Goal: Communication & Community: Share content

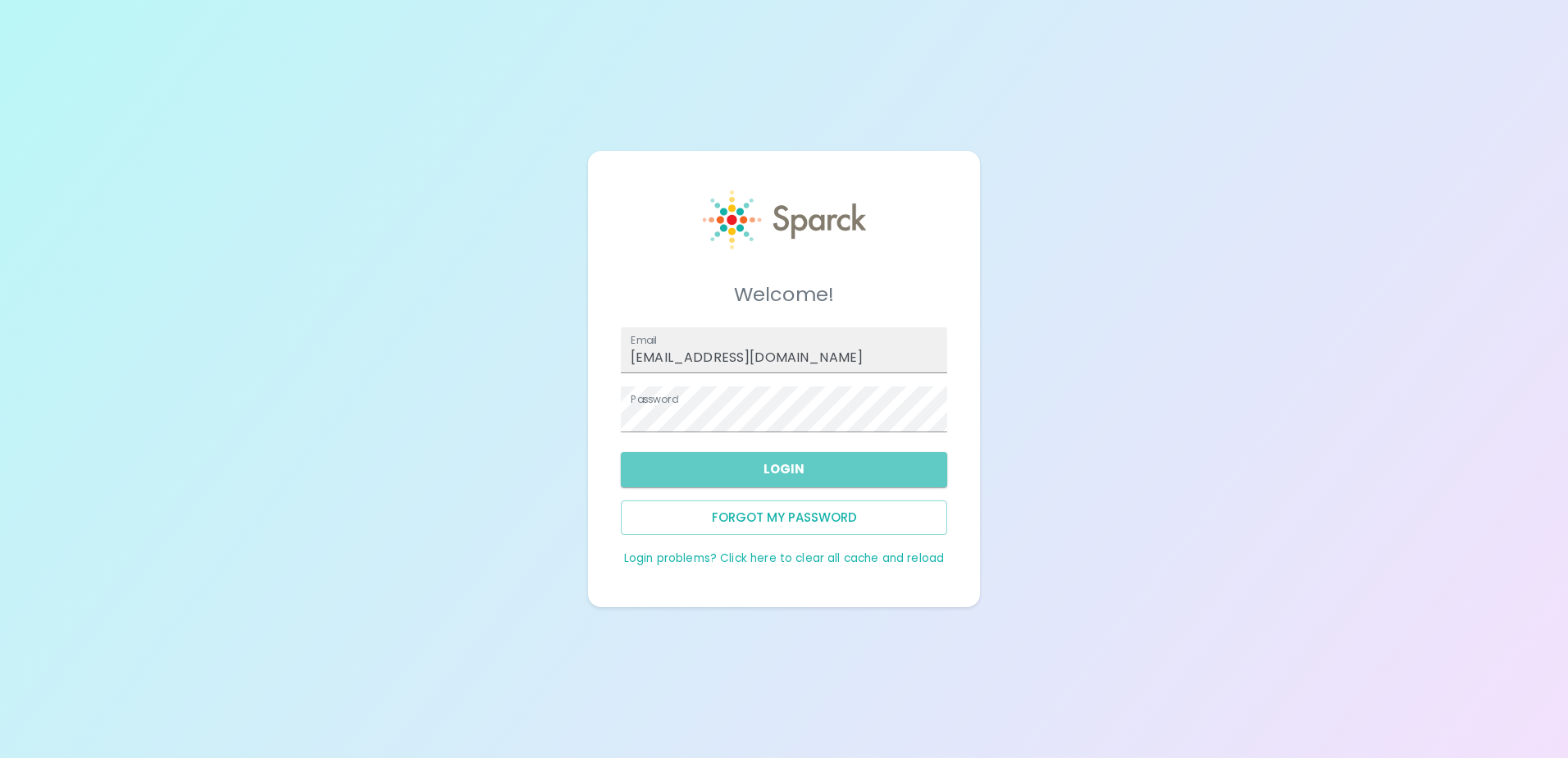
click at [787, 467] on button "Login" at bounding box center [784, 470] width 326 height 35
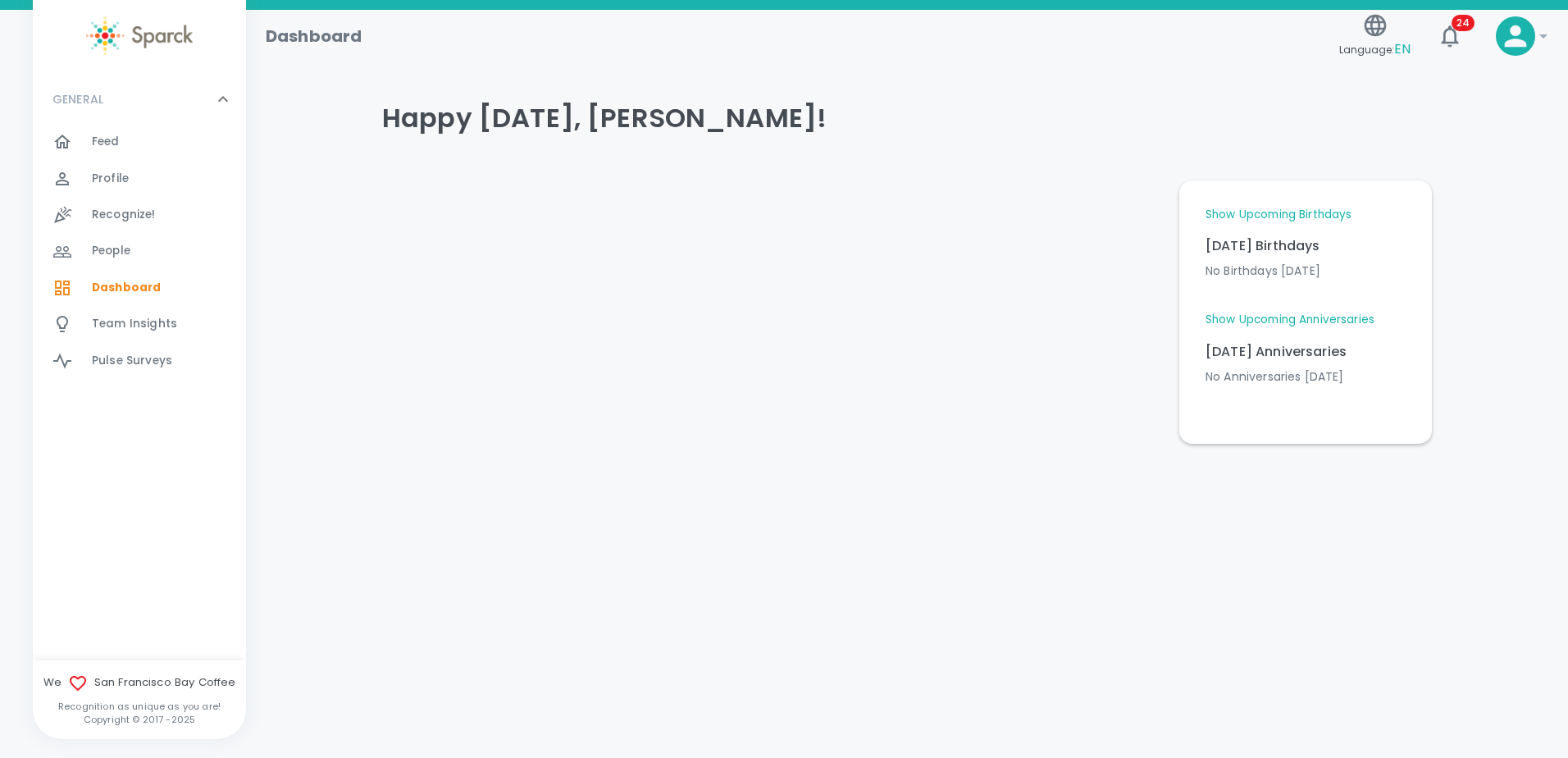
click at [1023, 372] on div at bounding box center [767, 306] width 797 height 277
click at [104, 149] on span "Feed" at bounding box center [106, 141] width 28 height 16
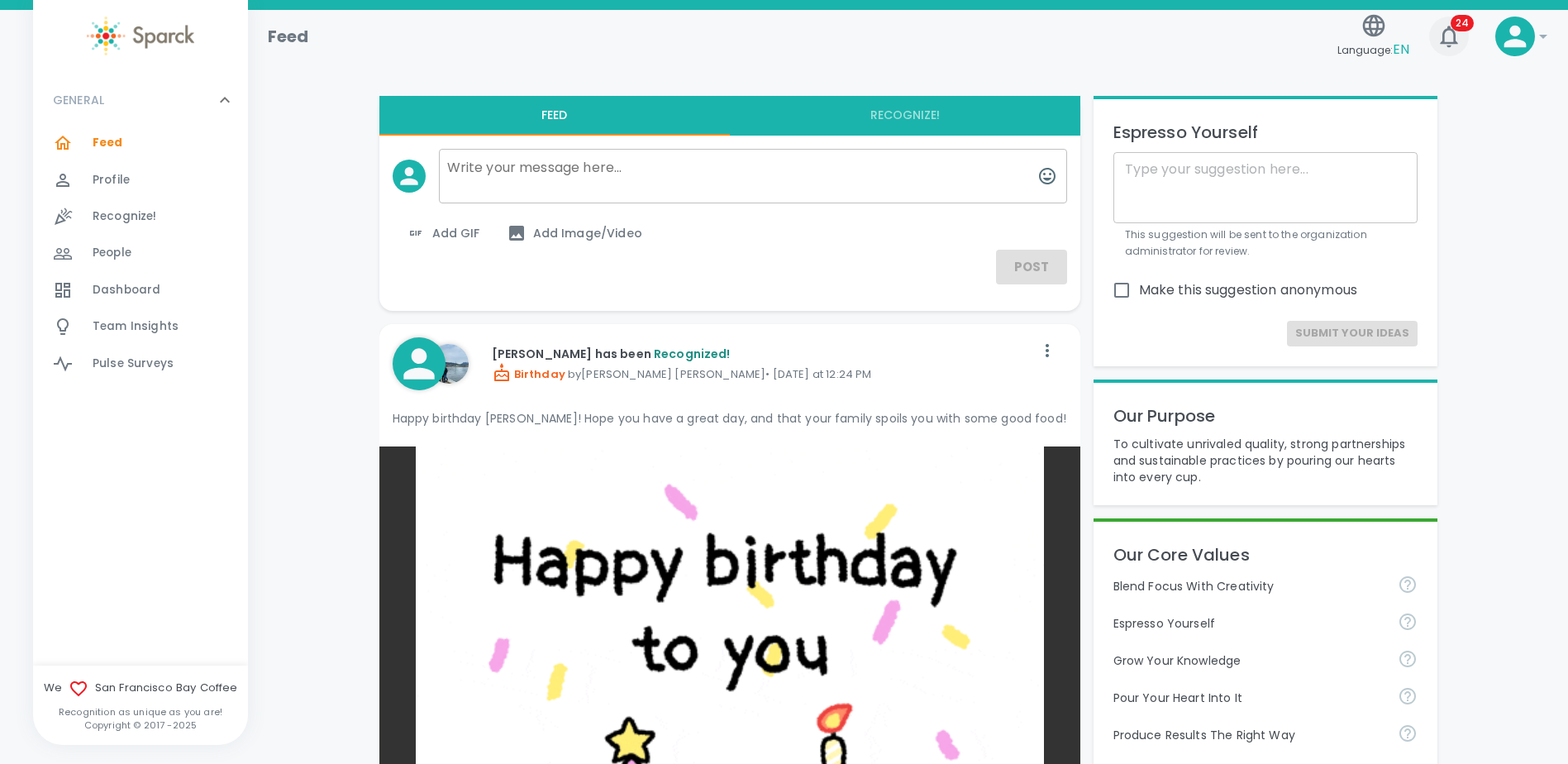
click at [1451, 31] on icon "button" at bounding box center [1448, 36] width 26 height 26
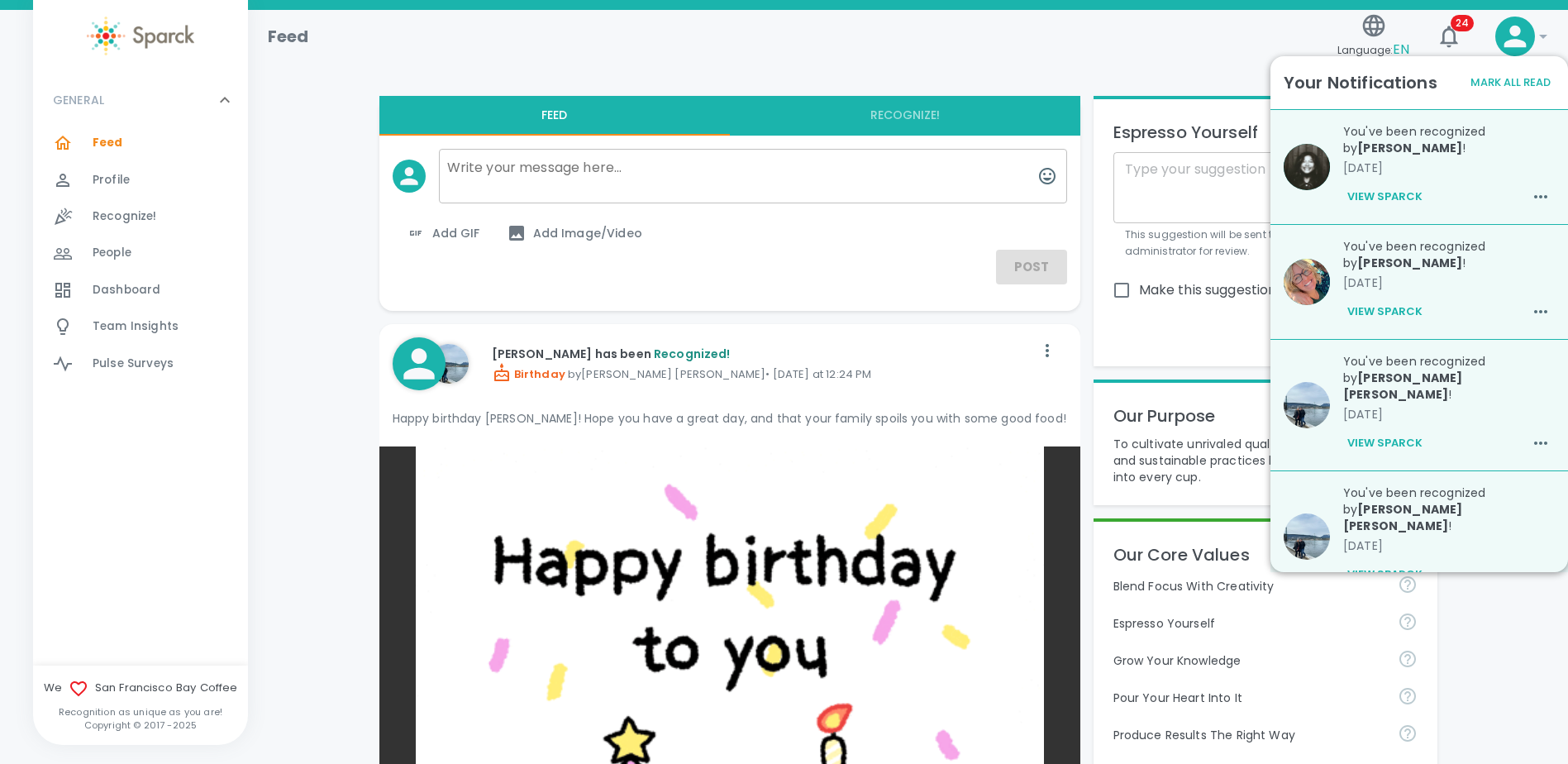
click at [1501, 84] on button "Mark All Read" at bounding box center [1510, 83] width 88 height 25
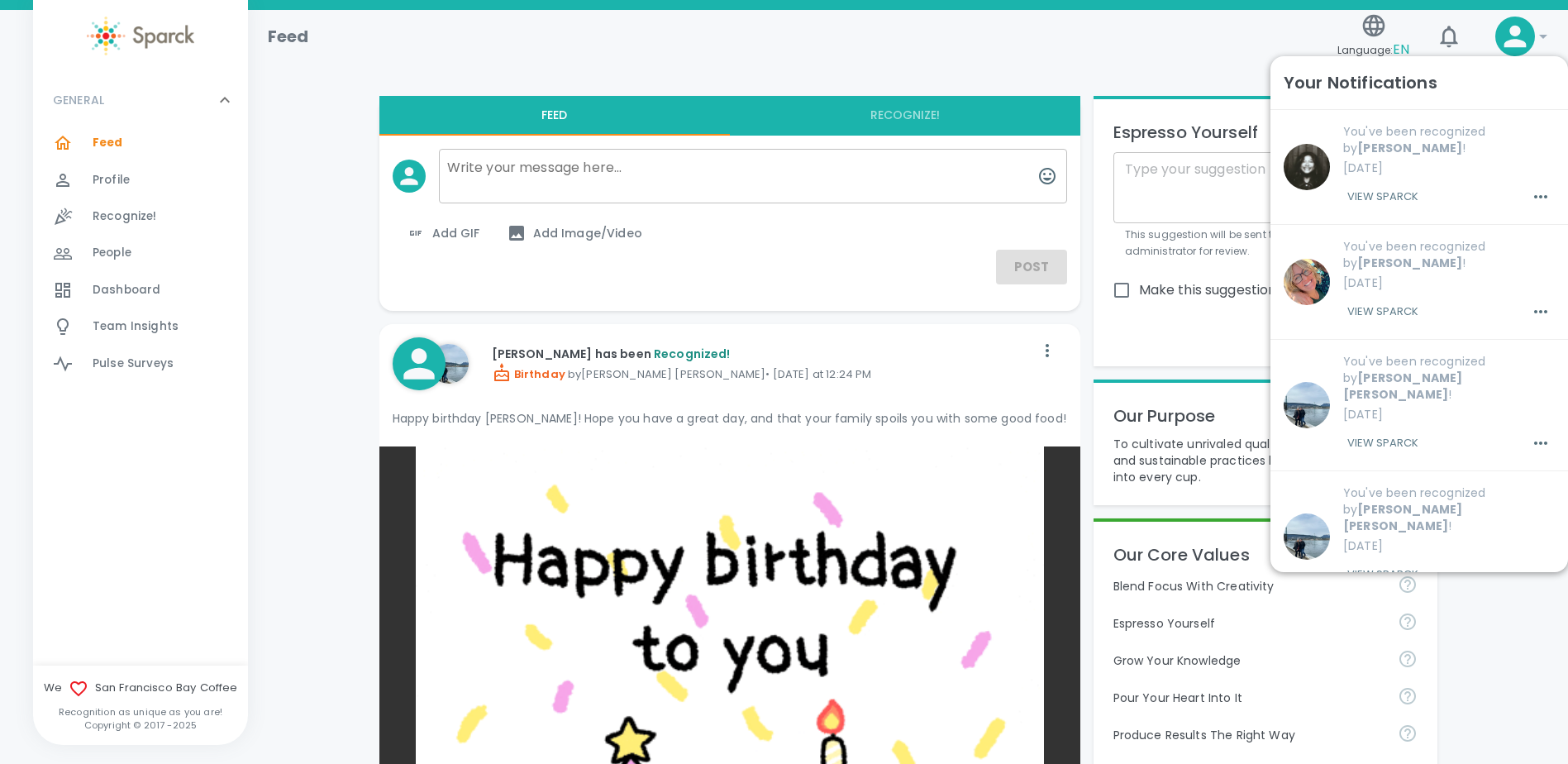
click at [1532, 31] on div at bounding box center [1515, 36] width 40 height 40
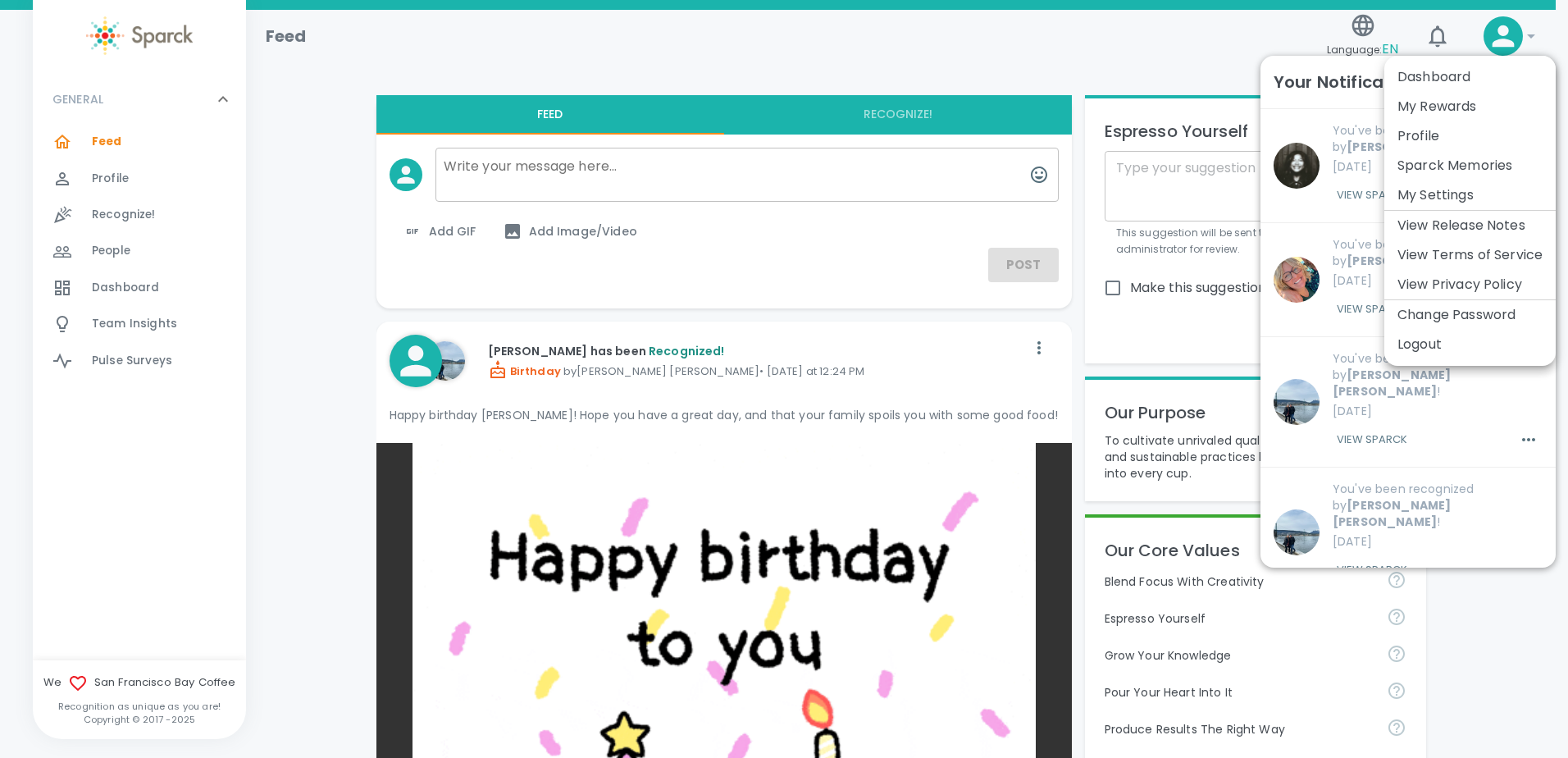
click at [1439, 38] on div at bounding box center [784, 379] width 1568 height 758
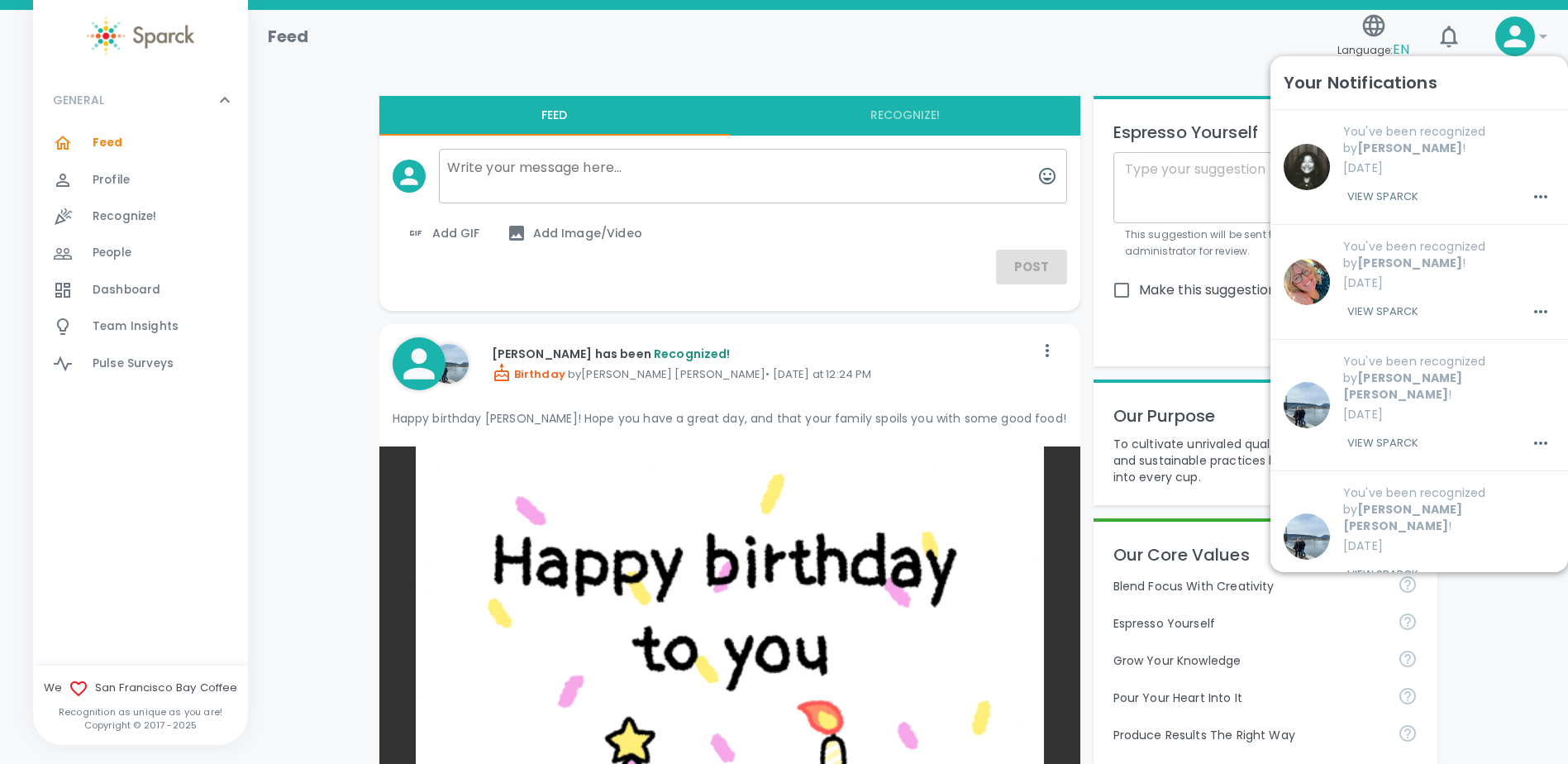
click at [1451, 39] on icon "button" at bounding box center [1448, 36] width 26 height 26
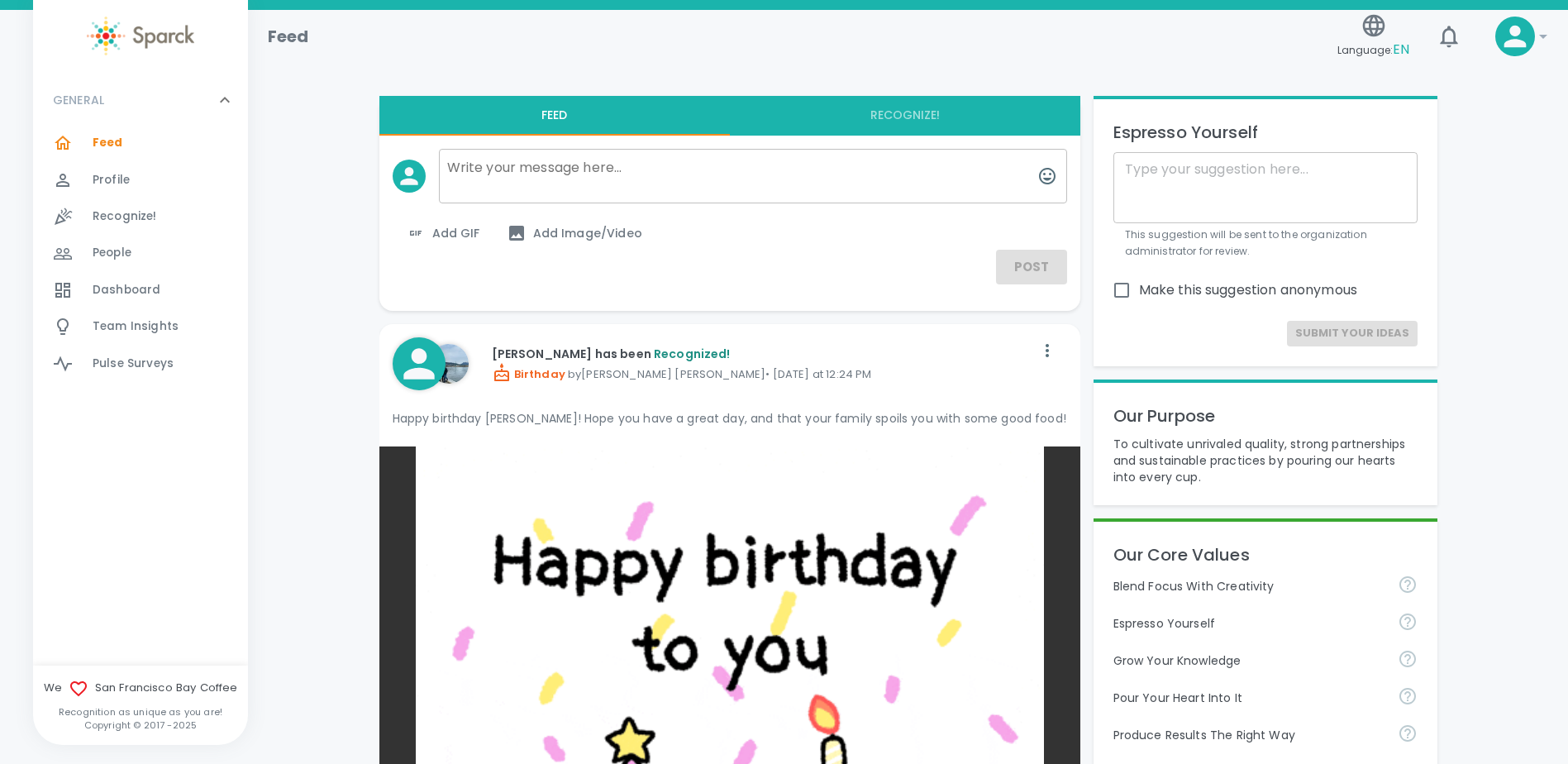
click at [1554, 45] on div "Feed Language: EN 0 !" at bounding box center [908, 36] width 1320 height 53
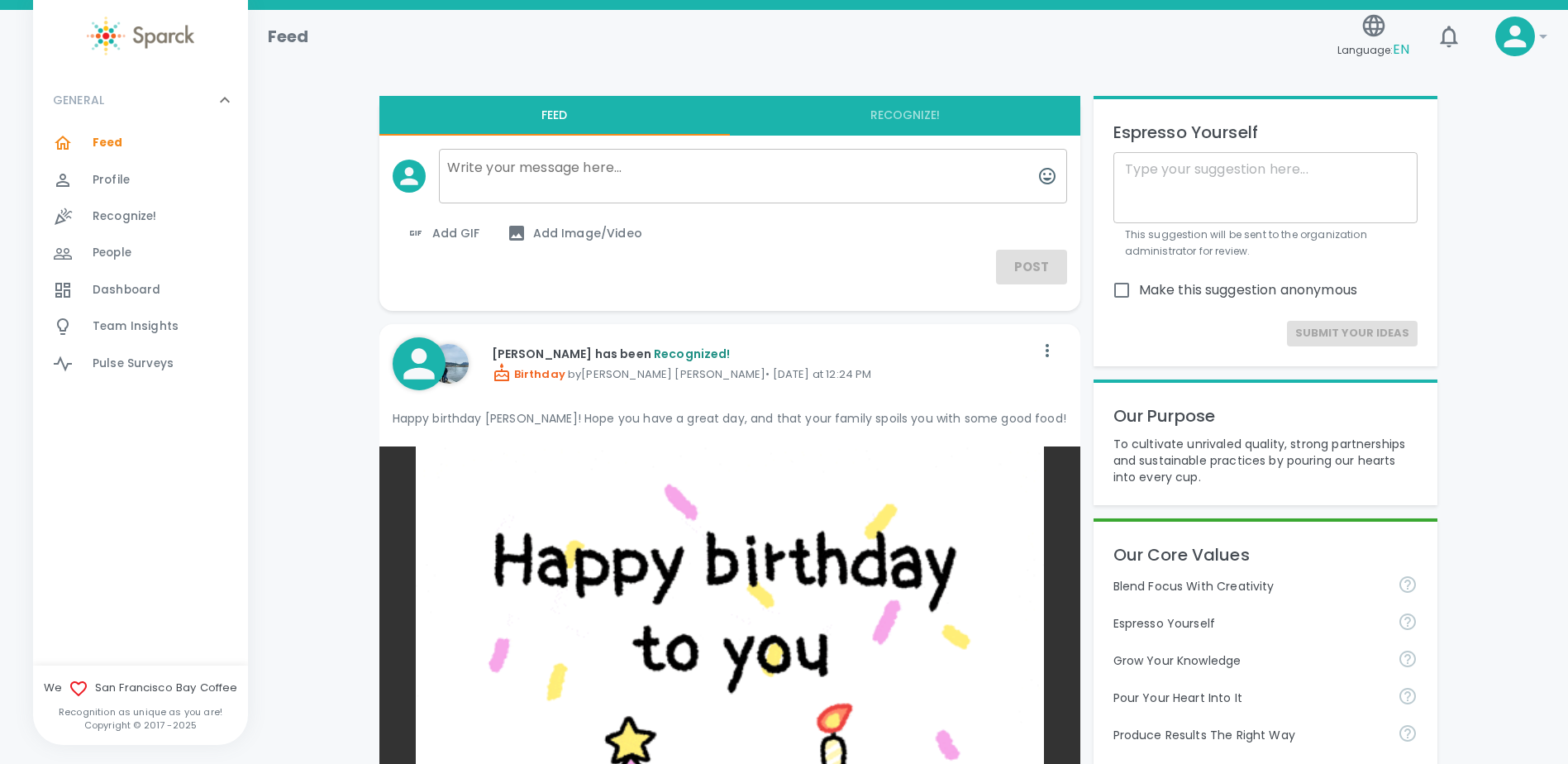
click at [846, 60] on div "Feed Language: EN 0 !" at bounding box center [901, 30] width 1293 height 72
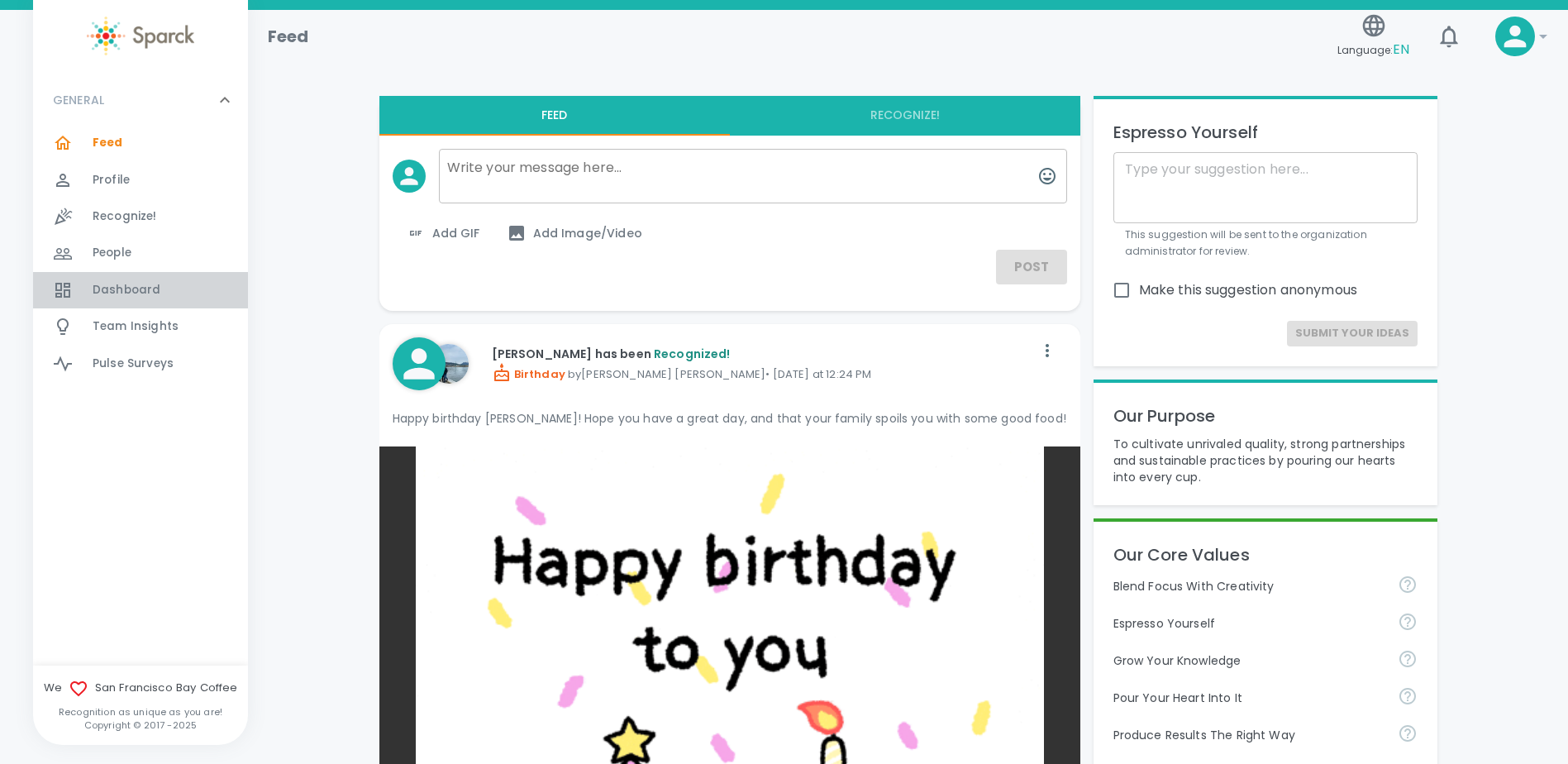
click at [134, 291] on span "Dashboard" at bounding box center [127, 290] width 68 height 16
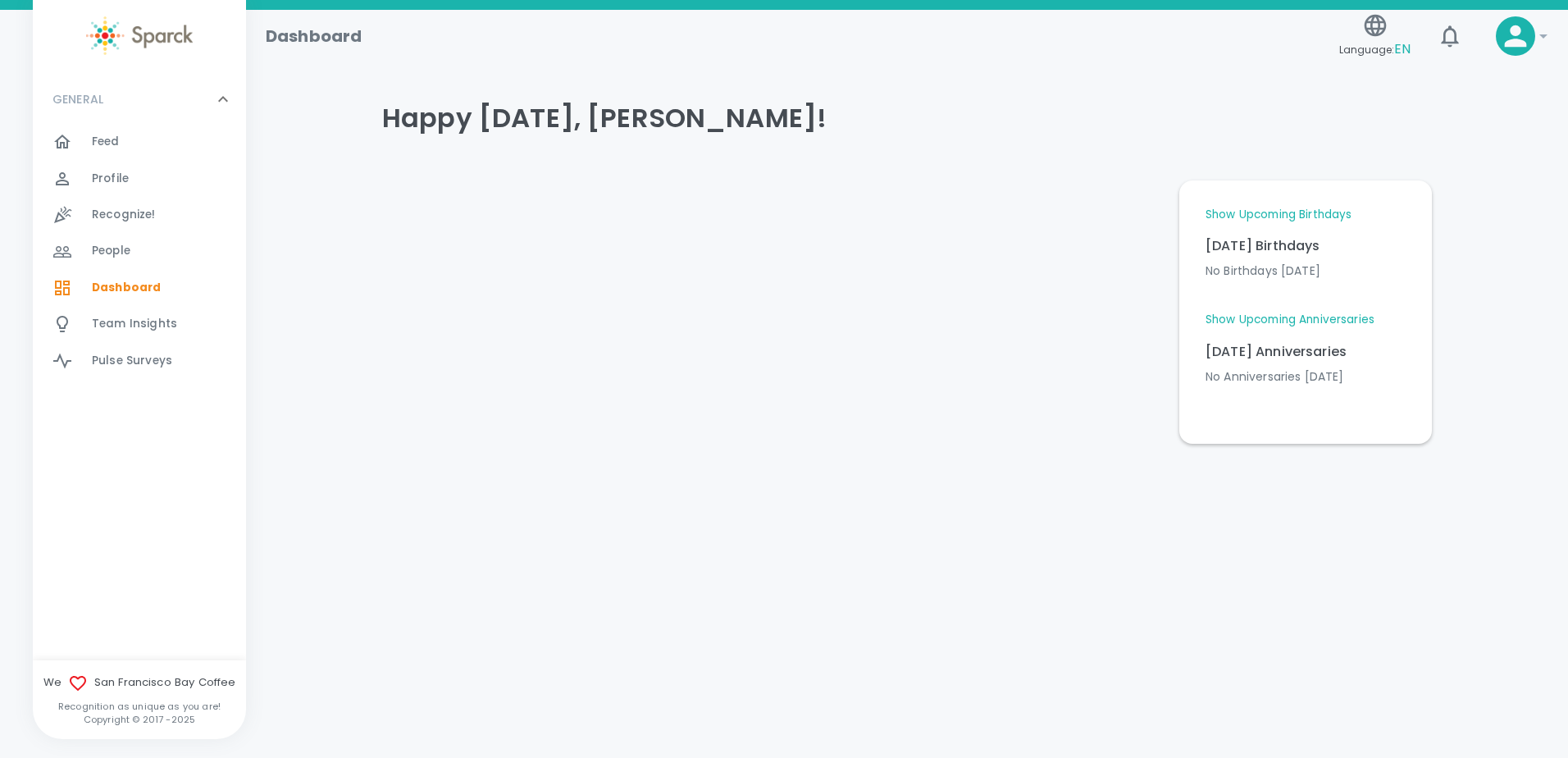
click at [111, 239] on span "People 0" at bounding box center [111, 251] width 38 height 23
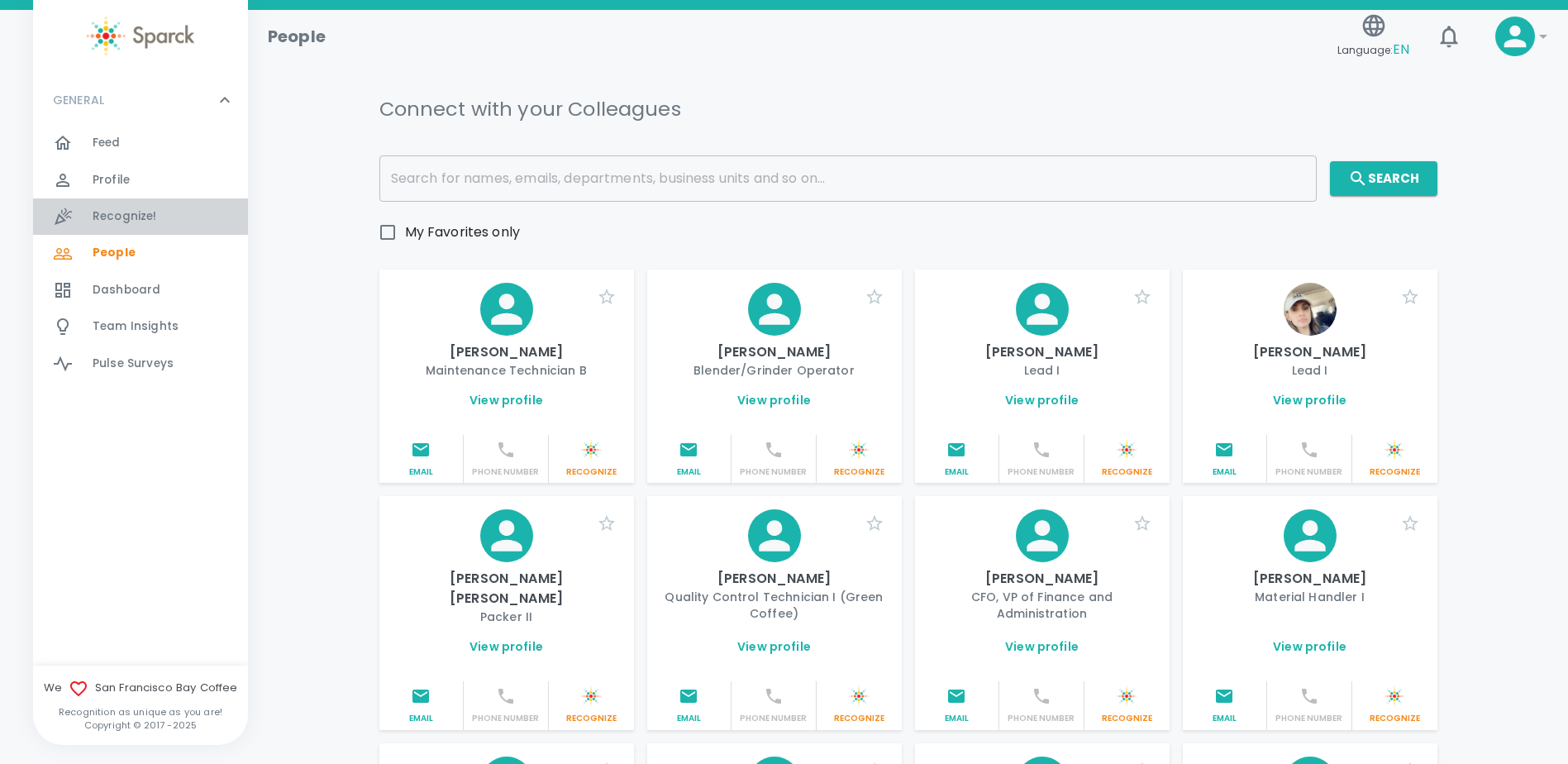
click at [110, 225] on span "Recognize!" at bounding box center [125, 216] width 65 height 16
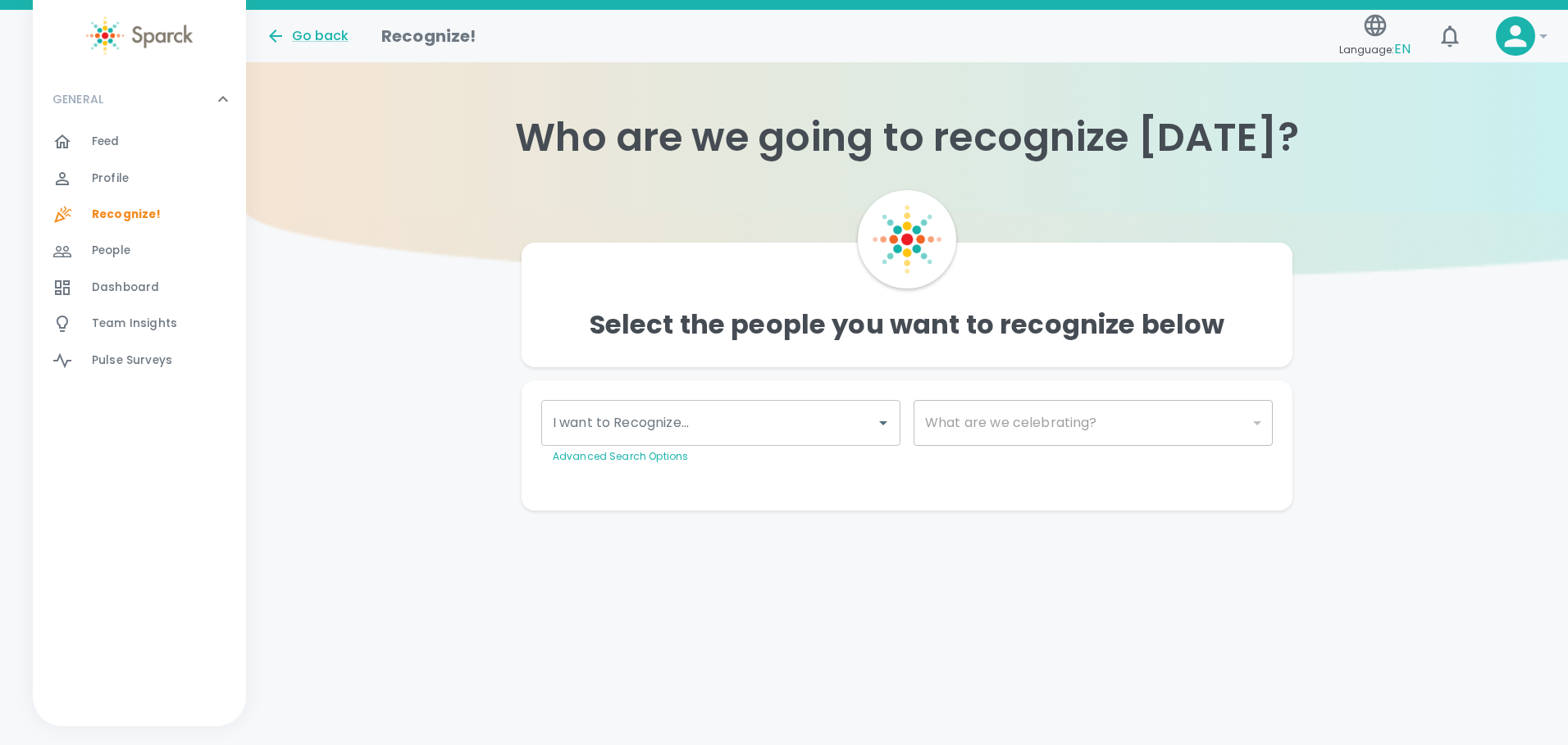
click at [123, 180] on span "Profile" at bounding box center [110, 179] width 36 height 16
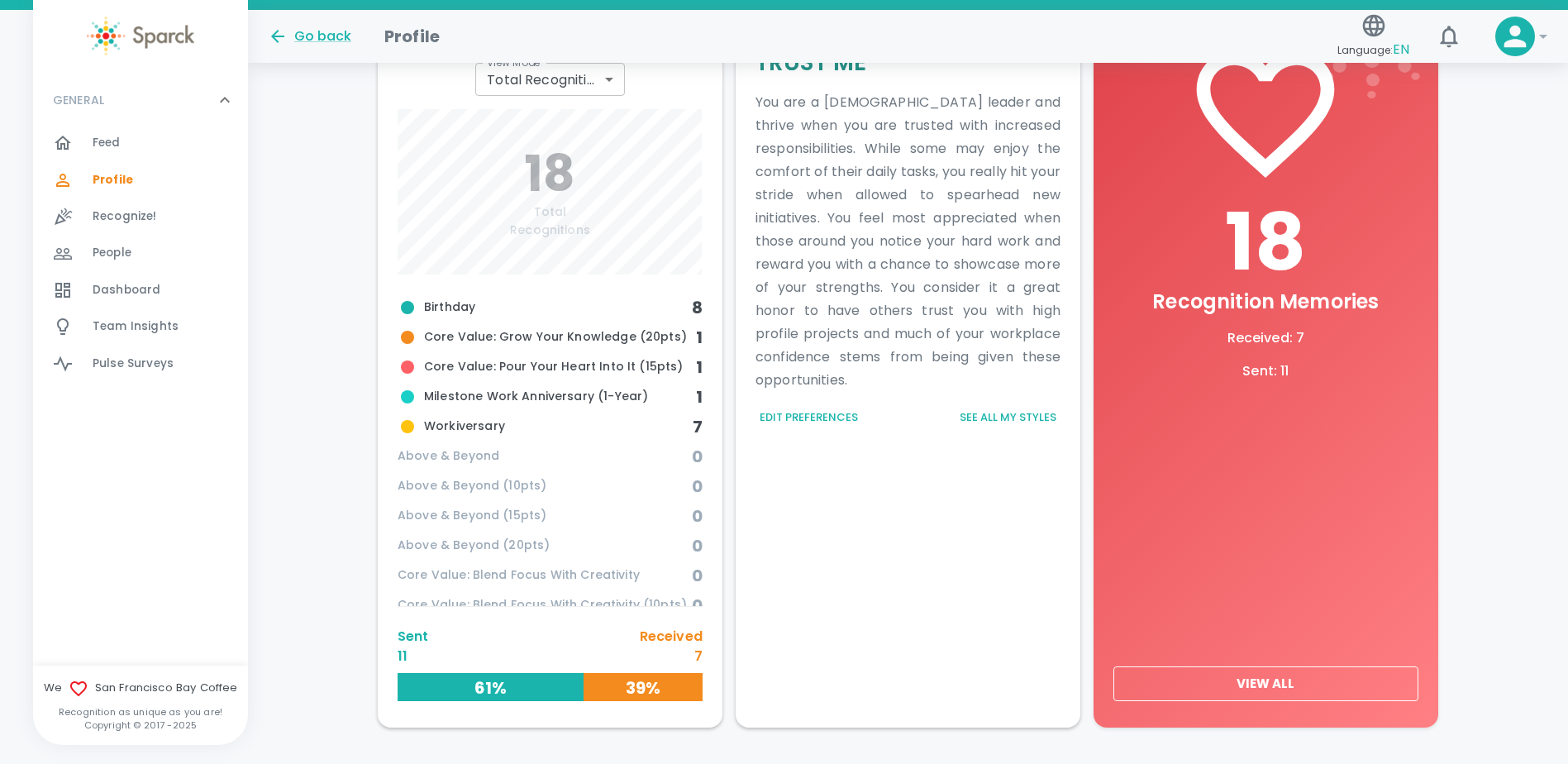
scroll to position [615, 0]
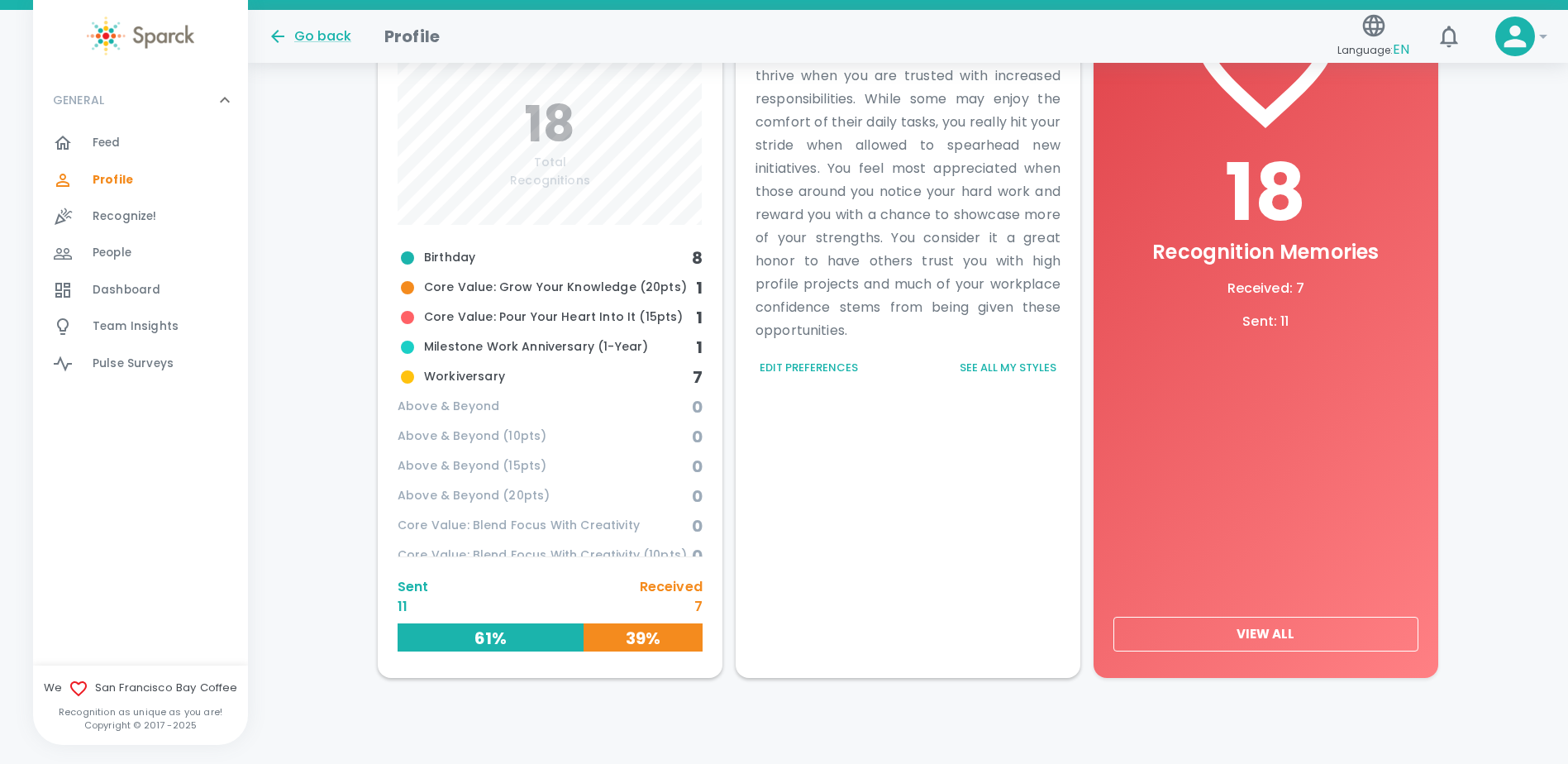
click at [506, 636] on h6 "61%" at bounding box center [491, 638] width 186 height 26
click at [490, 376] on span "Workiversary" at bounding box center [545, 377] width 295 height 19
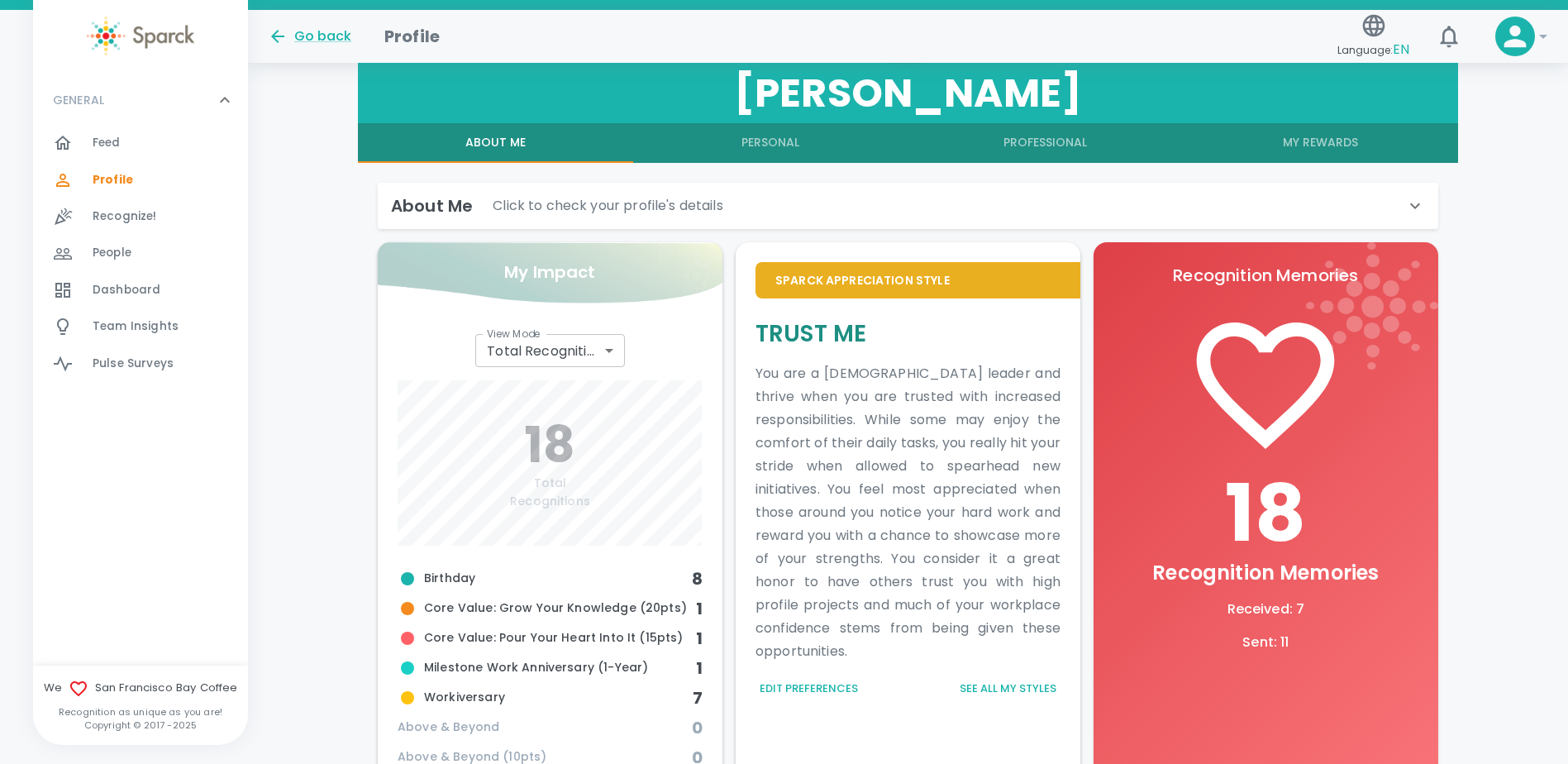
scroll to position [285, 0]
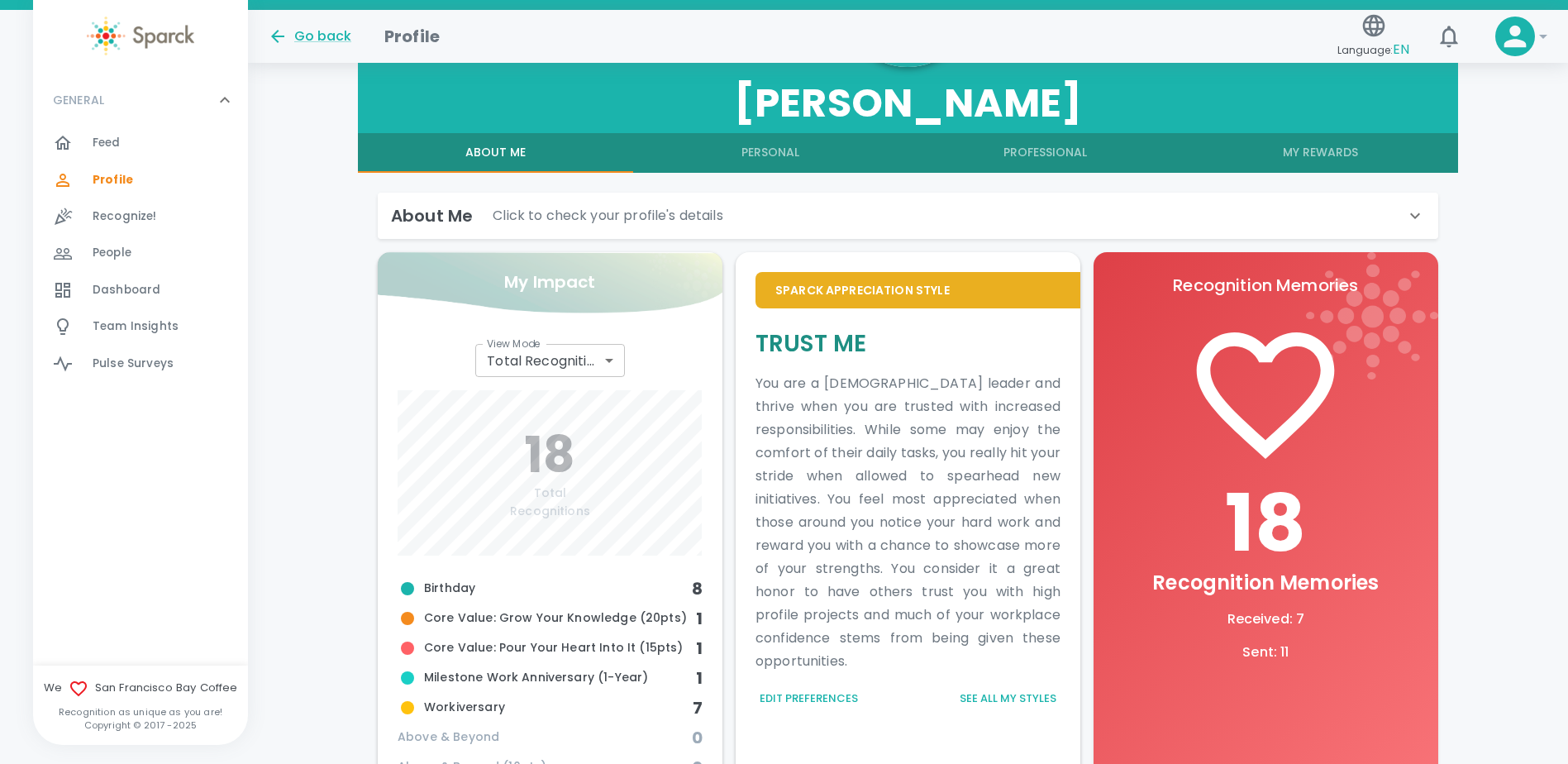
click at [627, 367] on div "View Mode Total Recognitions total View Mode" at bounding box center [547, 356] width 312 height 40
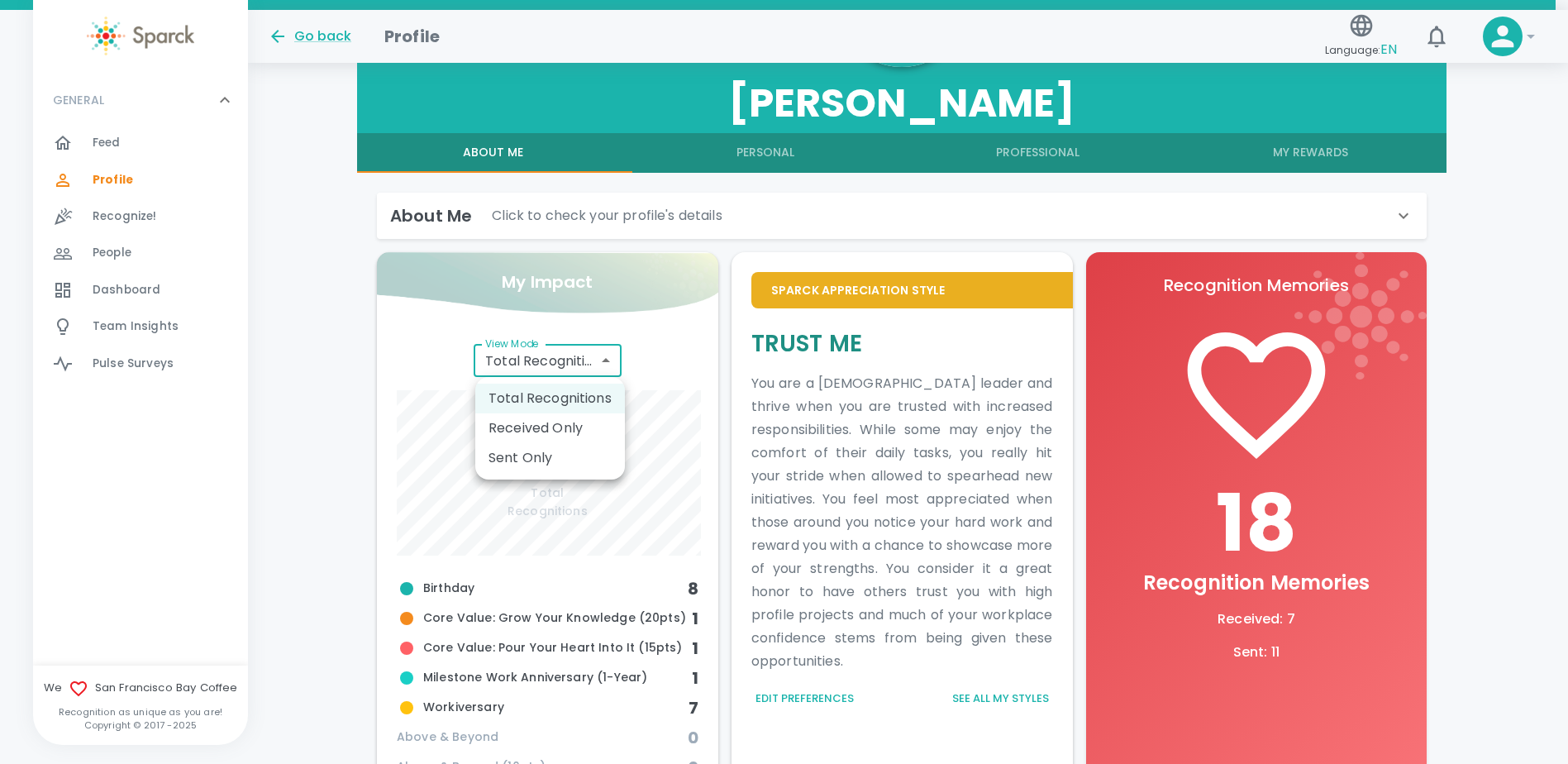
click at [614, 367] on body "Skip Navigation Go back Profile Language: EN 0 ! GENERAL 0 Feed 0 Profile 0 Rec…" at bounding box center [784, 405] width 1568 height 1379
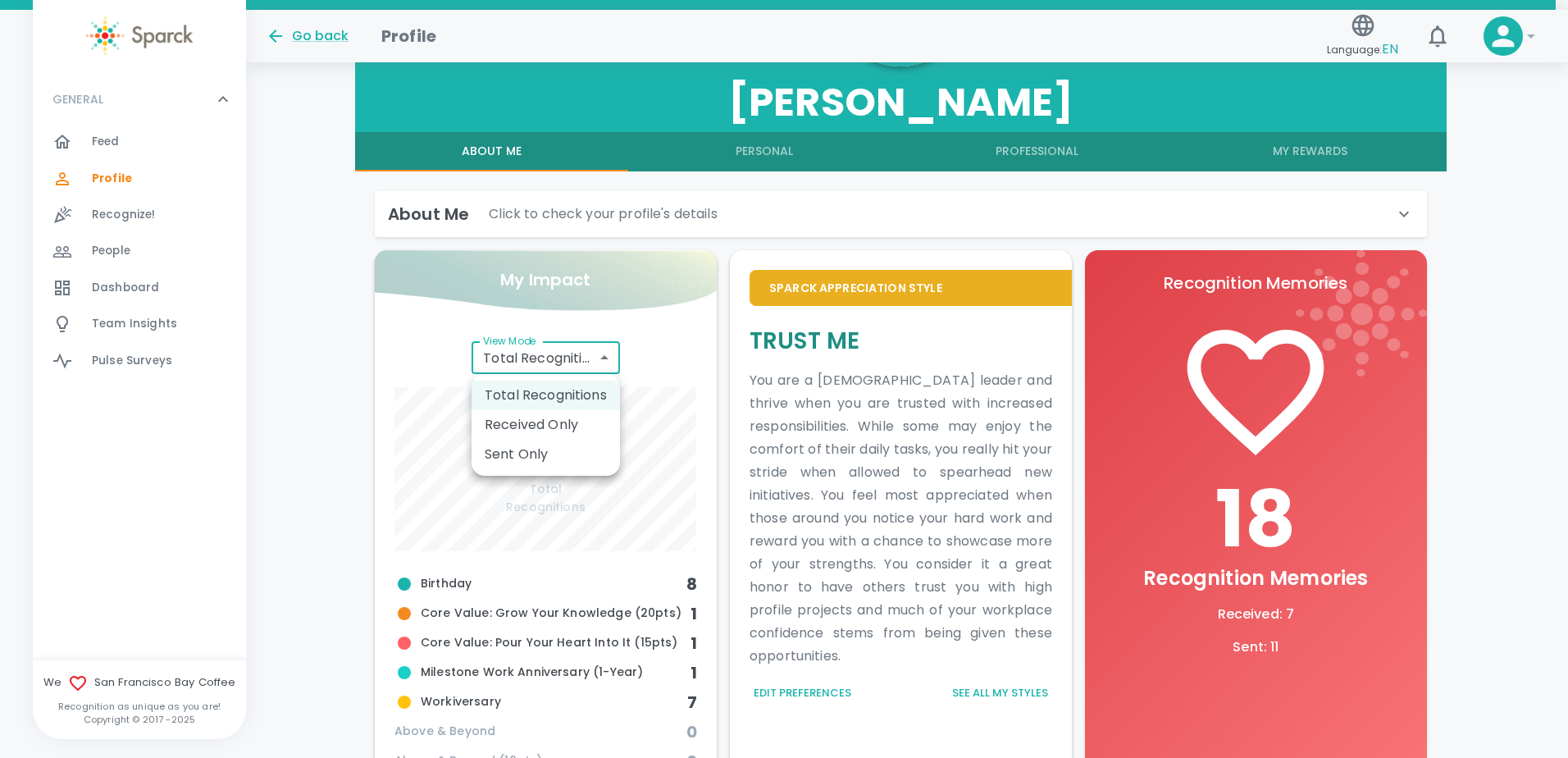
click at [573, 466] on li "Sent Only" at bounding box center [545, 454] width 149 height 30
type input "total_sent"
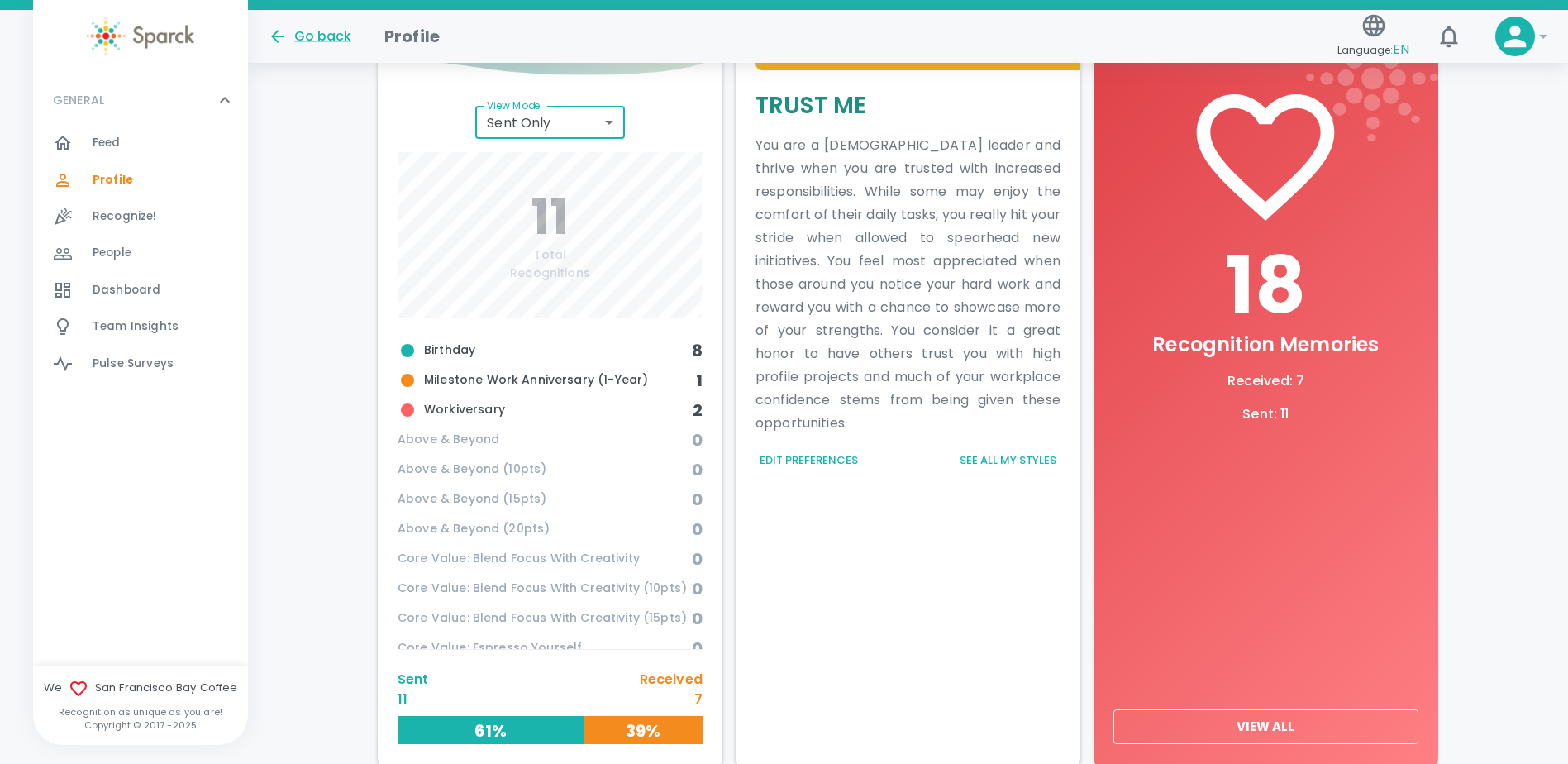
scroll to position [533, 0]
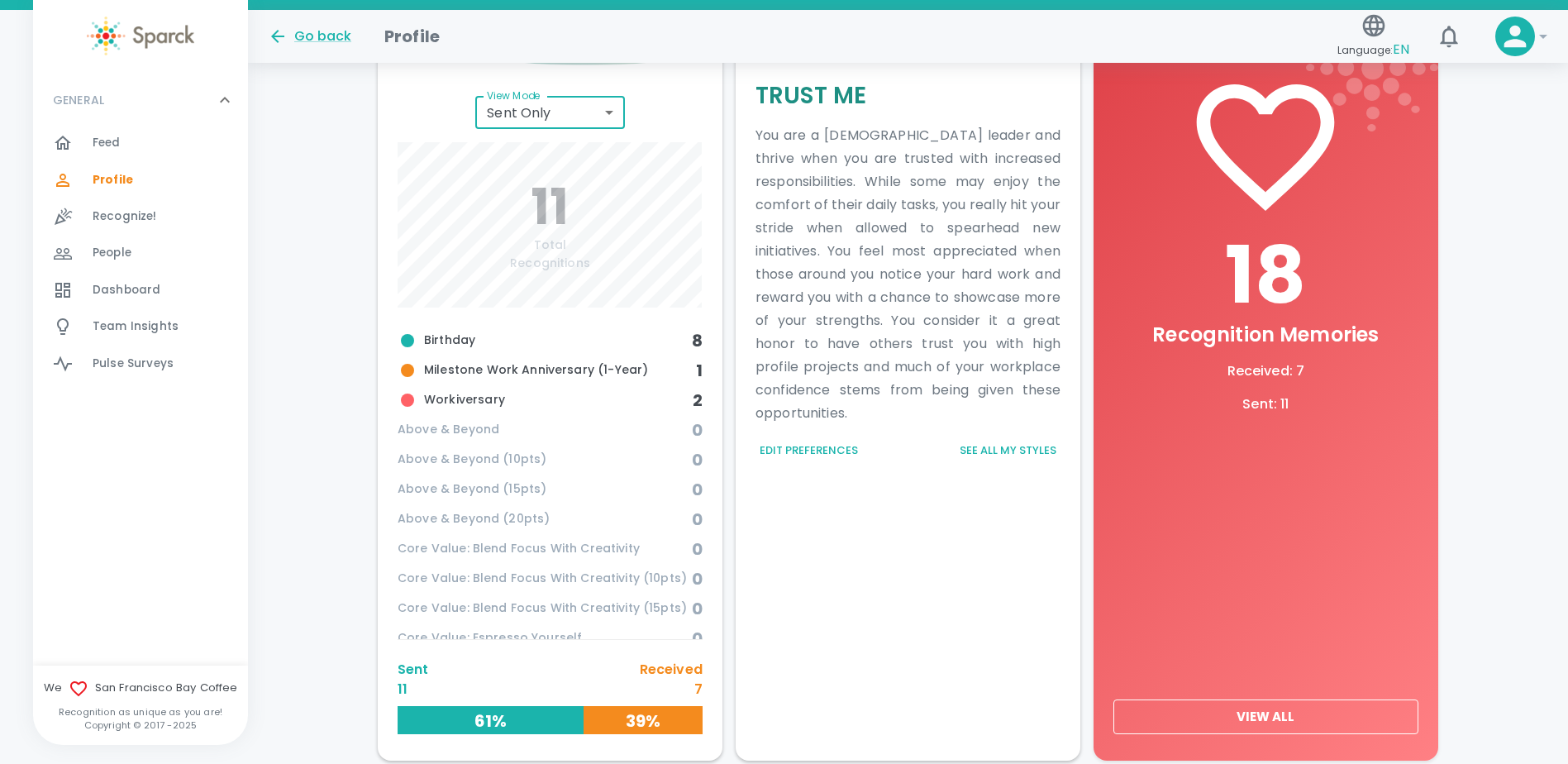
click at [692, 342] on h6 "8" at bounding box center [697, 340] width 11 height 26
click at [610, 347] on span "Birthday" at bounding box center [545, 341] width 294 height 19
click at [553, 368] on span "Milestone Work Anniversary (1-Year)" at bounding box center [547, 370] width 298 height 19
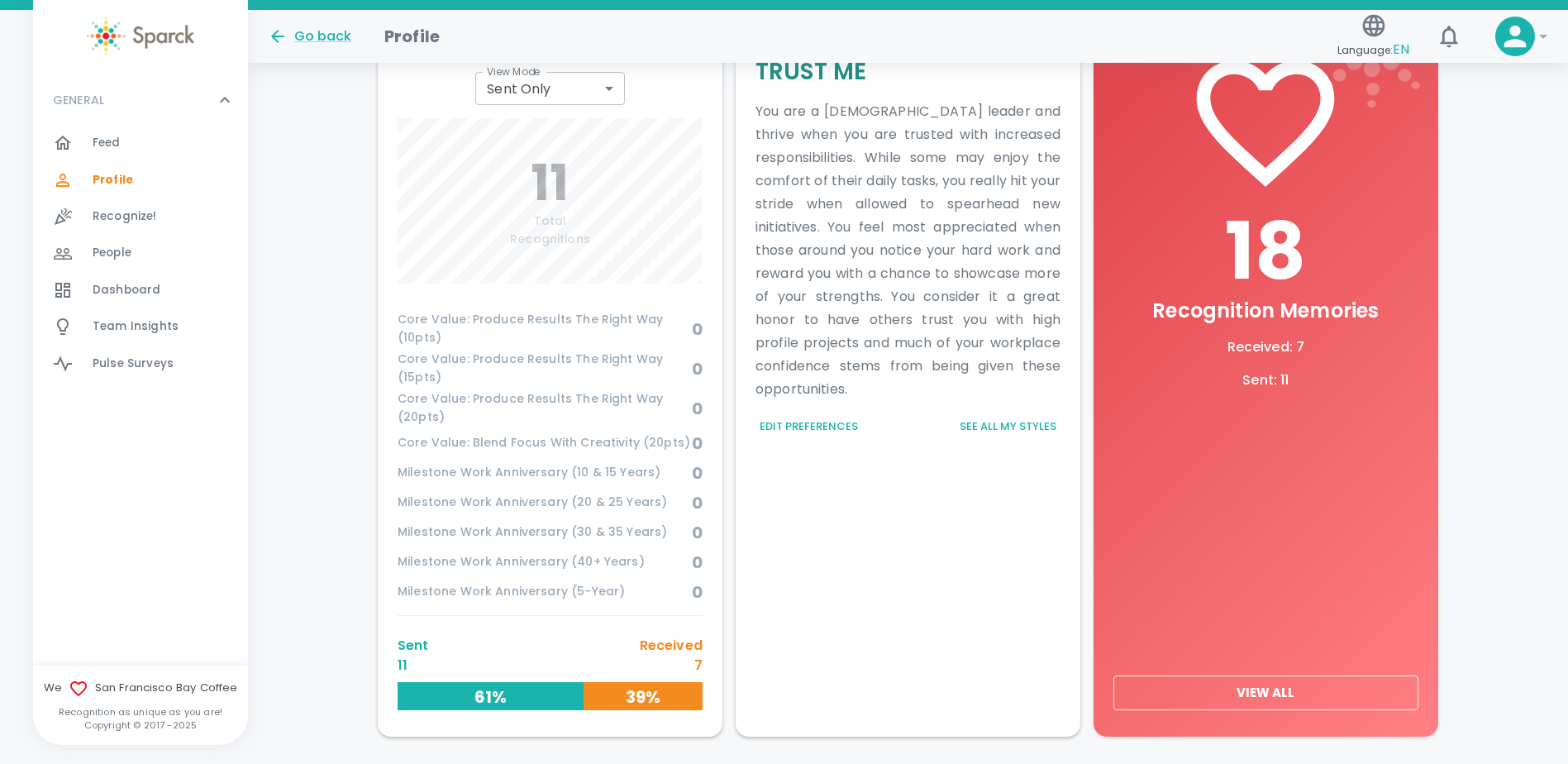
scroll to position [615, 0]
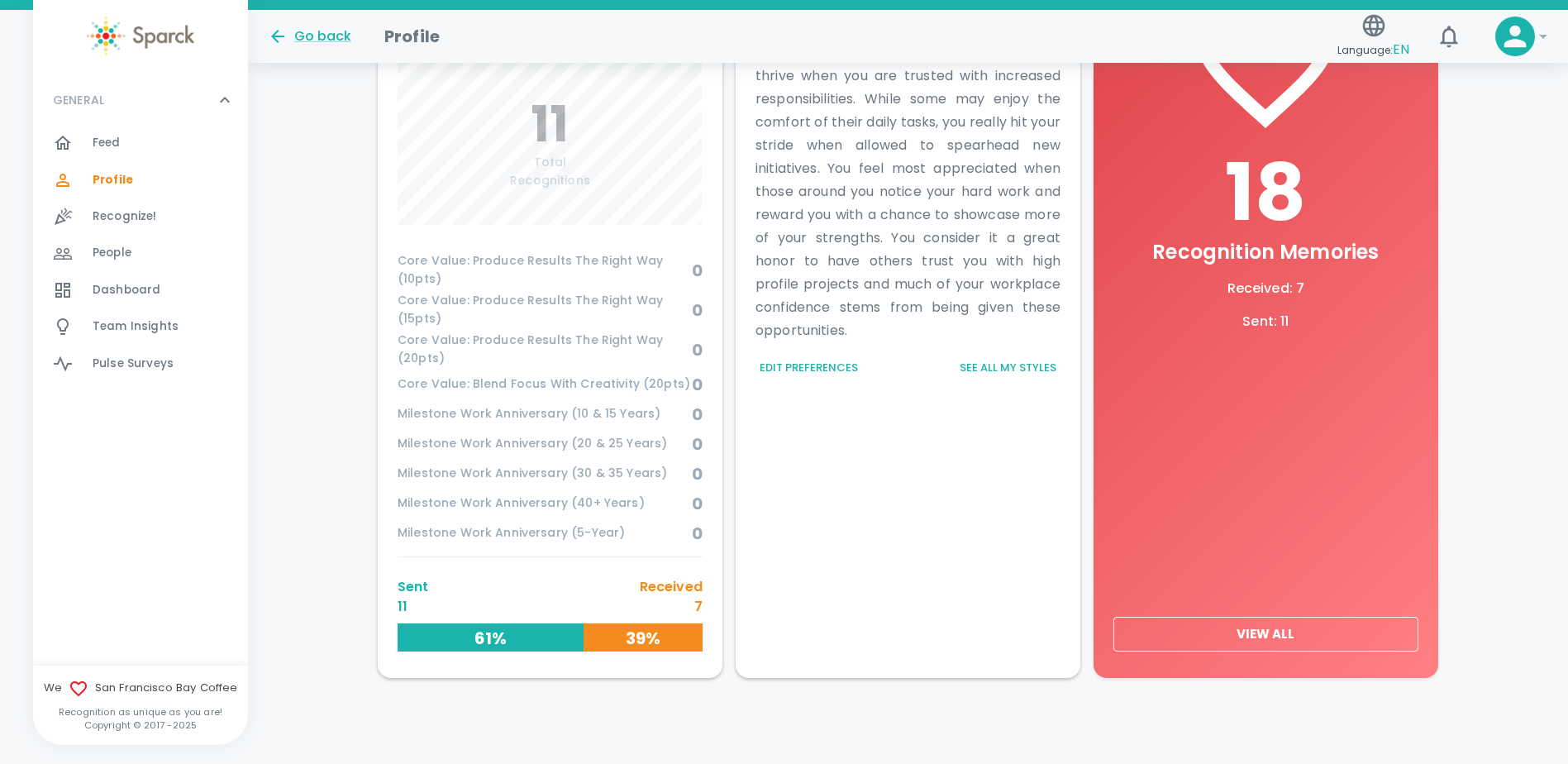
click at [405, 585] on p "Sent" at bounding box center [413, 587] width 31 height 19
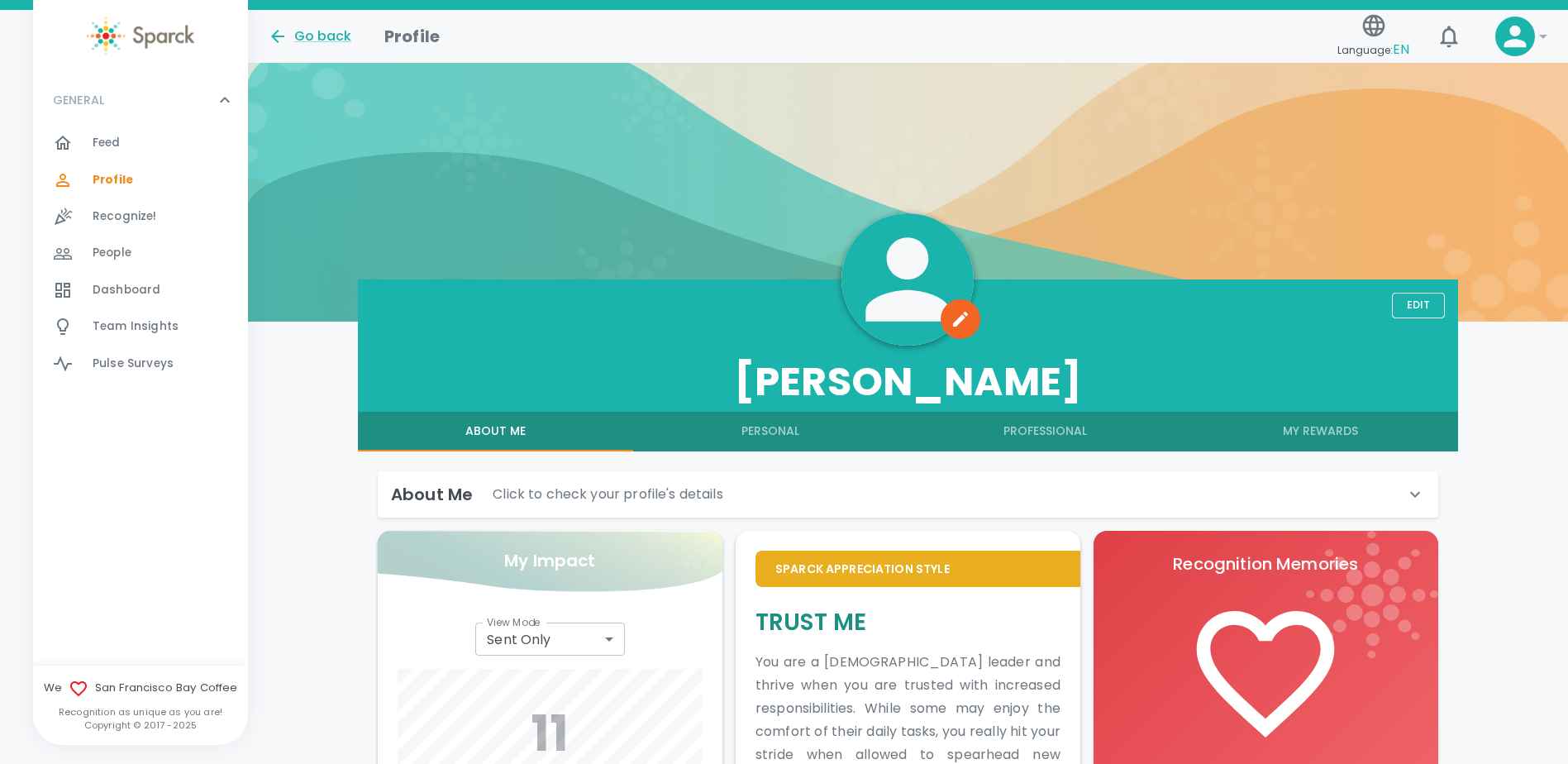
scroll to position [0, 0]
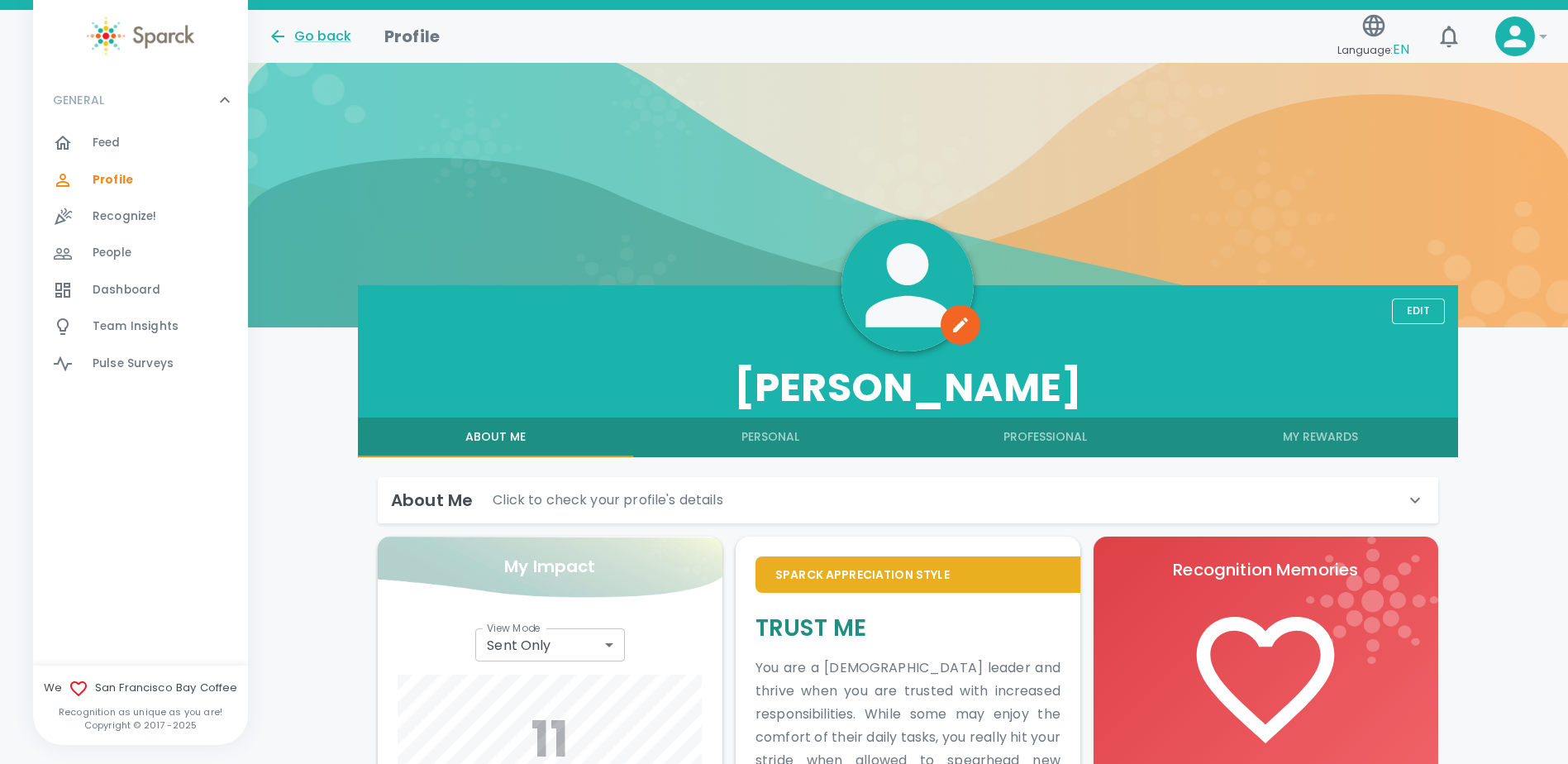
click at [229, 92] on icon at bounding box center [225, 100] width 19 height 19
click at [121, 295] on span "Dashboard" at bounding box center [127, 290] width 68 height 16
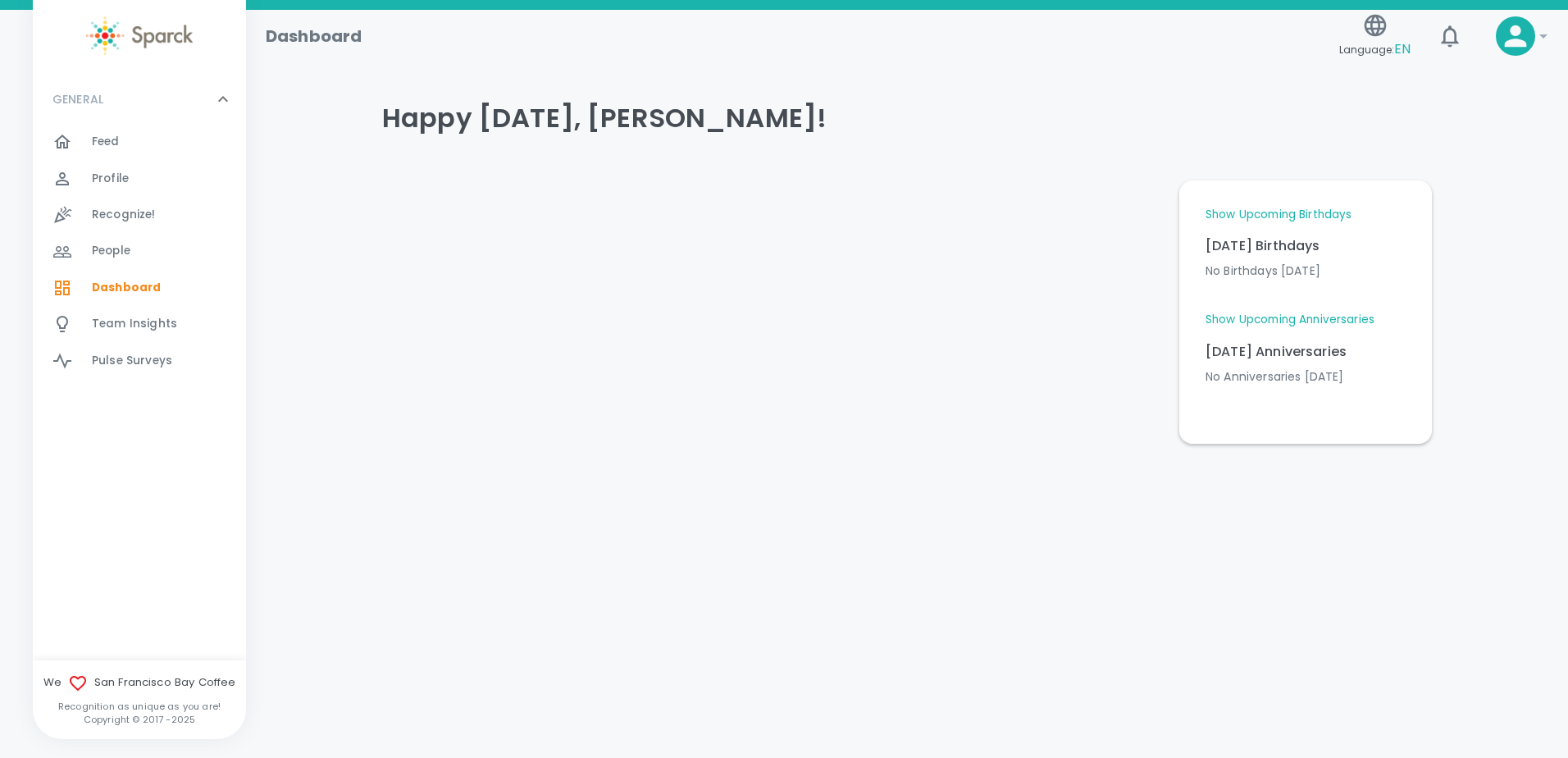
click at [116, 316] on span "Team Insights" at bounding box center [134, 324] width 85 height 16
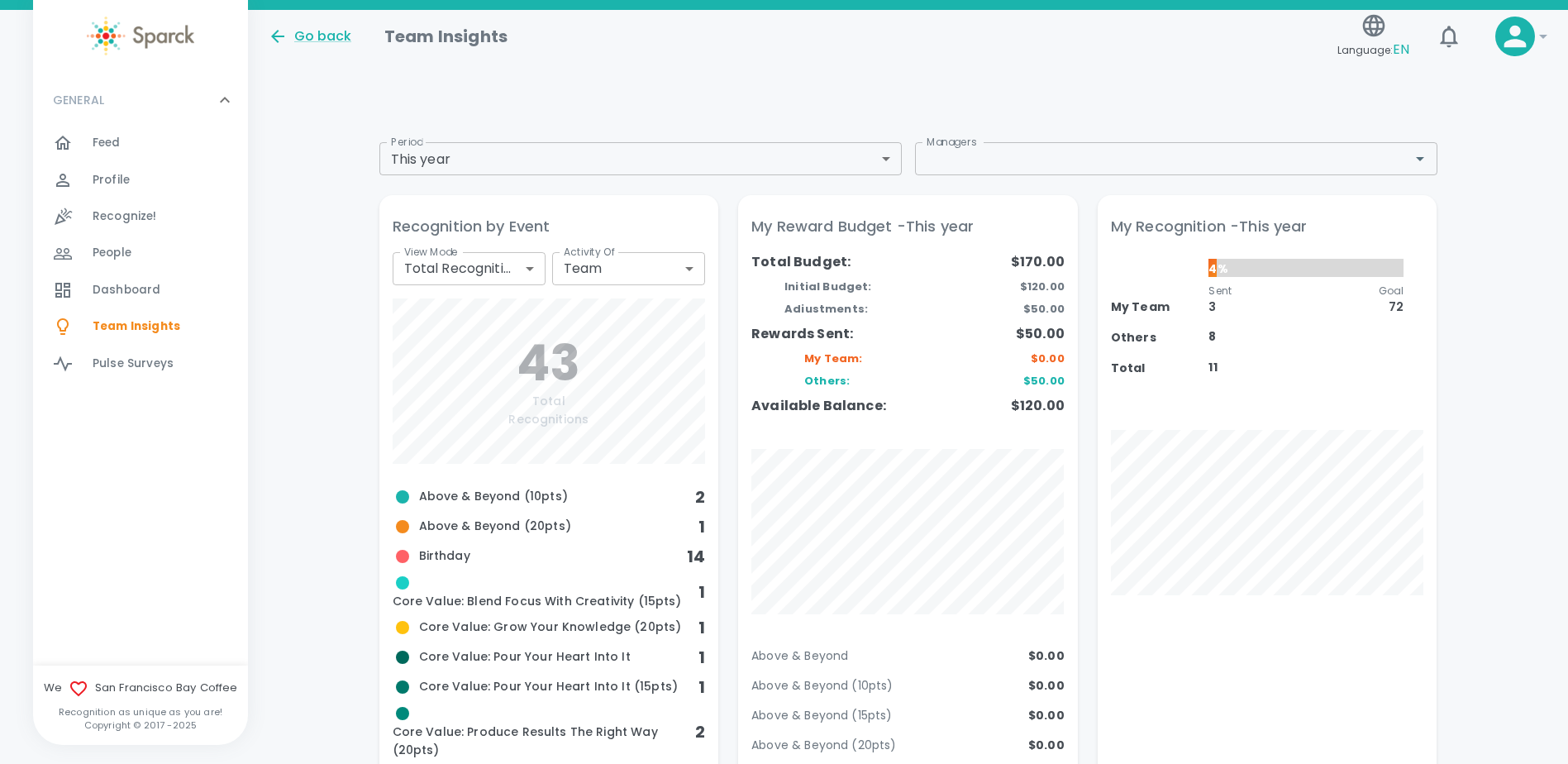
click at [695, 495] on h6 "2" at bounding box center [700, 497] width 10 height 26
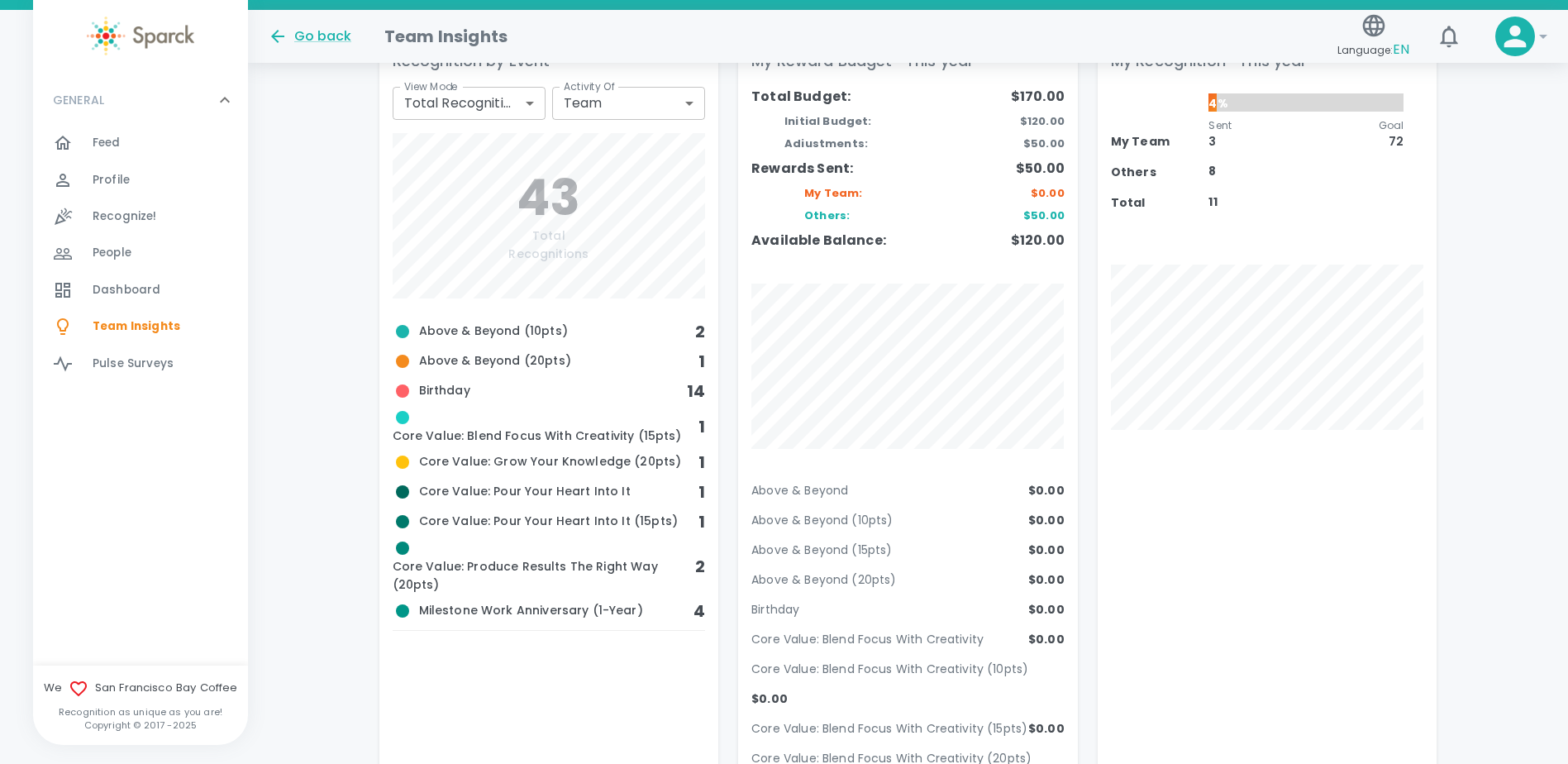
scroll to position [82, 0]
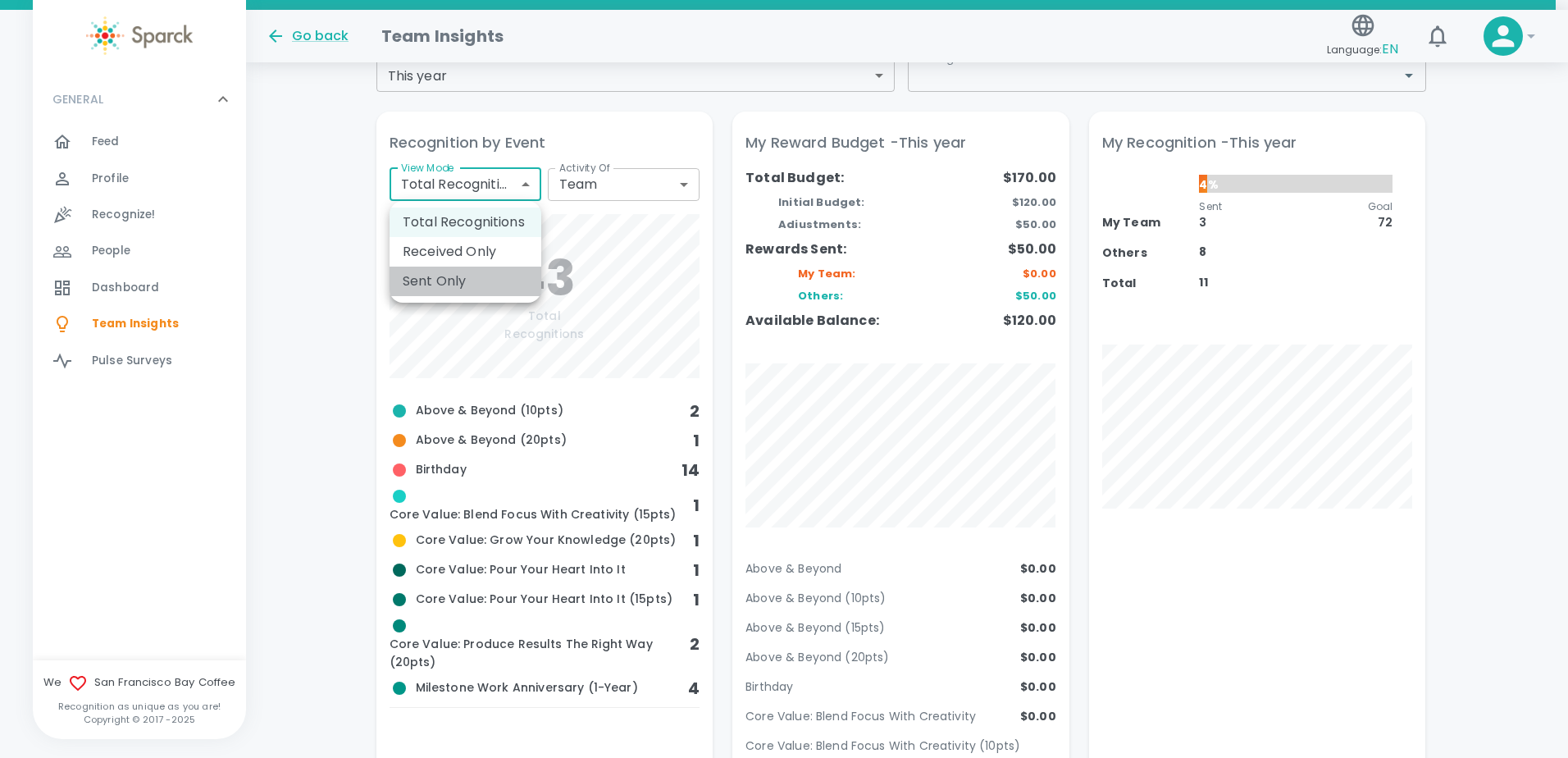
click at [457, 278] on li "Sent Only" at bounding box center [466, 281] width 152 height 30
type input "total_sent"
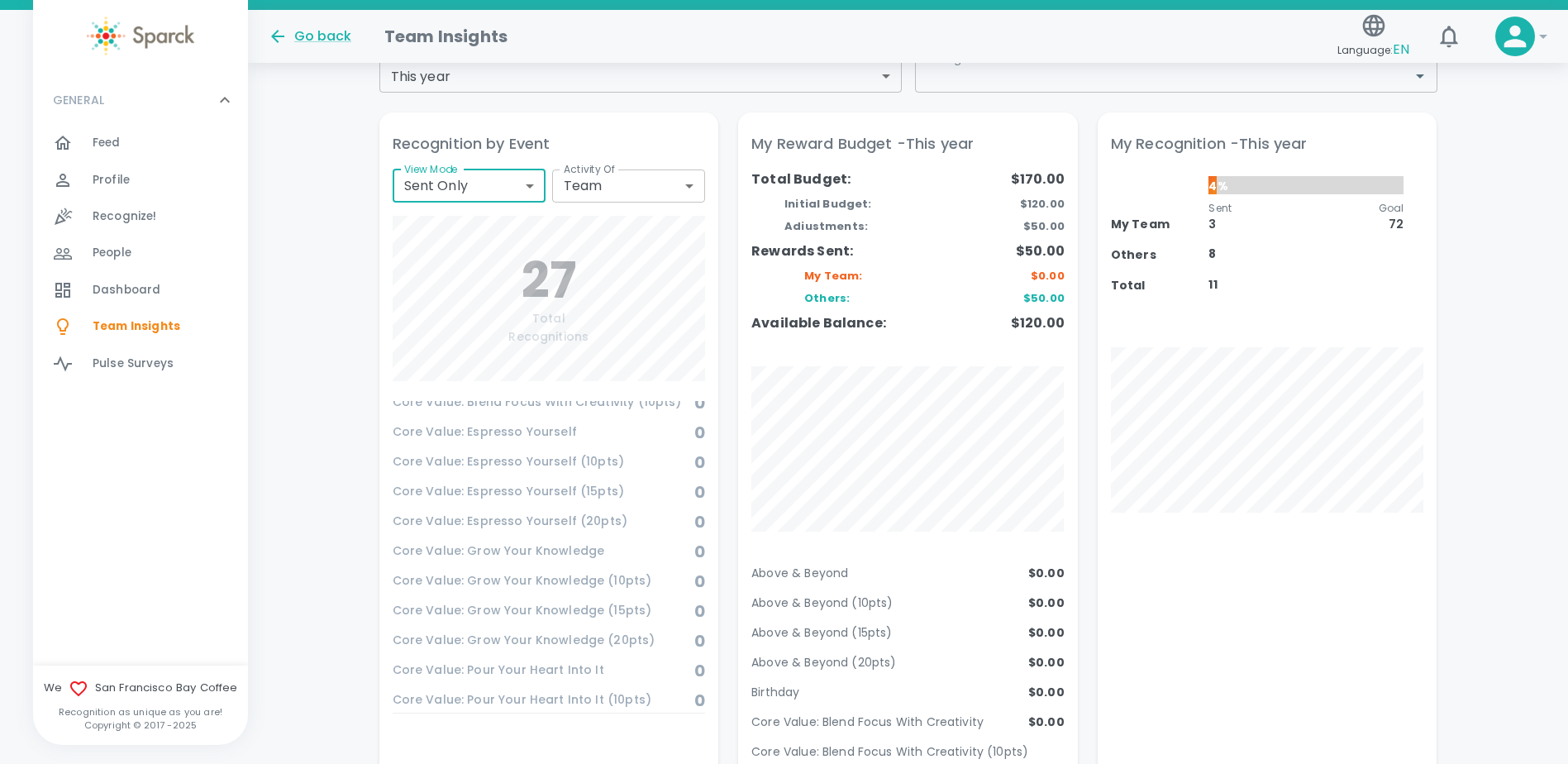
scroll to position [397, 0]
click at [136, 220] on span "Recognize!" at bounding box center [125, 216] width 65 height 16
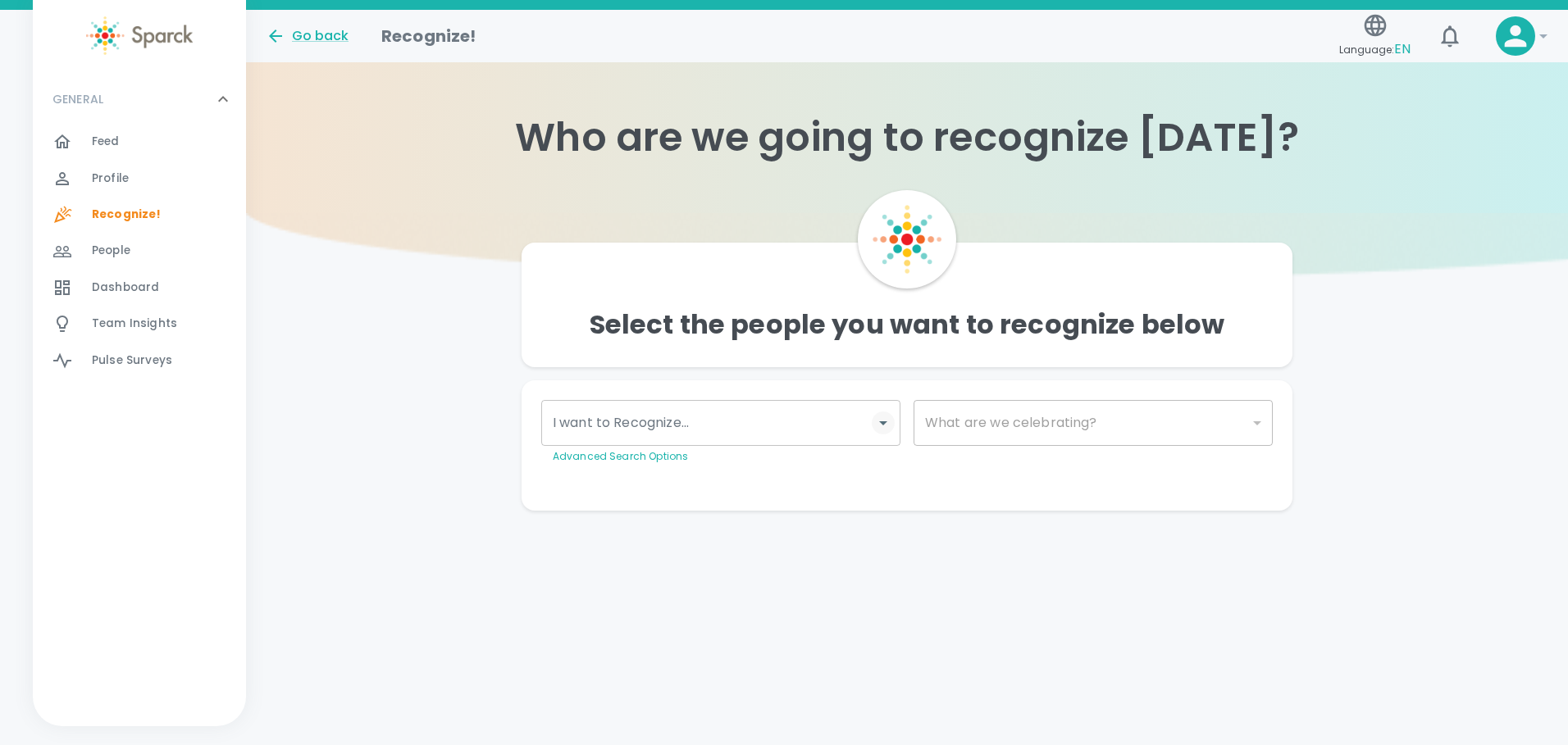
click at [886, 426] on icon "Open" at bounding box center [882, 422] width 19 height 19
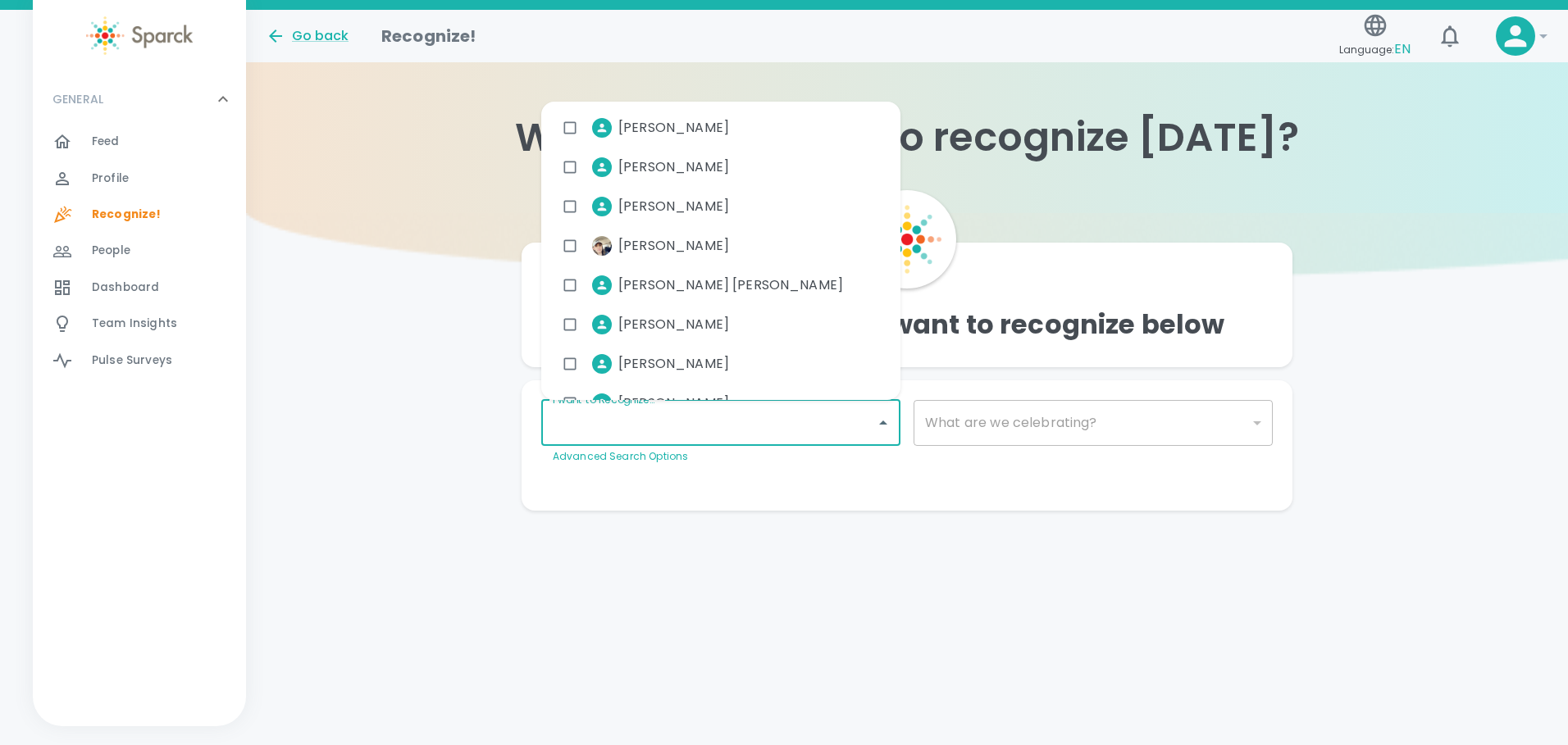
click at [338, 364] on div "Select the people you want to recognize below I want to Recognize... I want to …" at bounding box center [906, 362] width 1321 height 298
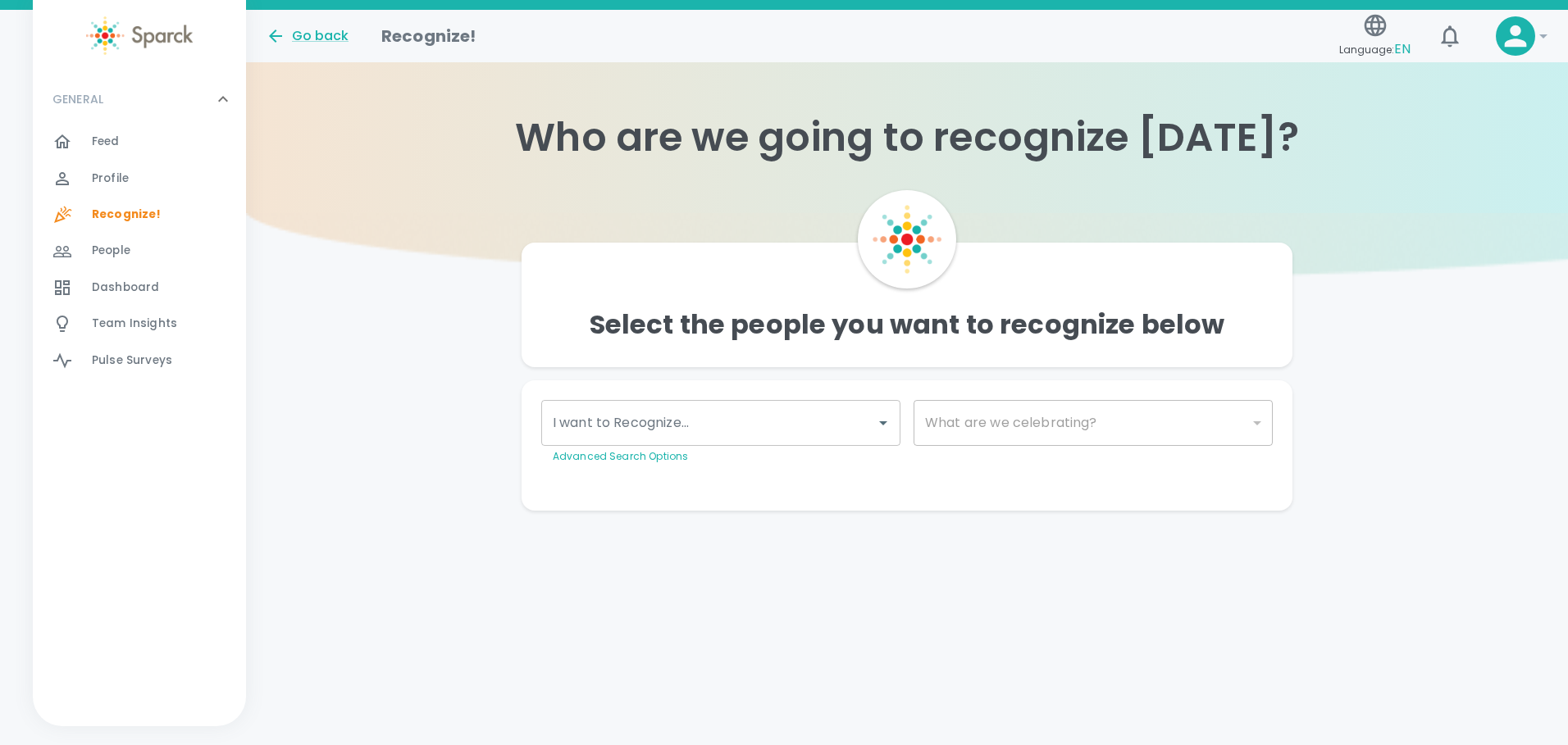
click at [260, 317] on div "Select the people you want to recognize below I want to Recognize... I want to …" at bounding box center [906, 362] width 1321 height 298
click at [292, 31] on div "Go back" at bounding box center [307, 36] width 83 height 19
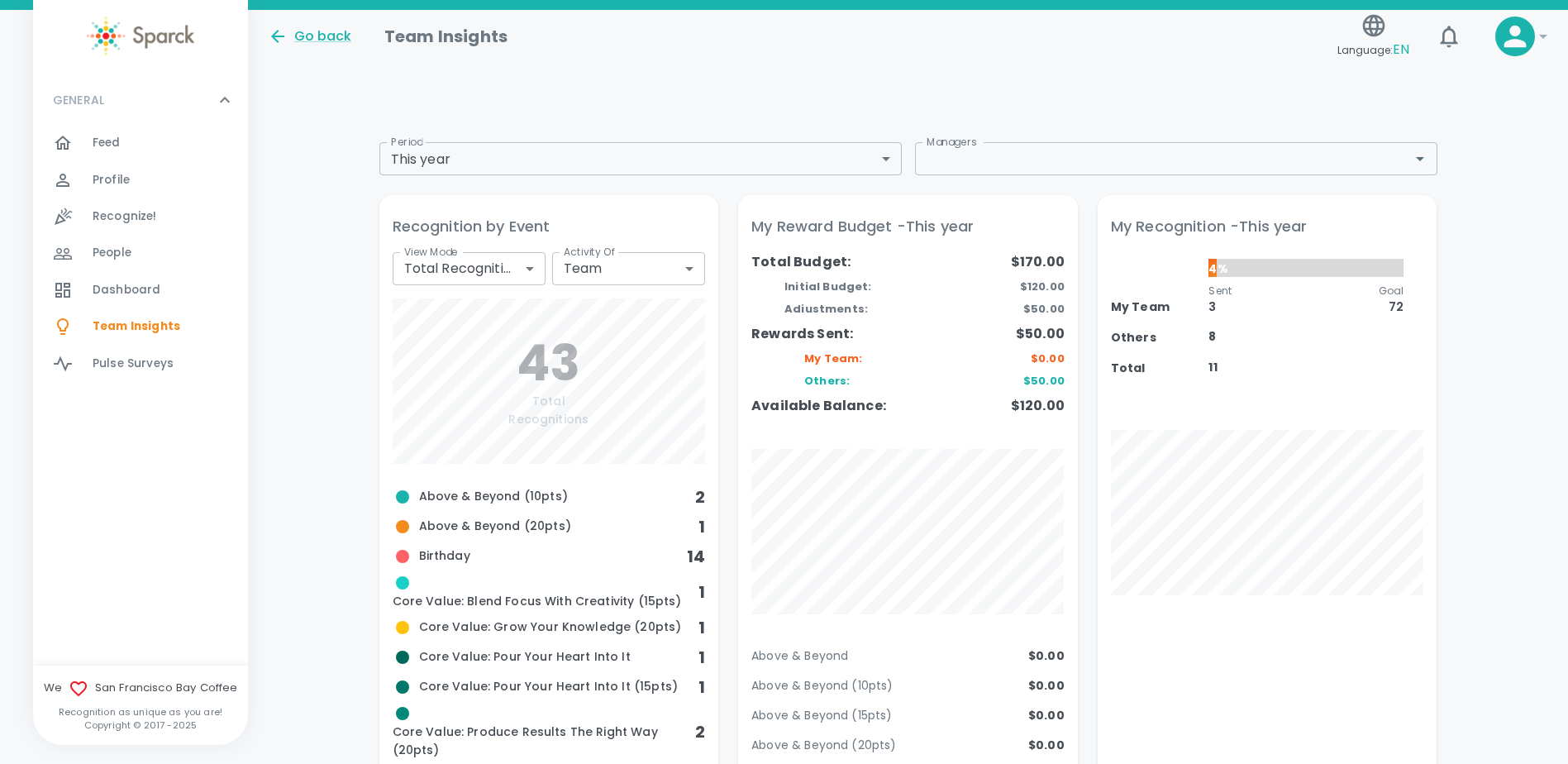
click at [129, 150] on div "Feed 0" at bounding box center [170, 143] width 156 height 23
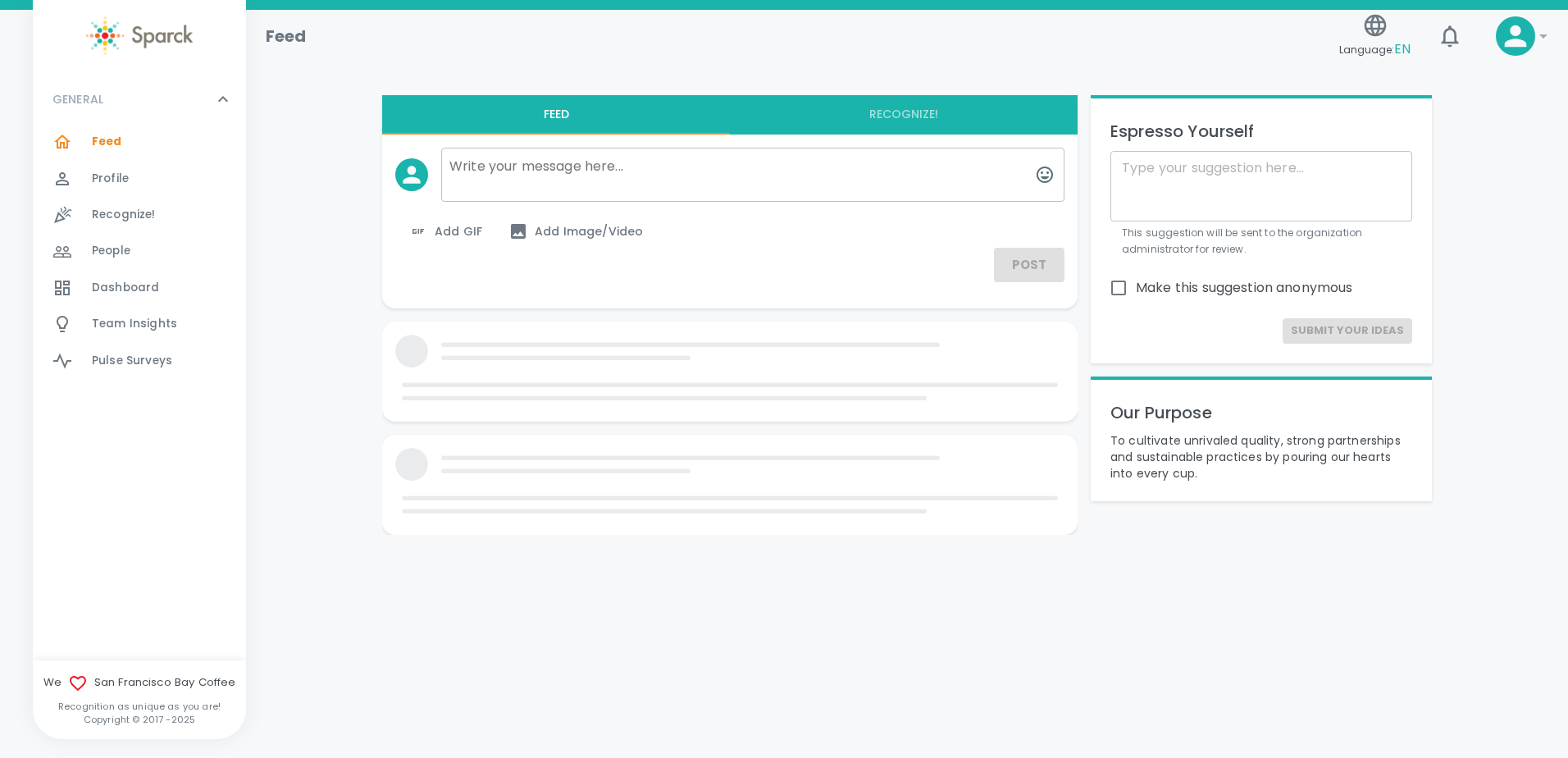
click at [82, 101] on p "GENERAL" at bounding box center [78, 99] width 51 height 16
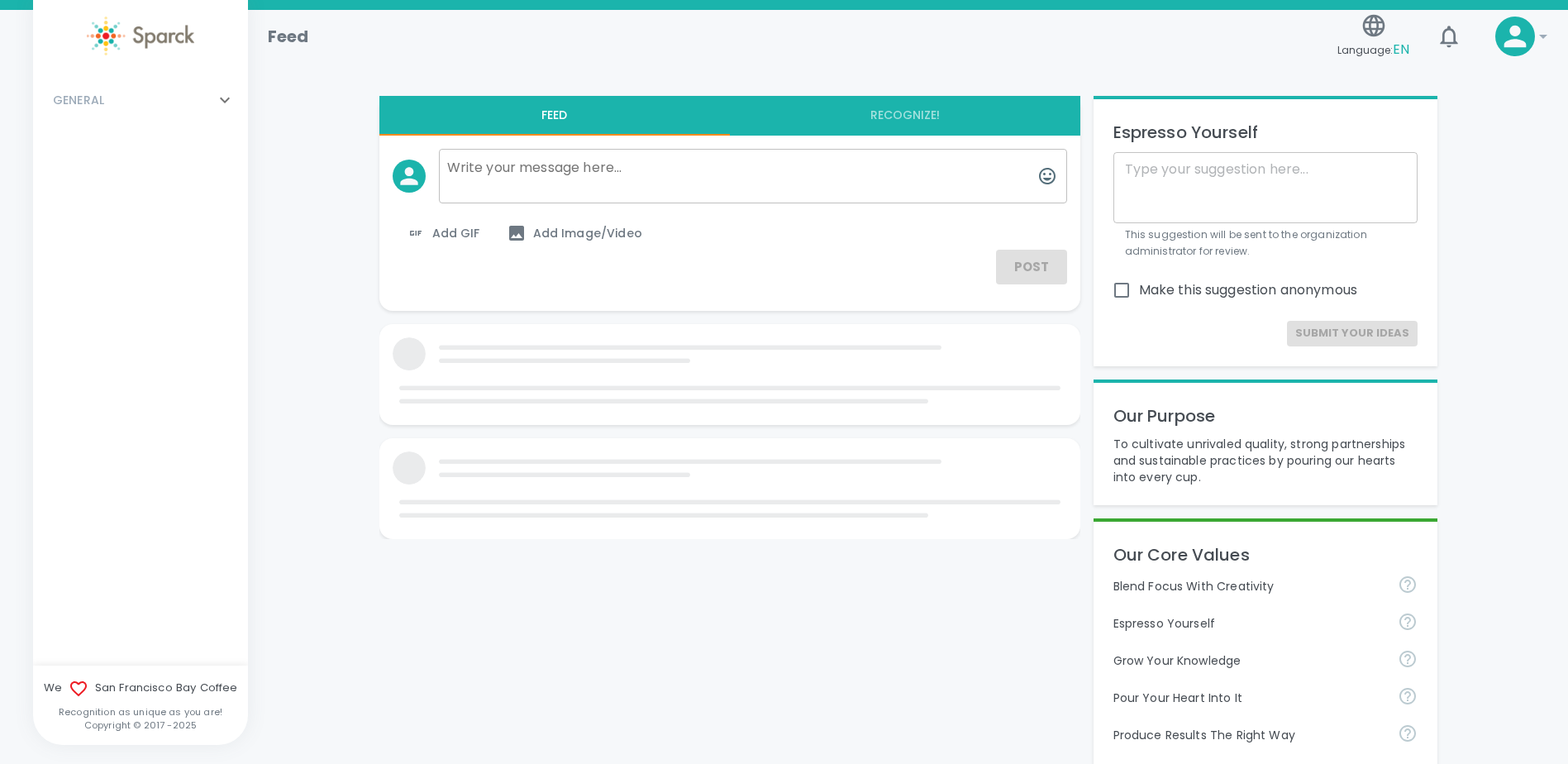
click at [82, 102] on p "GENERAL" at bounding box center [78, 100] width 51 height 16
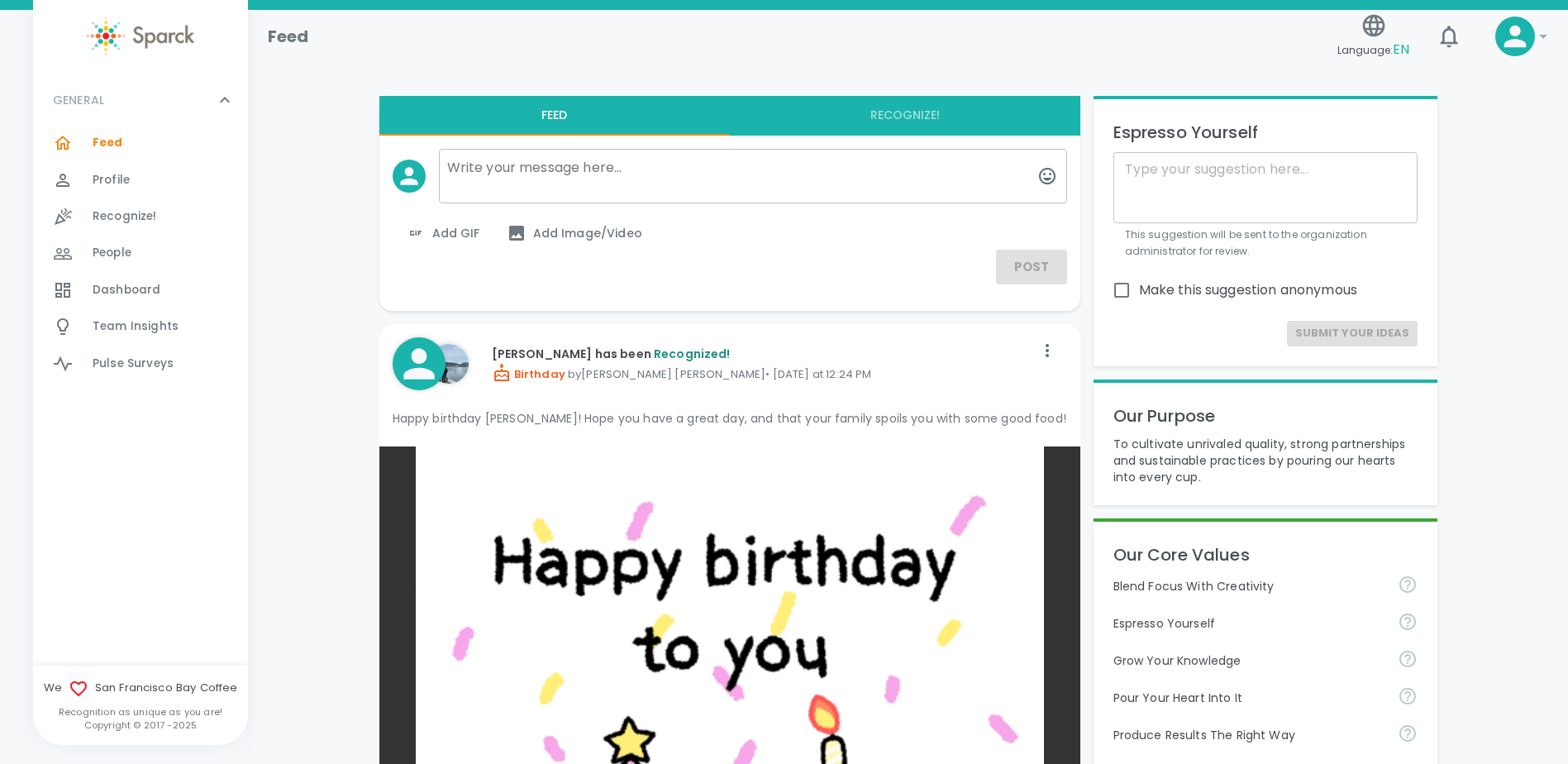
click at [101, 181] on span "Profile" at bounding box center [111, 180] width 37 height 16
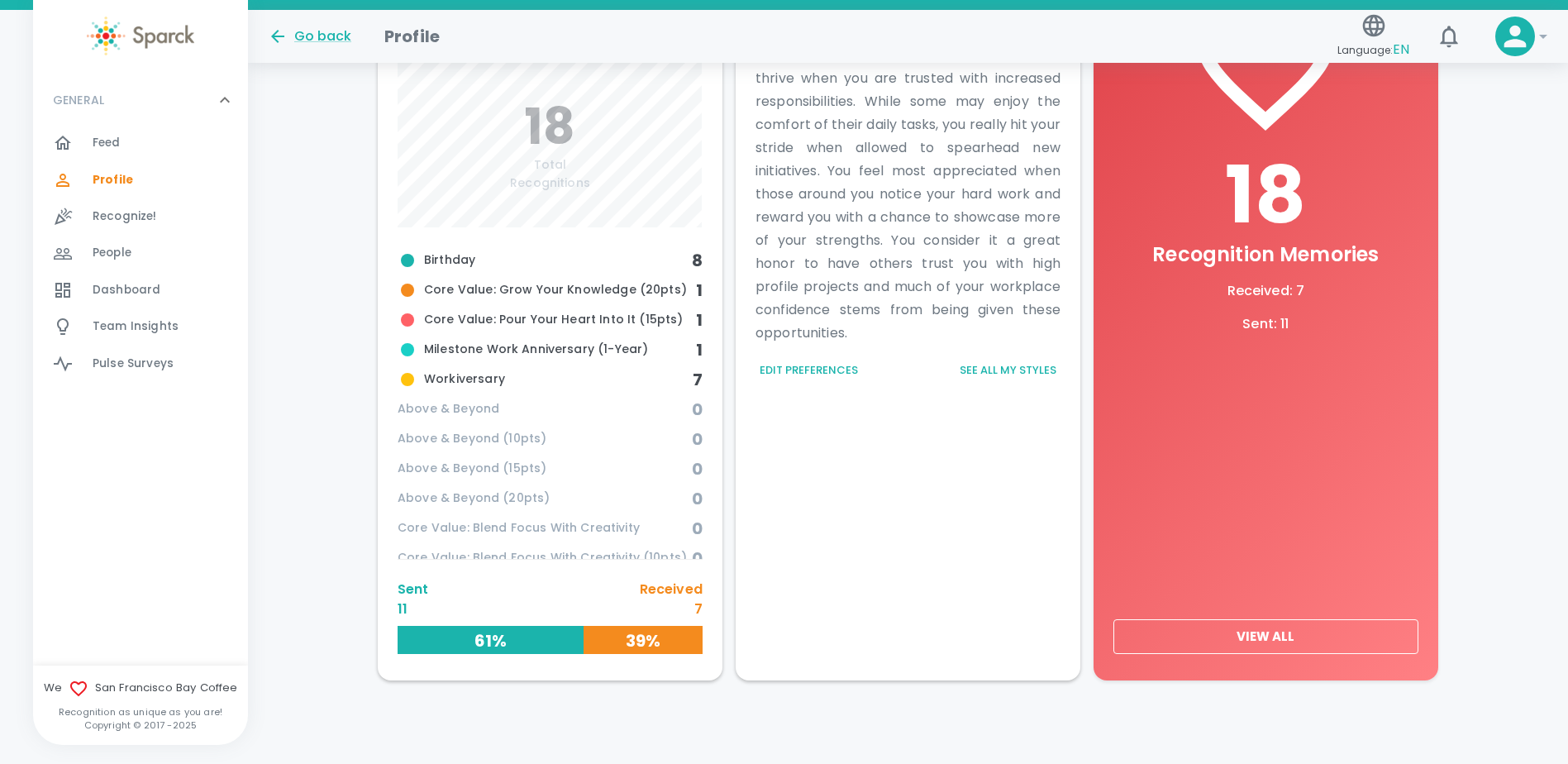
scroll to position [615, 0]
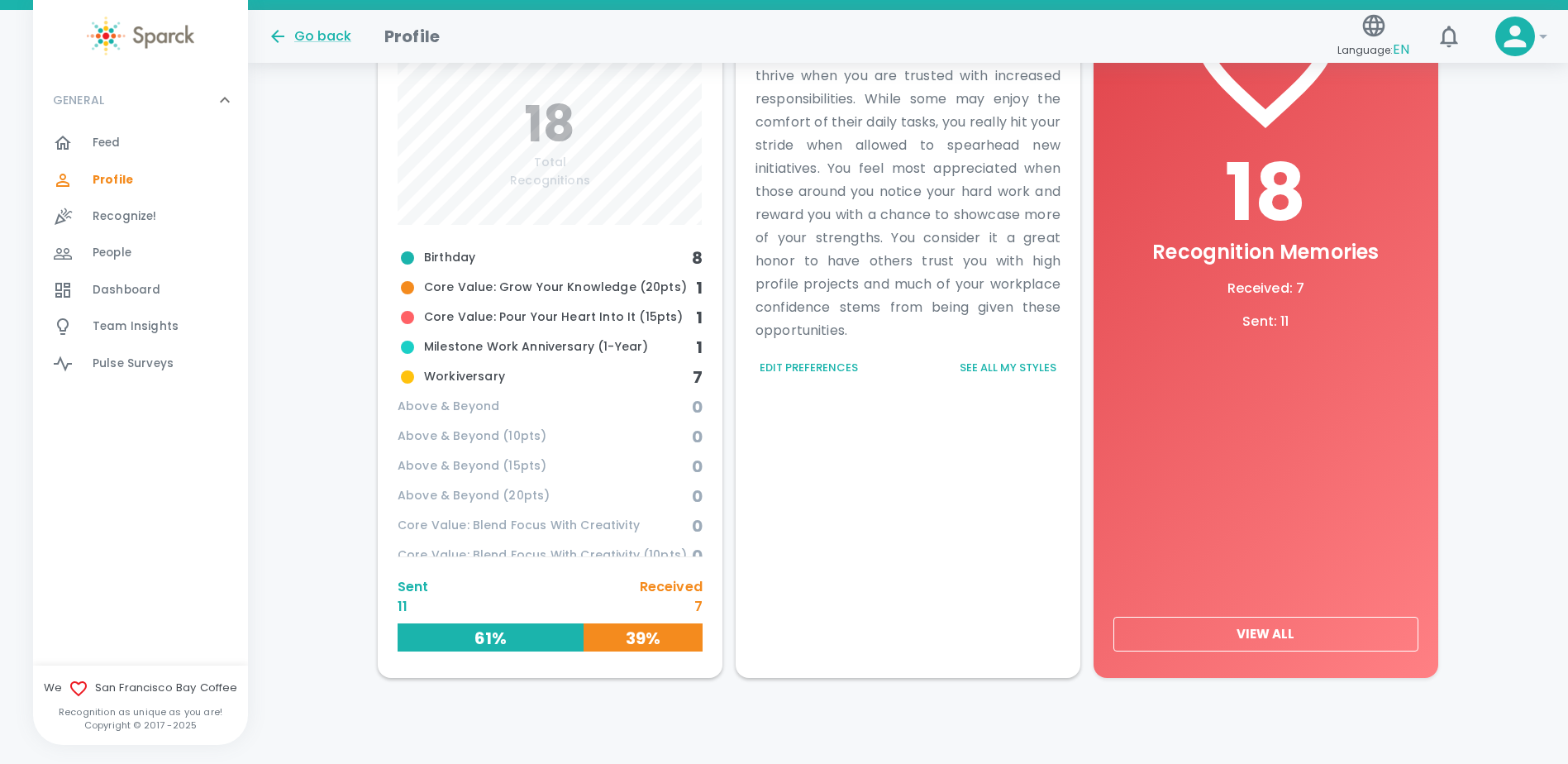
click at [1253, 641] on button "View All" at bounding box center [1265, 634] width 305 height 35
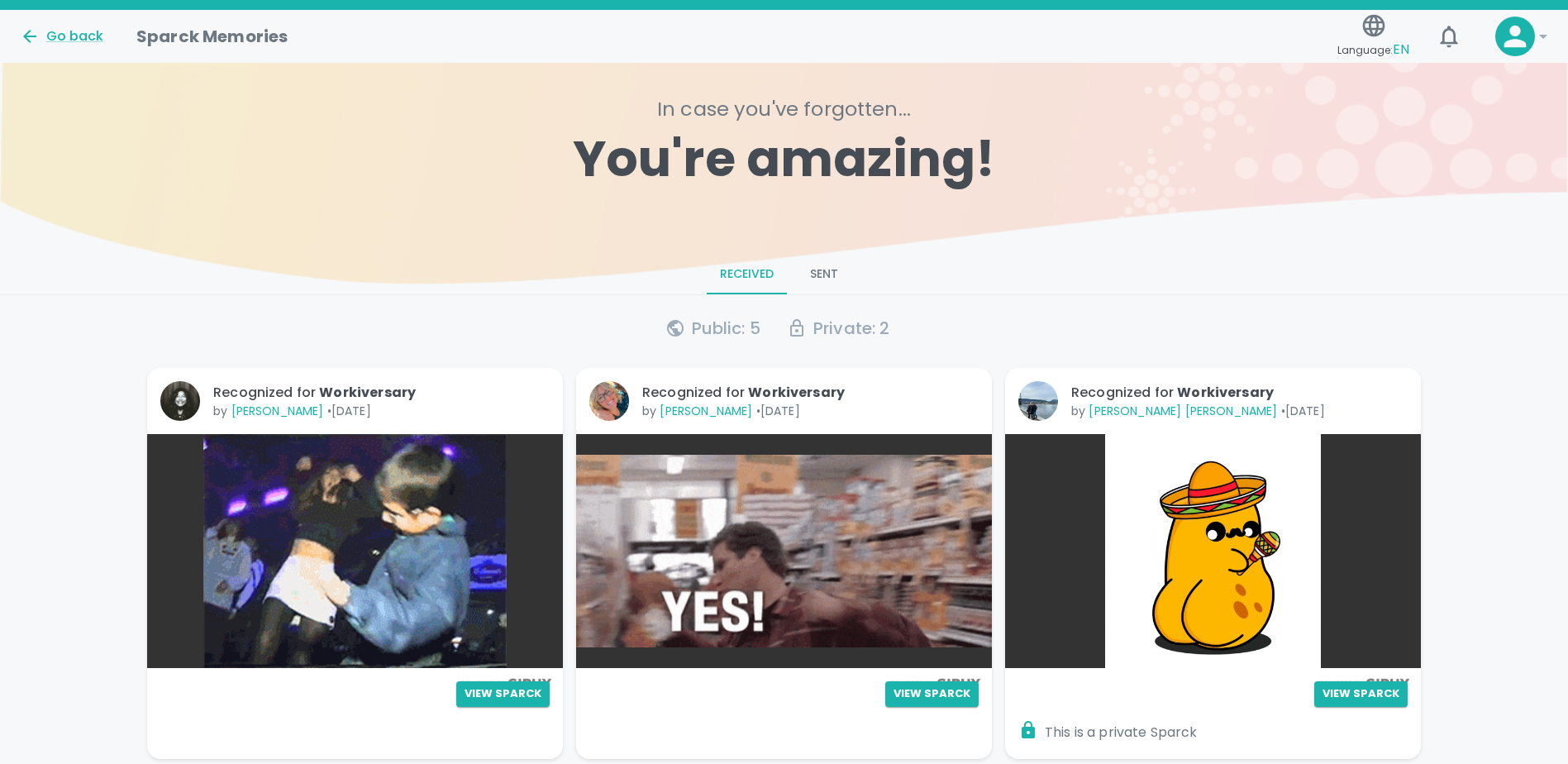
click at [815, 267] on button "Sent" at bounding box center [824, 274] width 75 height 40
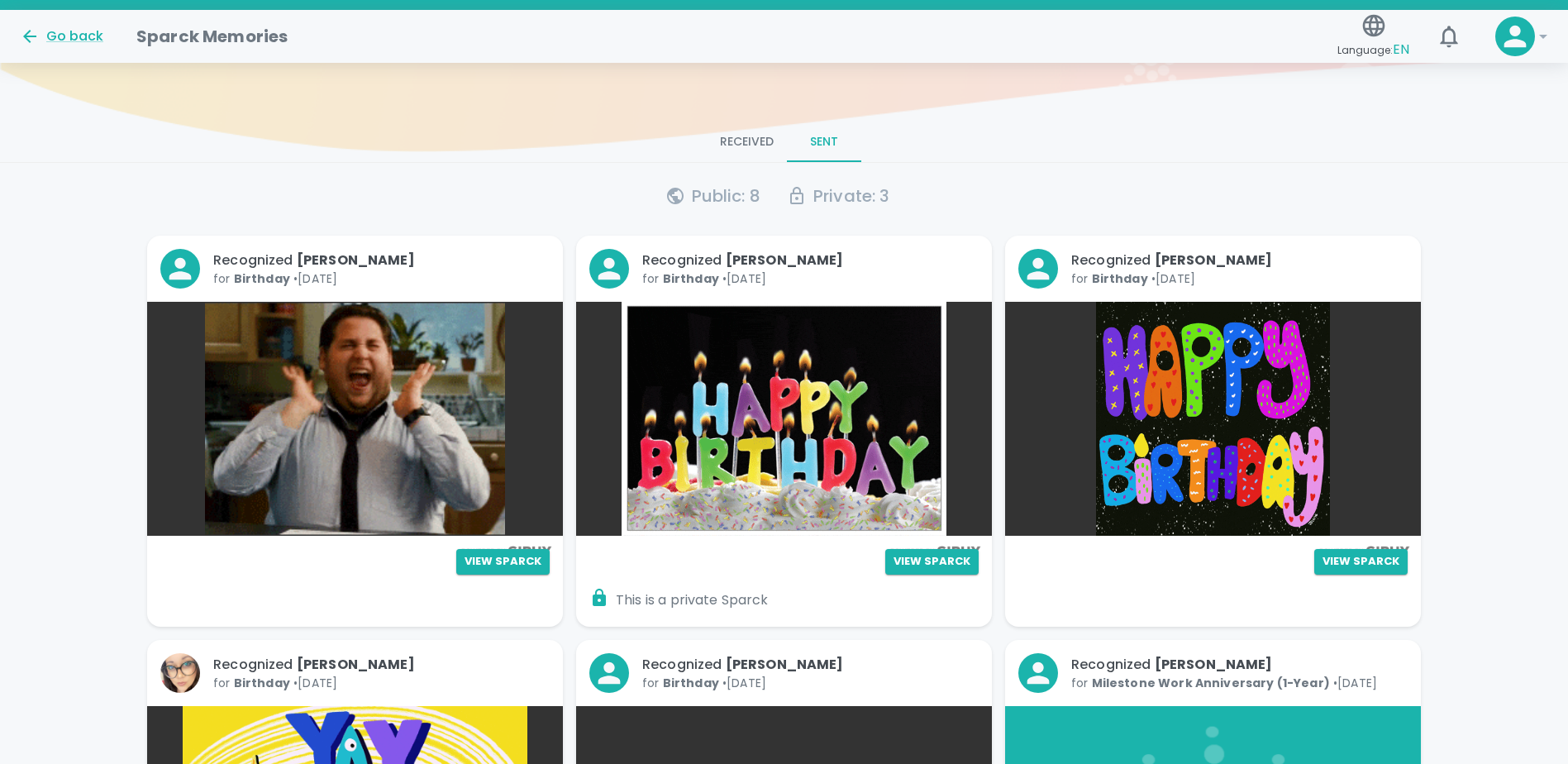
scroll to position [248, 0]
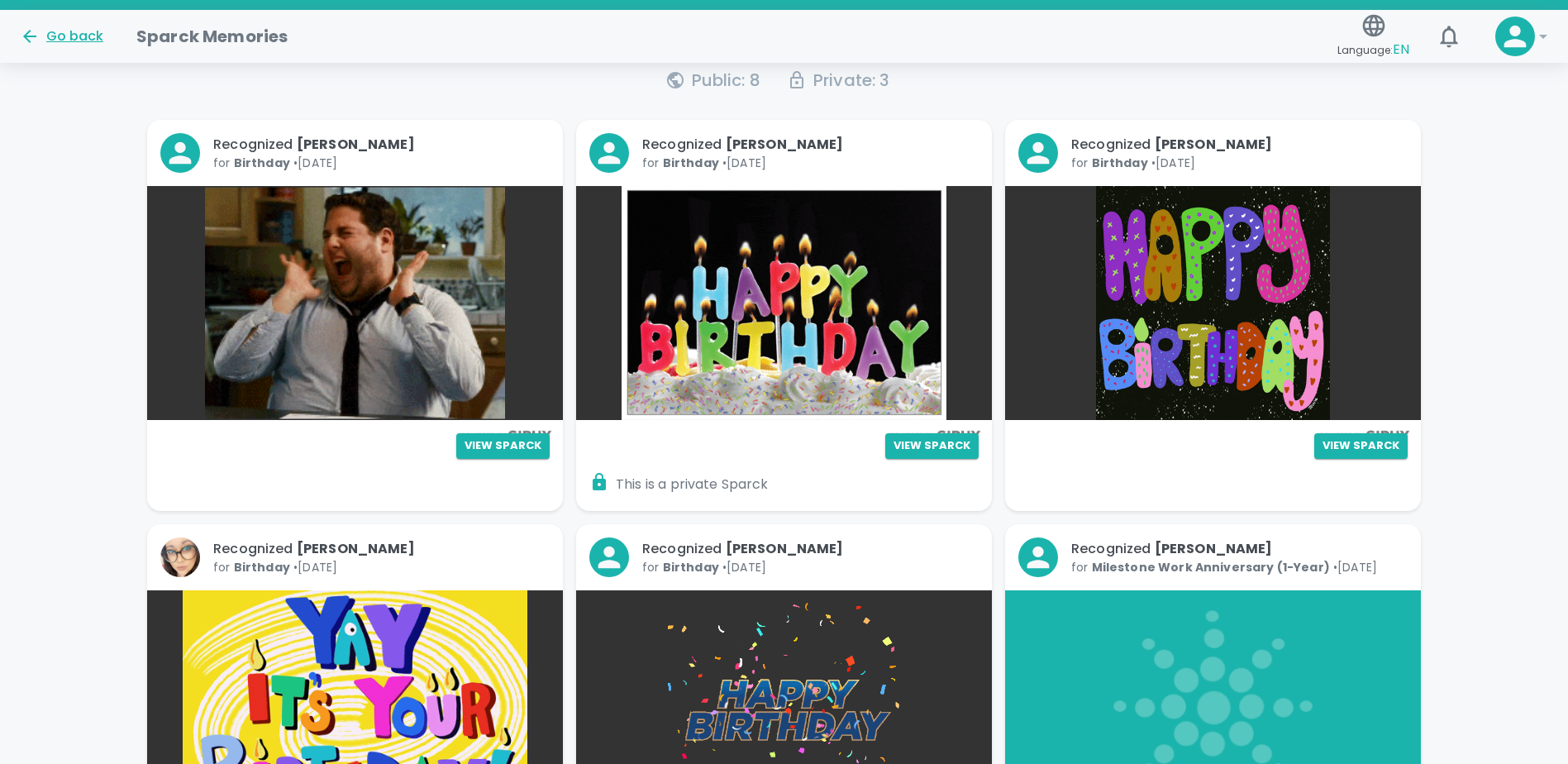
click at [33, 43] on icon at bounding box center [29, 36] width 19 height 19
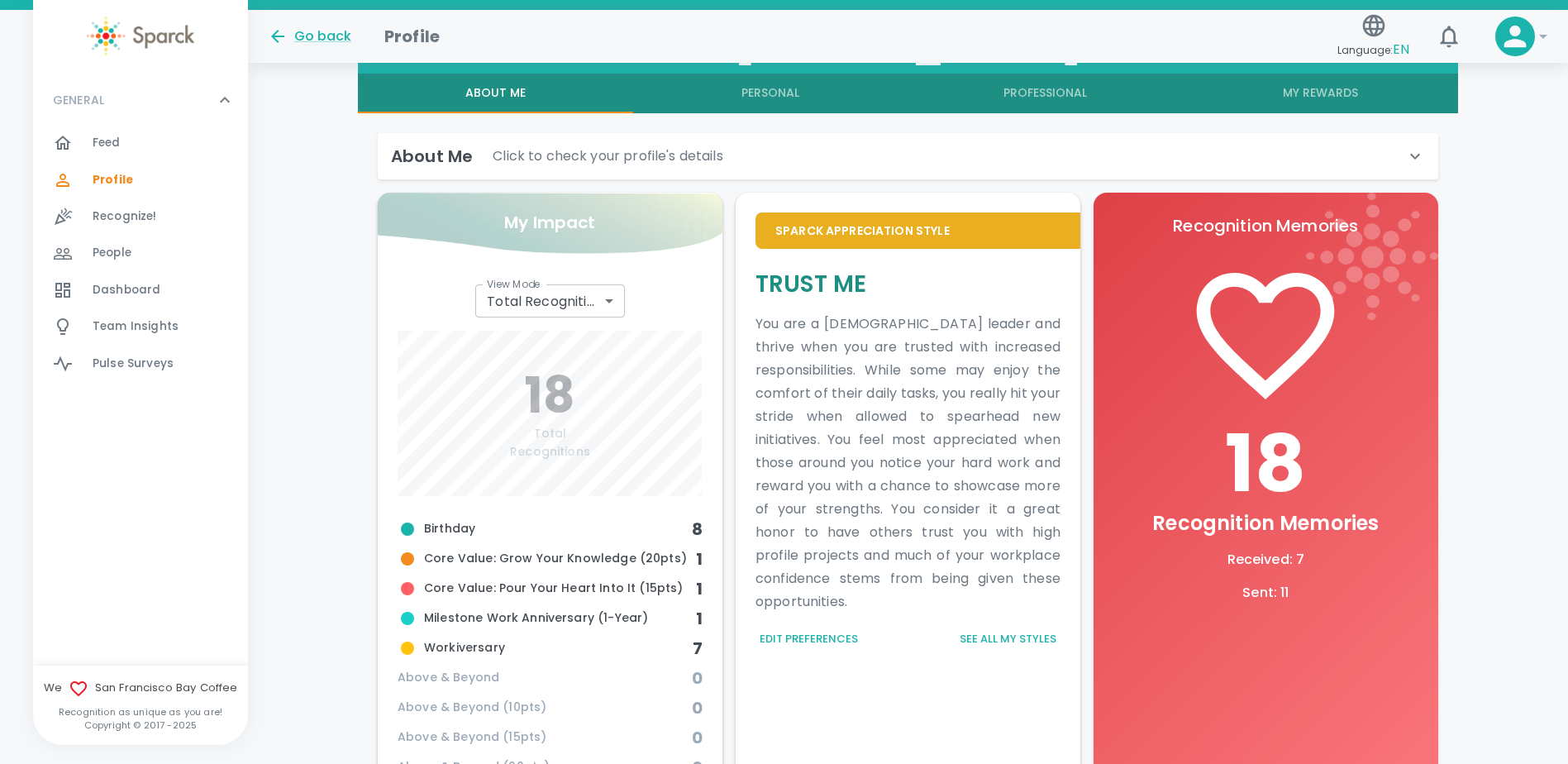
scroll to position [579, 0]
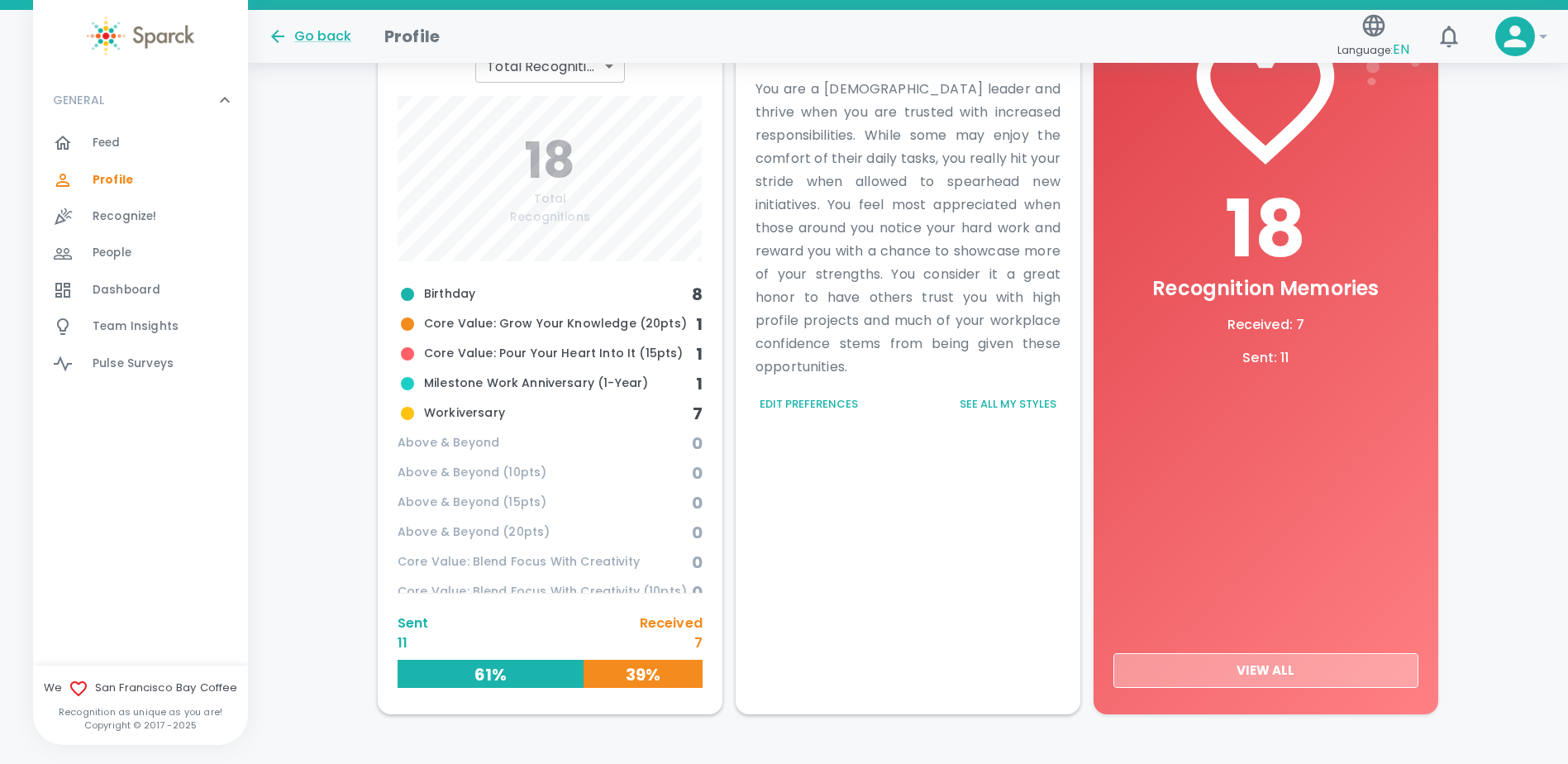
click at [1292, 664] on button "View All" at bounding box center [1265, 671] width 305 height 35
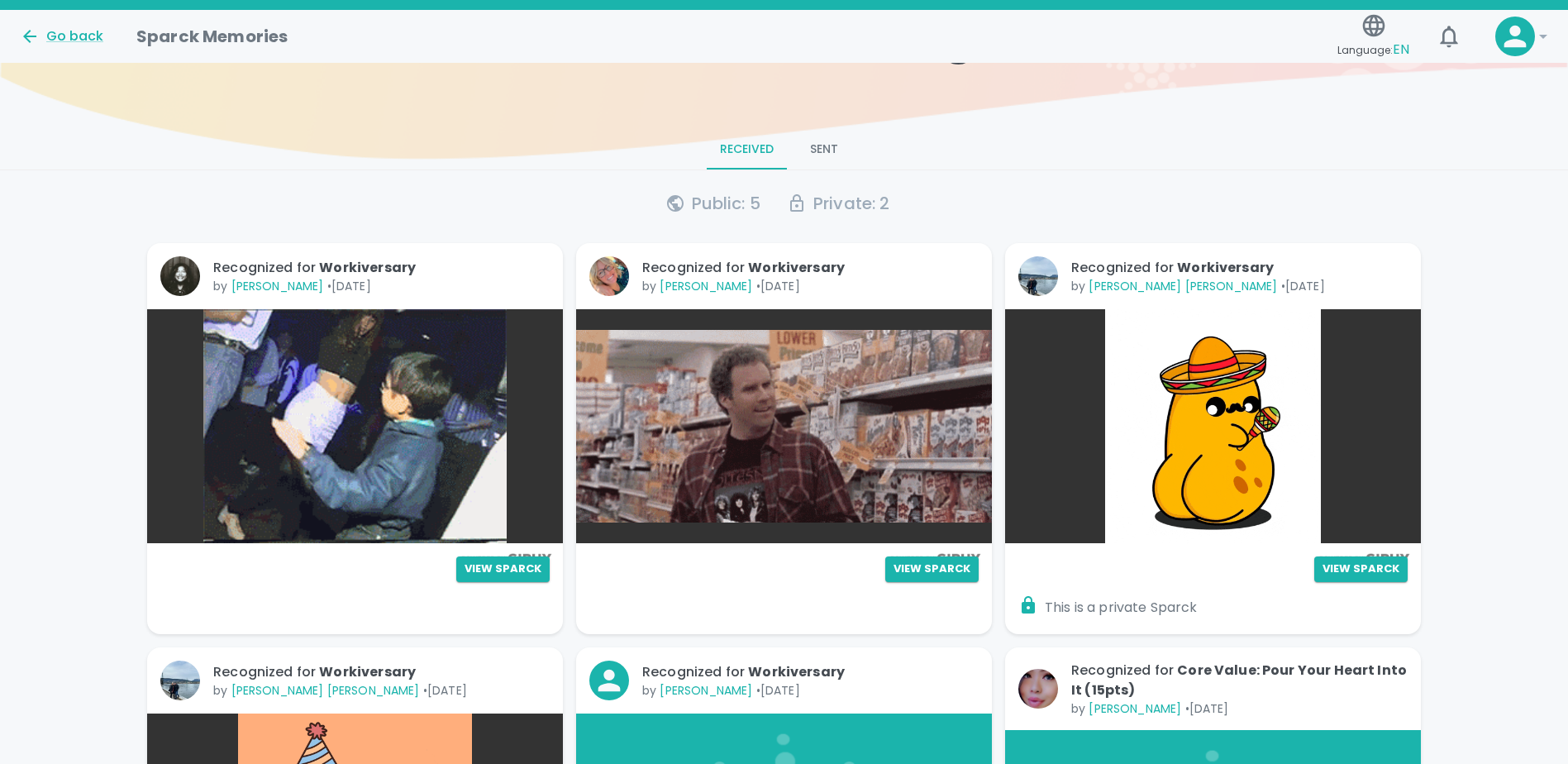
scroll to position [248, 0]
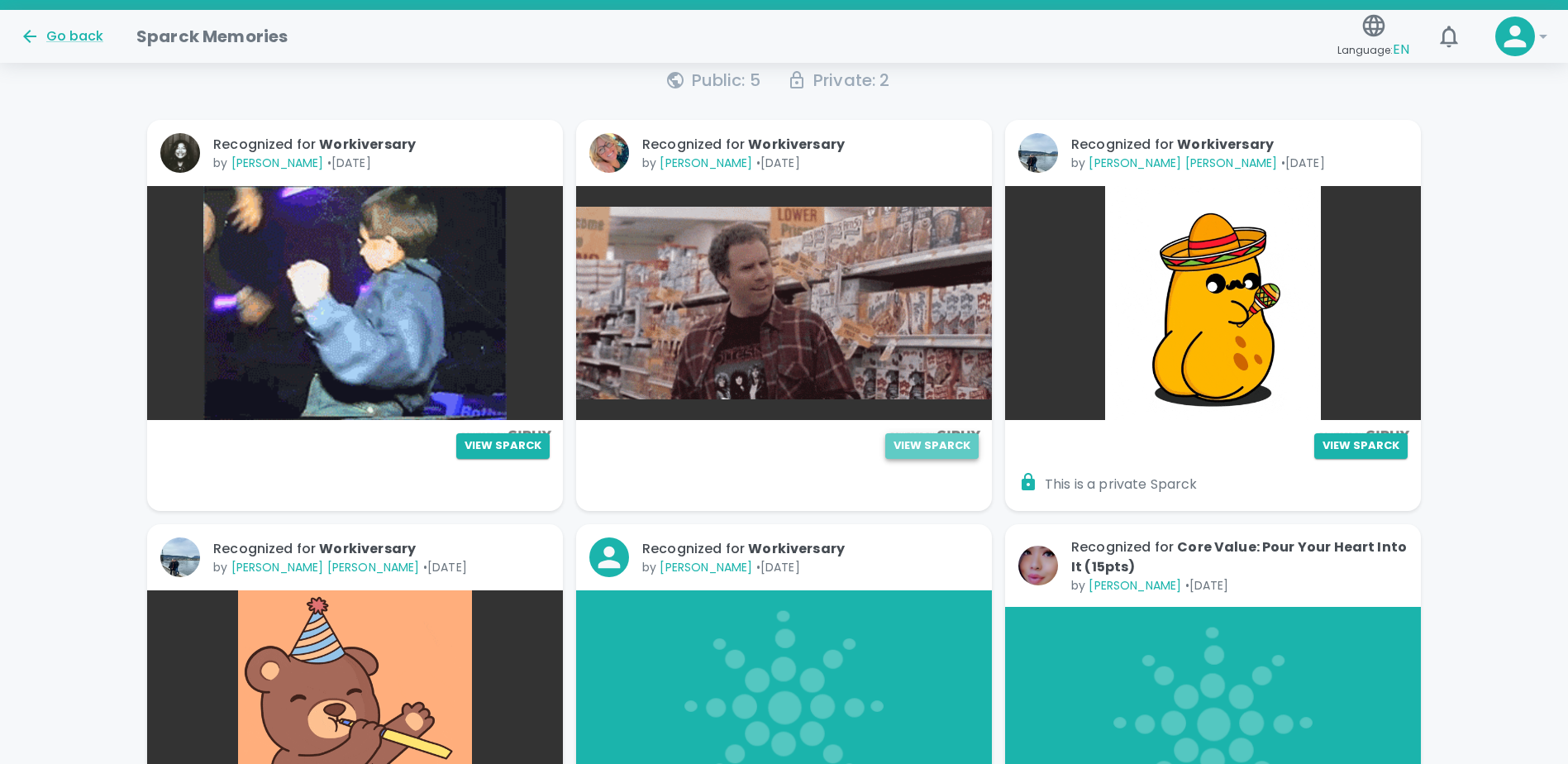
click at [920, 456] on button "View Sparck" at bounding box center [932, 445] width 93 height 25
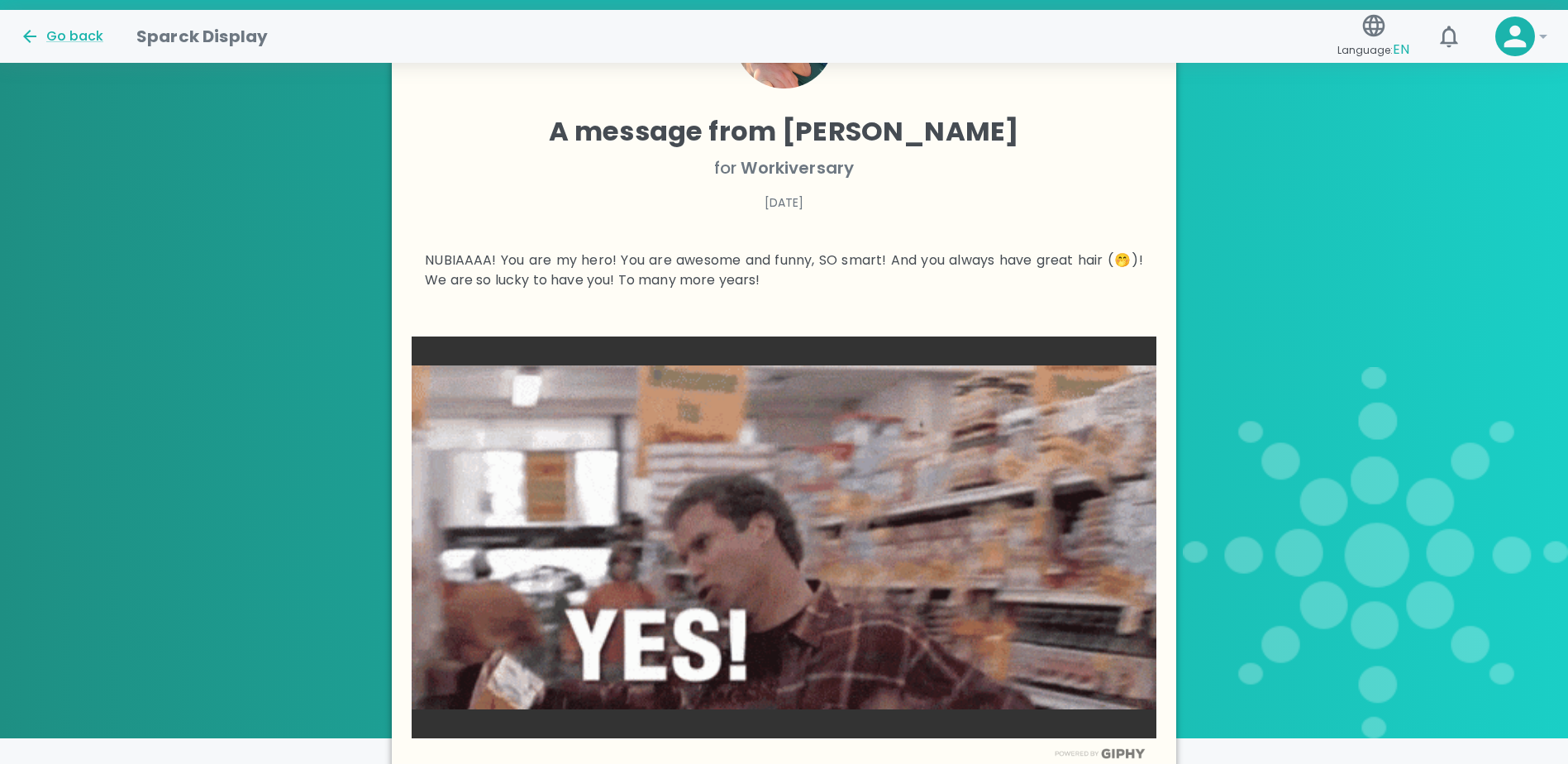
scroll to position [496, 0]
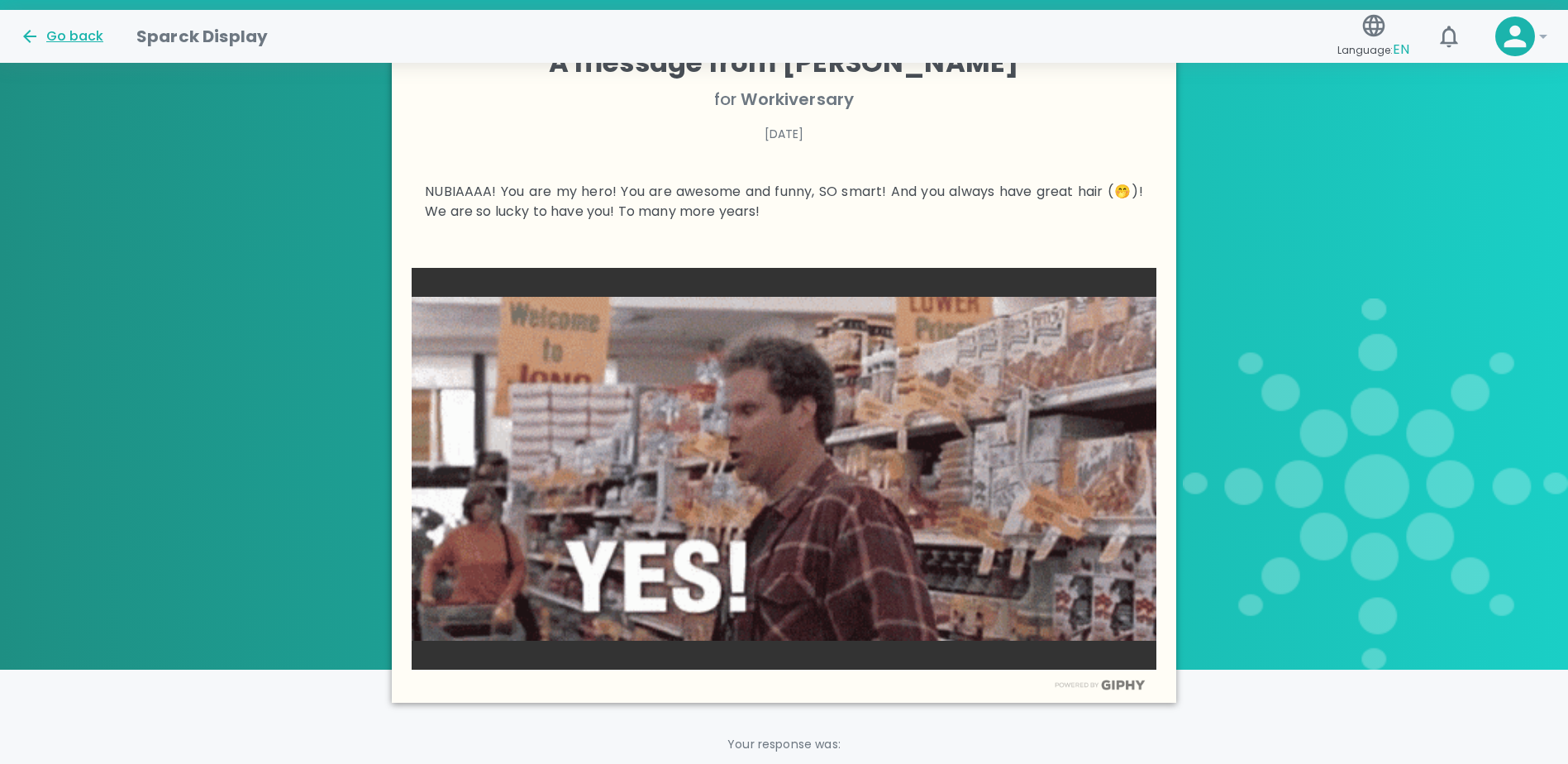
click at [46, 36] on div "Go back" at bounding box center [61, 36] width 83 height 19
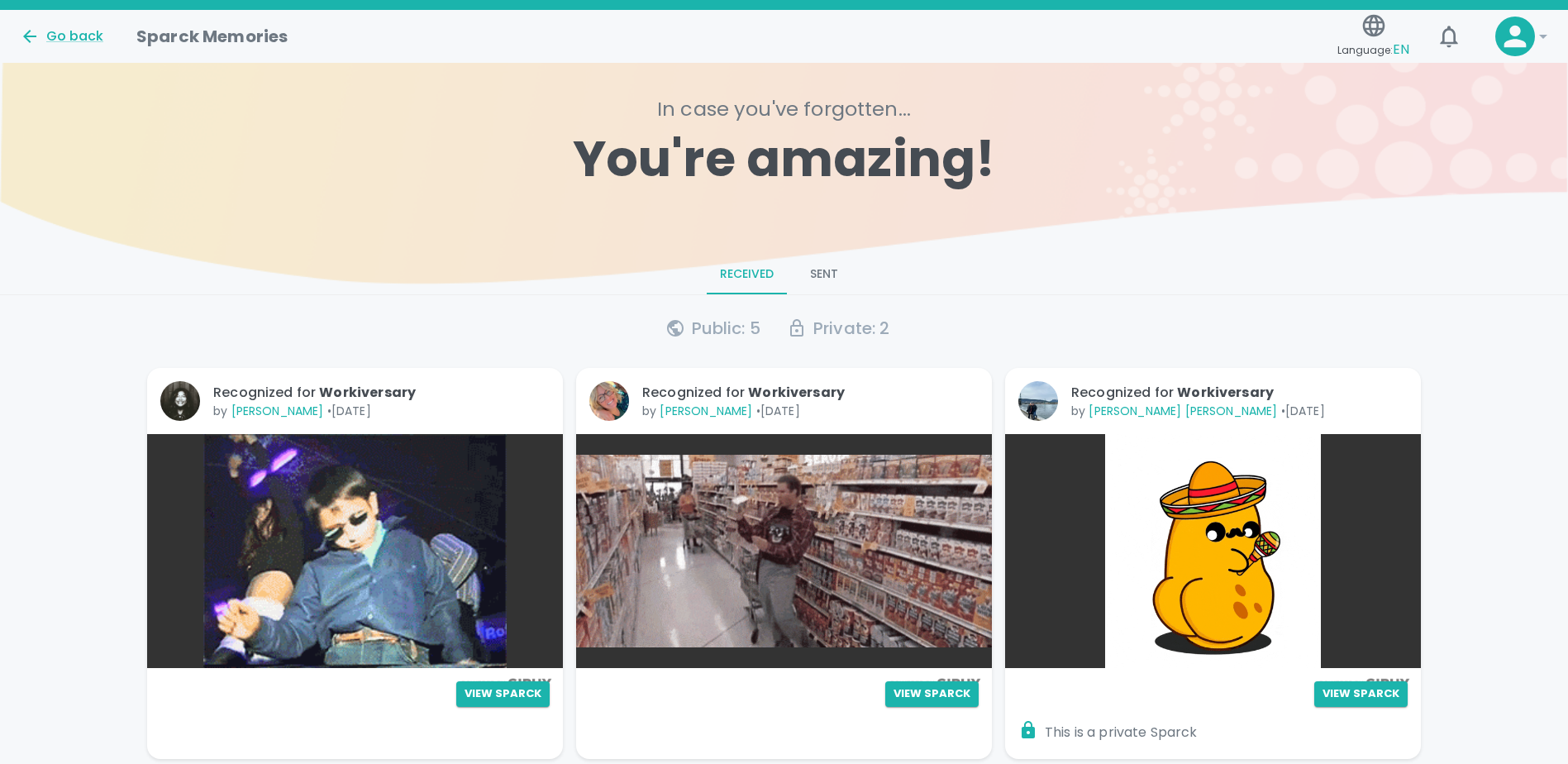
click at [829, 269] on button "Sent" at bounding box center [824, 274] width 75 height 40
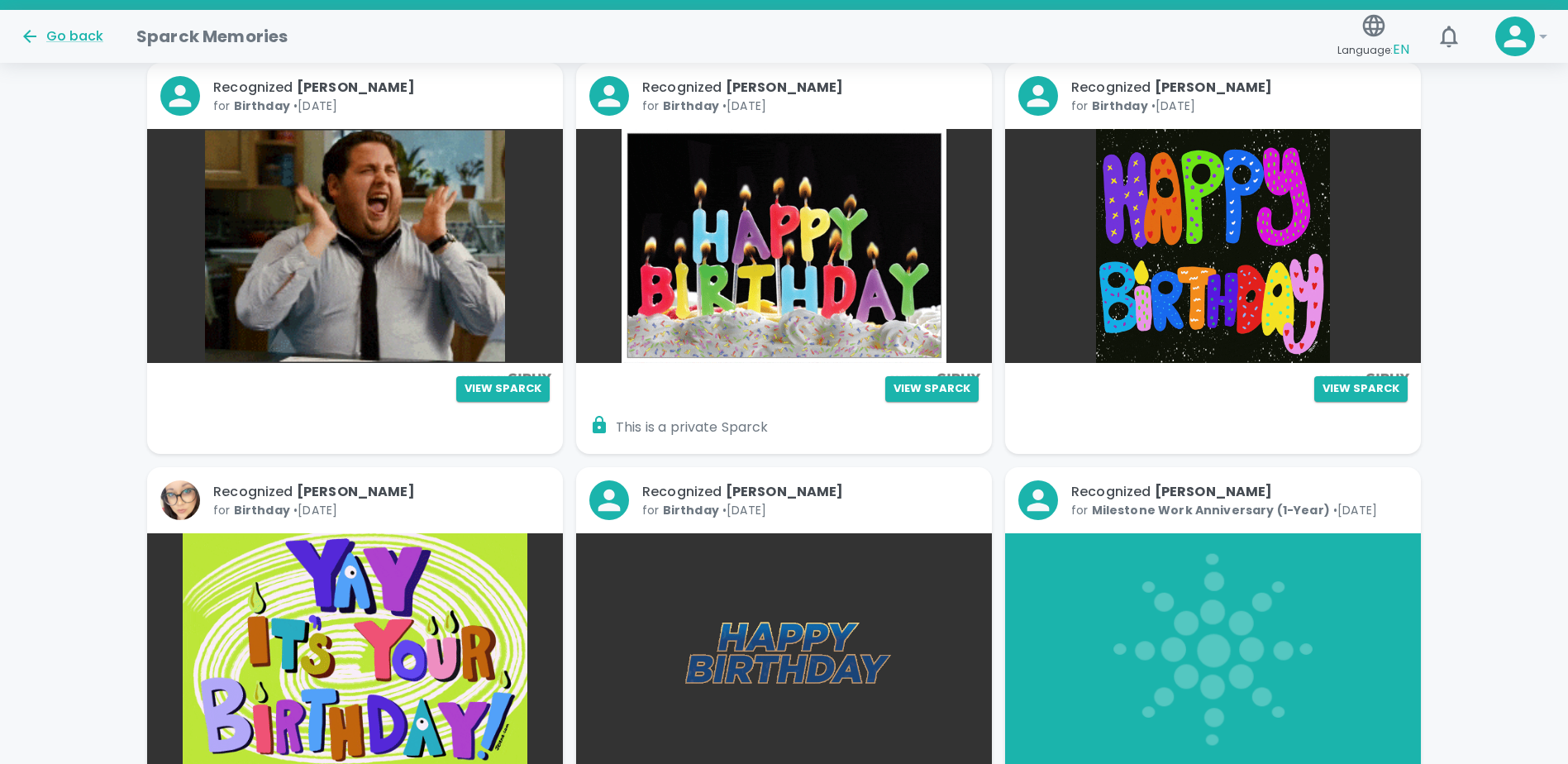
scroll to position [331, 0]
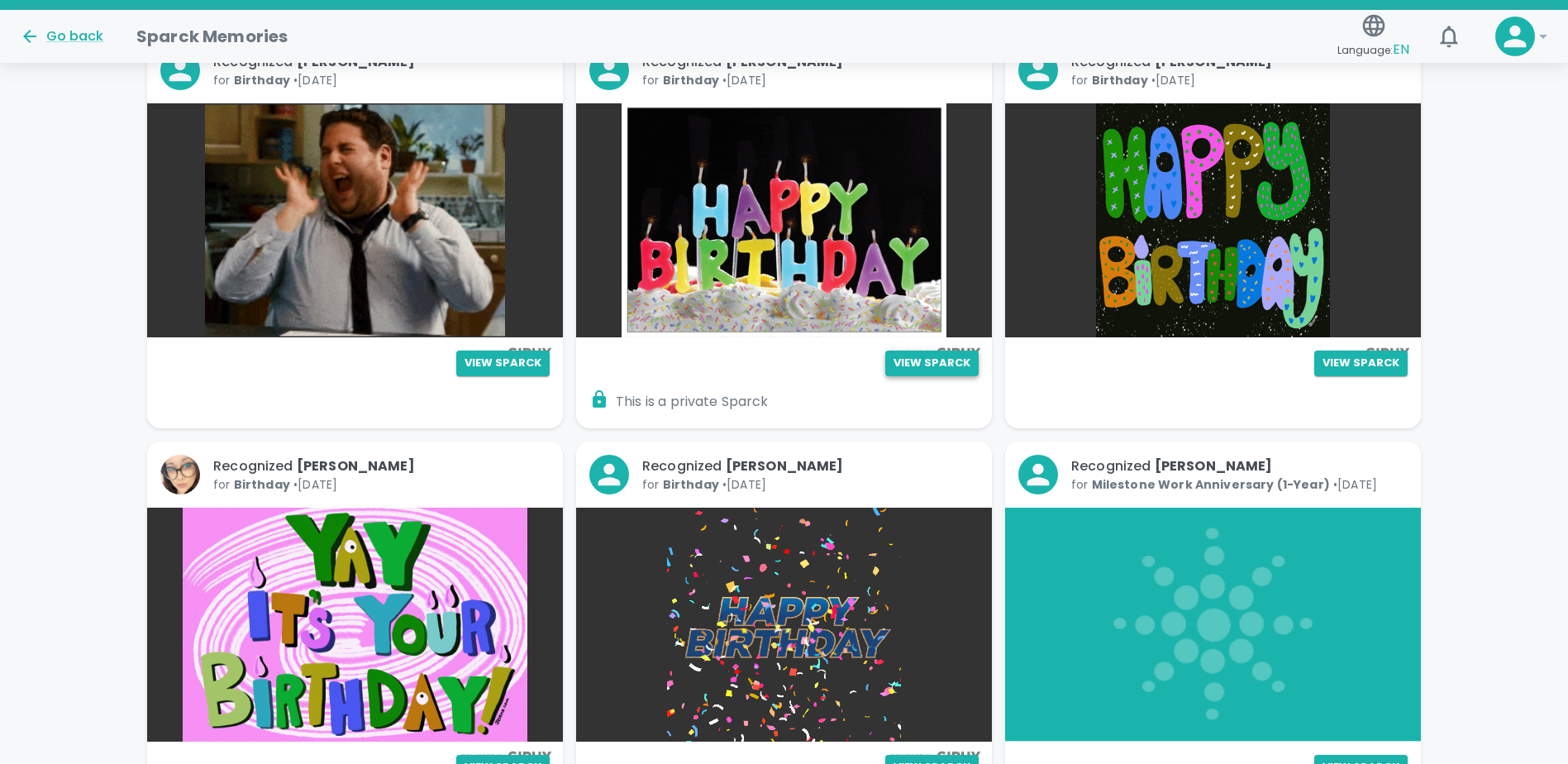
click at [914, 365] on button "View Sparck" at bounding box center [932, 363] width 93 height 25
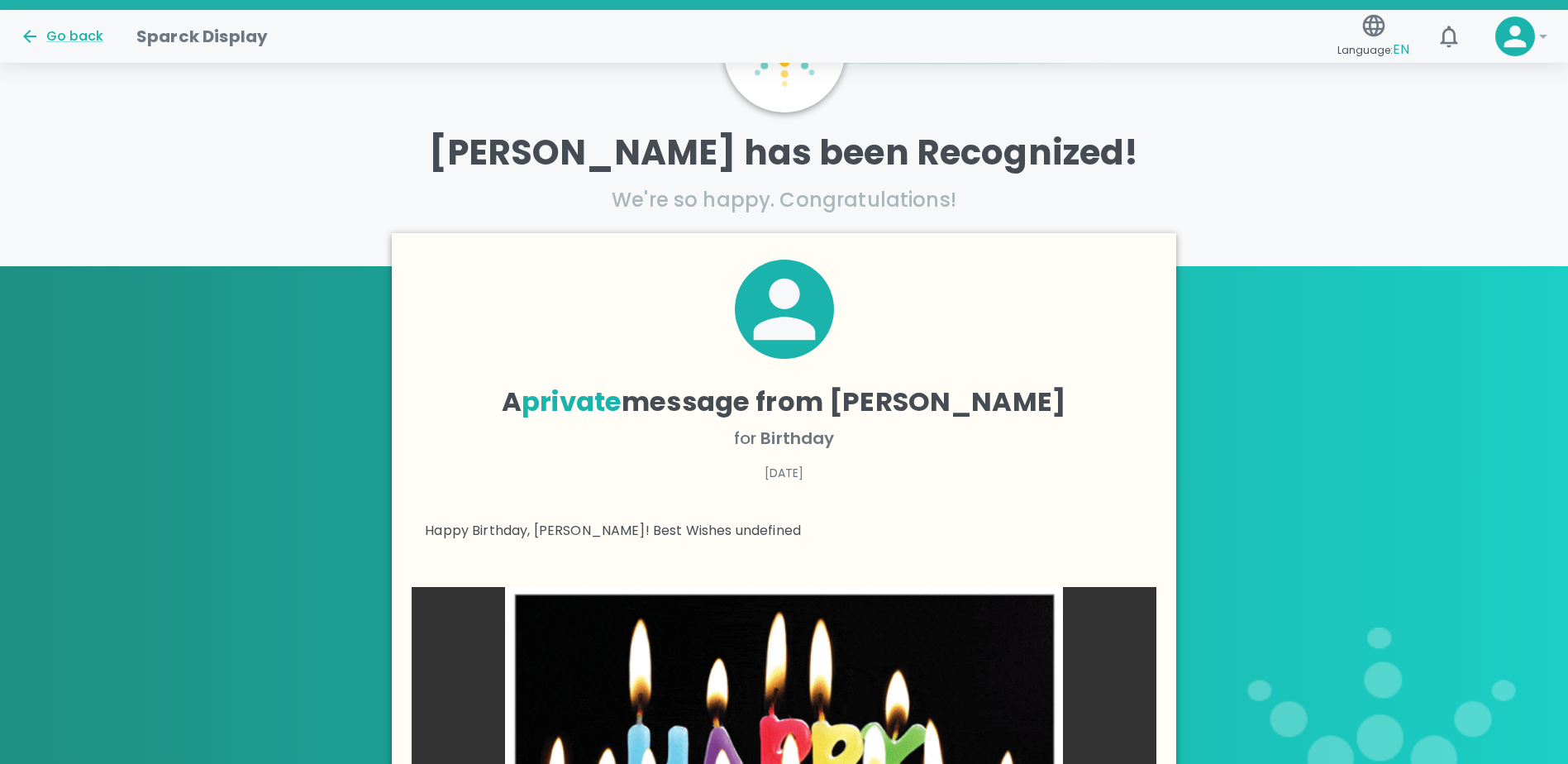
scroll to position [148, 0]
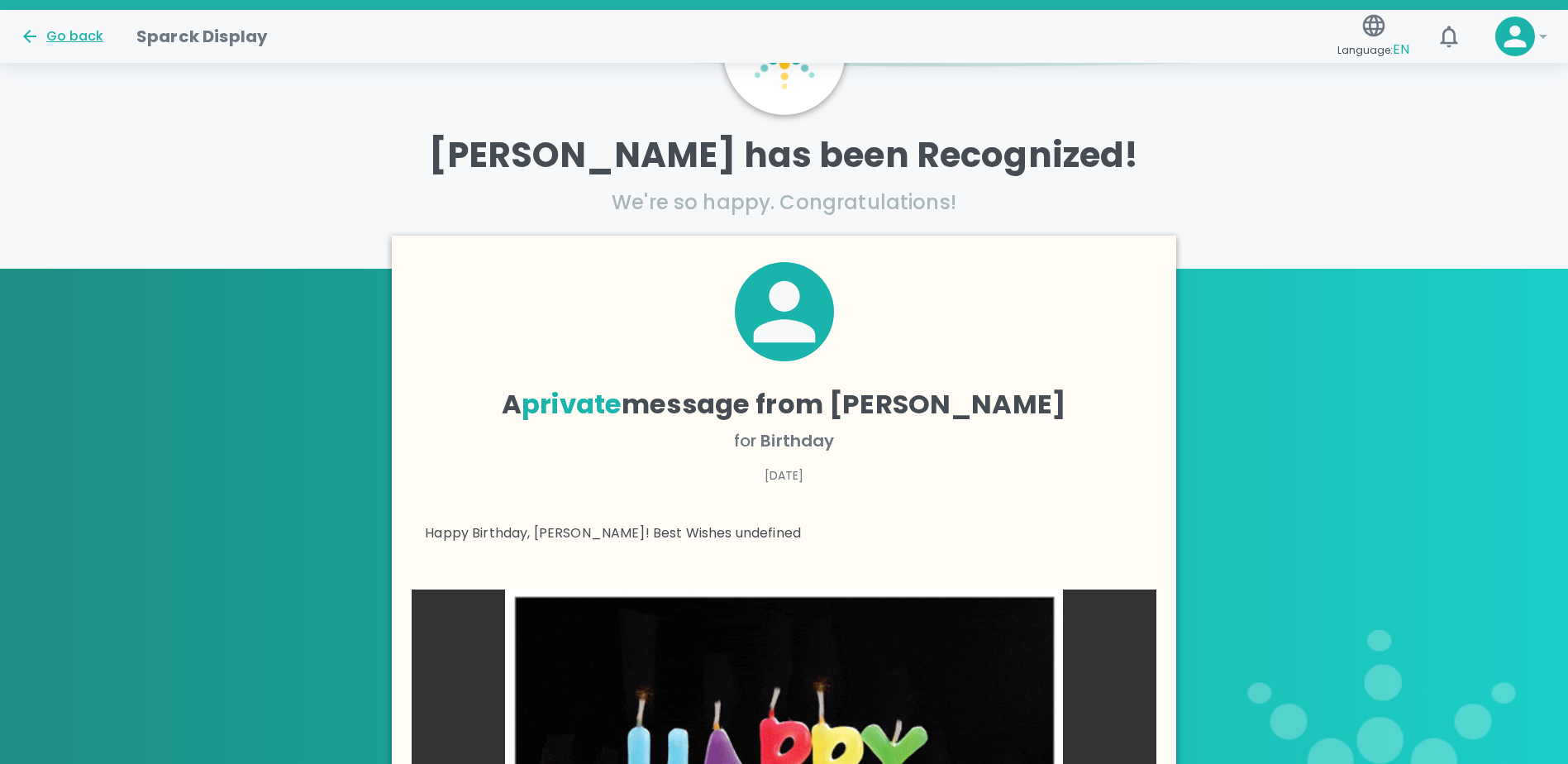
click at [25, 38] on icon at bounding box center [30, 37] width 14 height 14
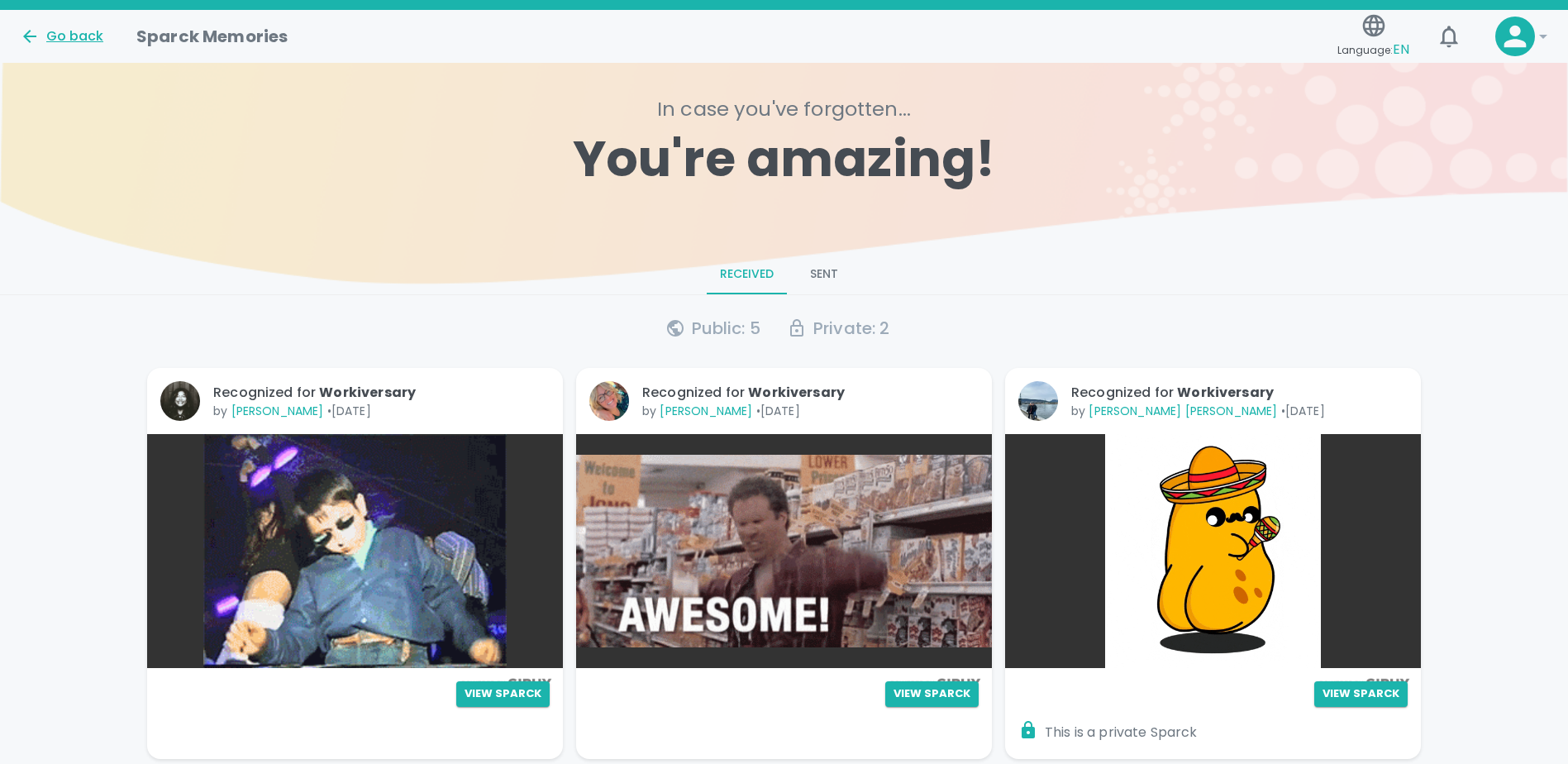
click at [32, 32] on icon at bounding box center [29, 36] width 19 height 19
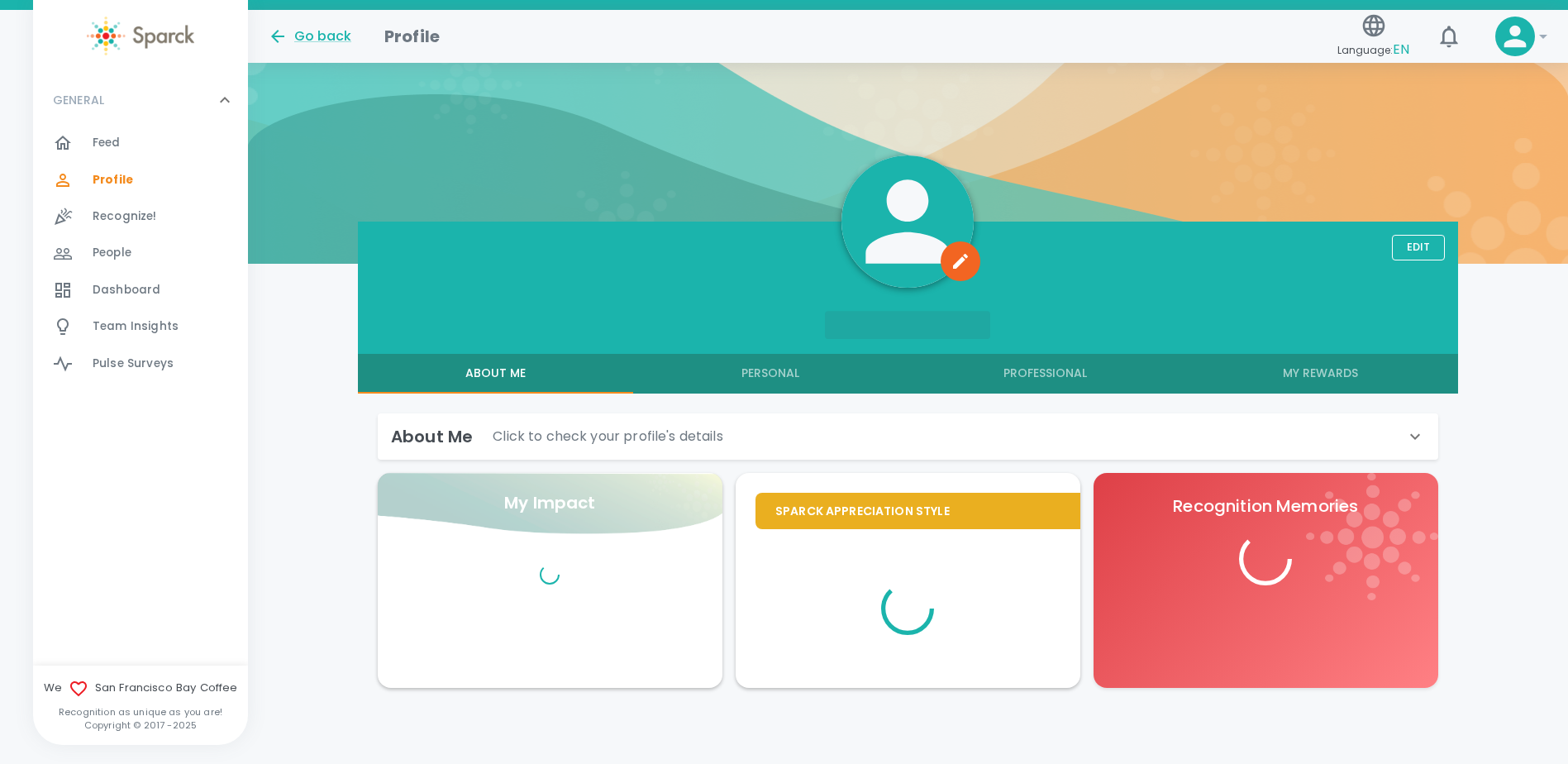
scroll to position [74, 0]
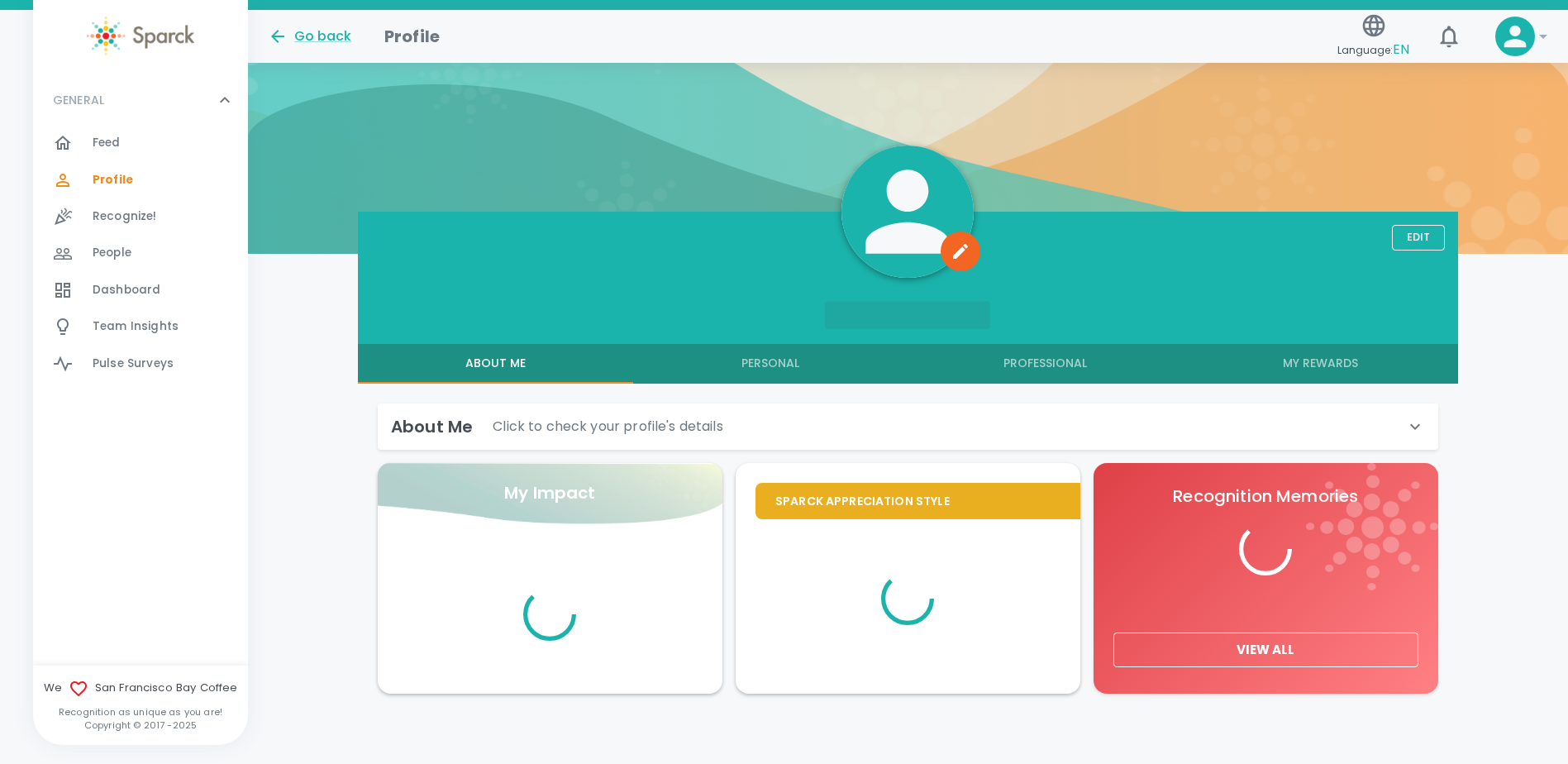
click at [106, 144] on span "Feed" at bounding box center [106, 142] width 28 height 16
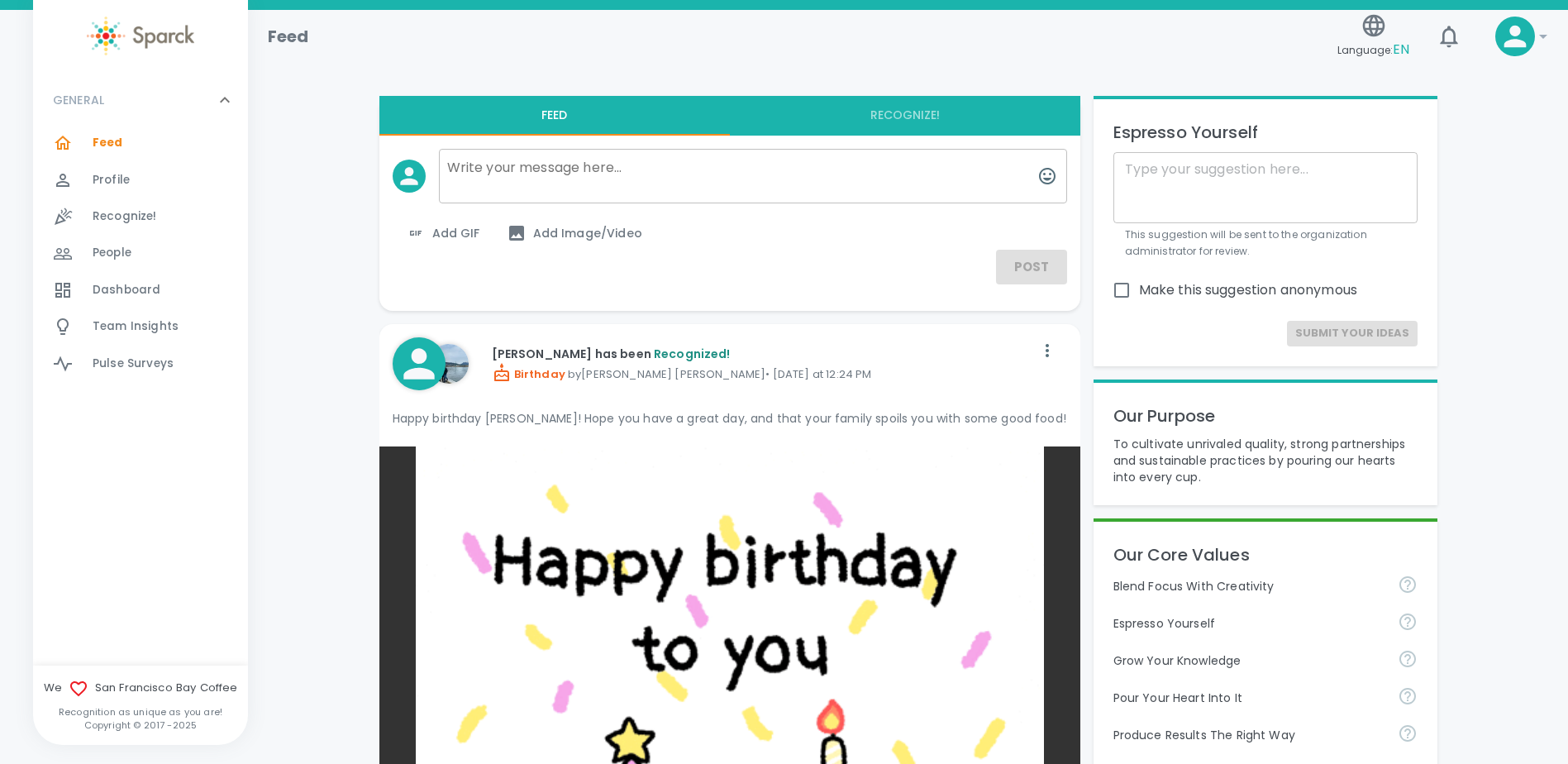
click at [99, 170] on span "Profile 0" at bounding box center [111, 180] width 37 height 23
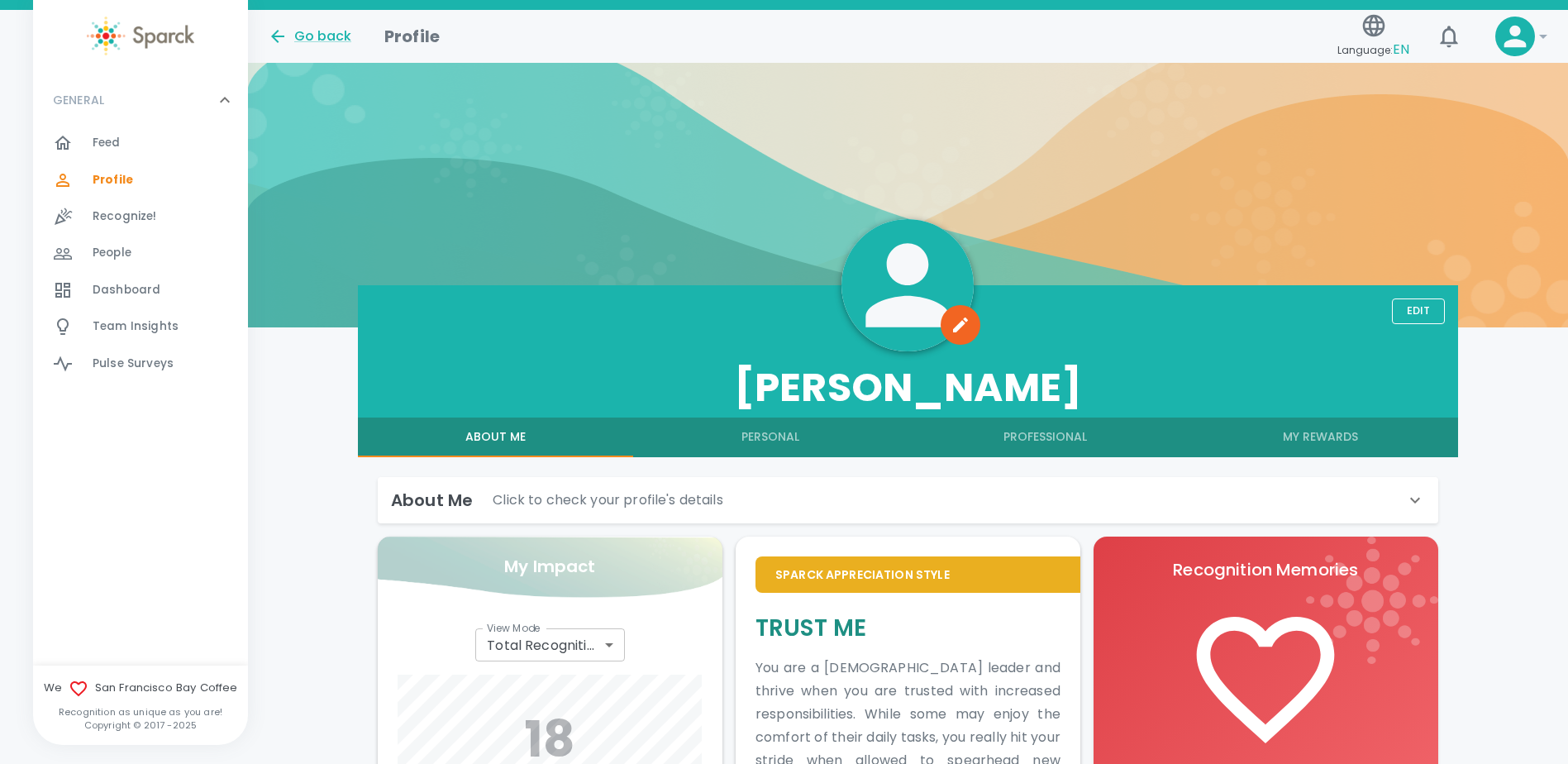
click at [80, 105] on p "GENERAL" at bounding box center [78, 100] width 51 height 16
click at [79, 103] on p "GENERAL" at bounding box center [78, 100] width 51 height 16
click at [105, 140] on span "Feed" at bounding box center [106, 142] width 28 height 16
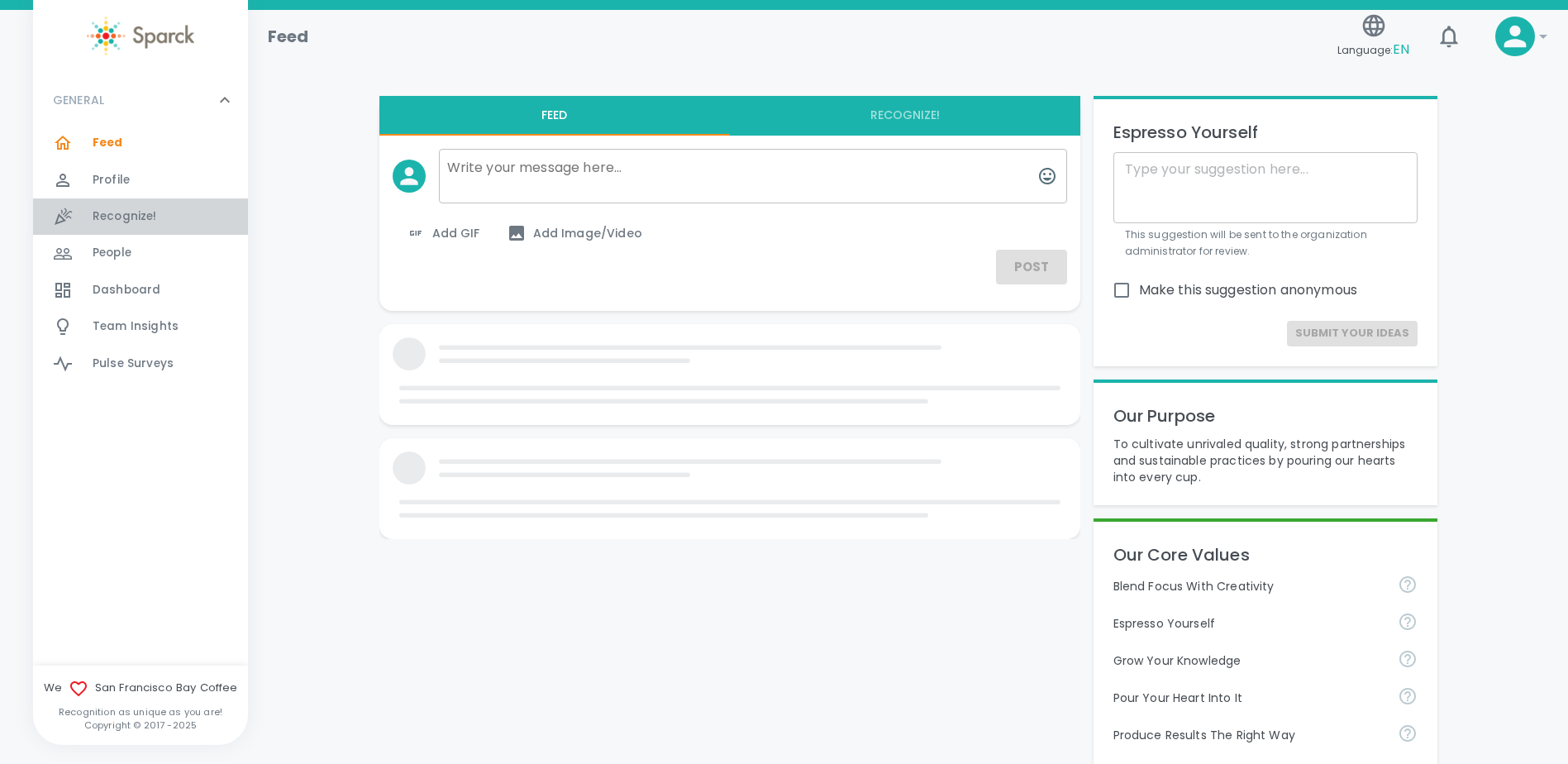
click at [99, 218] on span "Recognize!" at bounding box center [125, 216] width 65 height 16
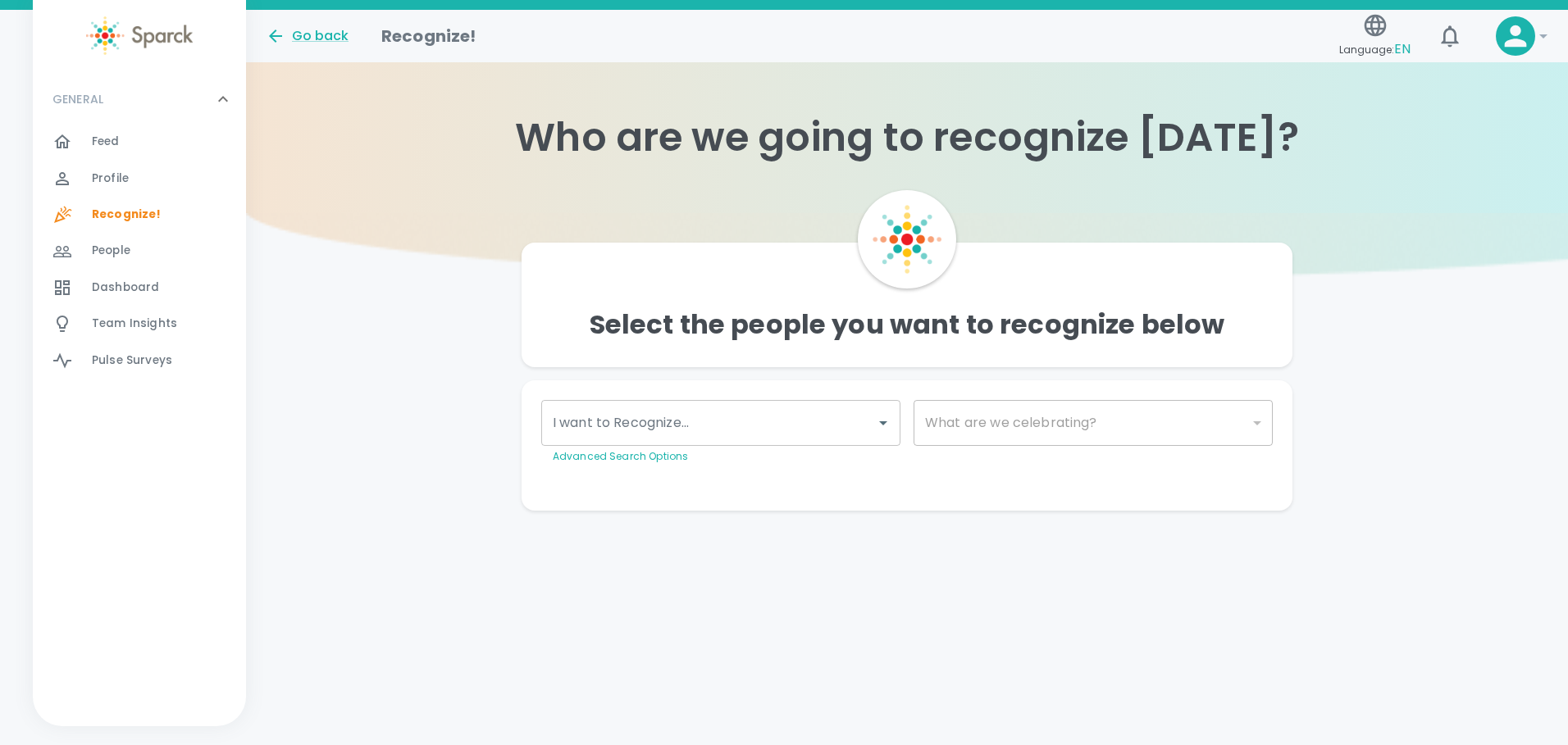
click at [800, 451] on p "Advanced Search Options" at bounding box center [721, 456] width 336 height 16
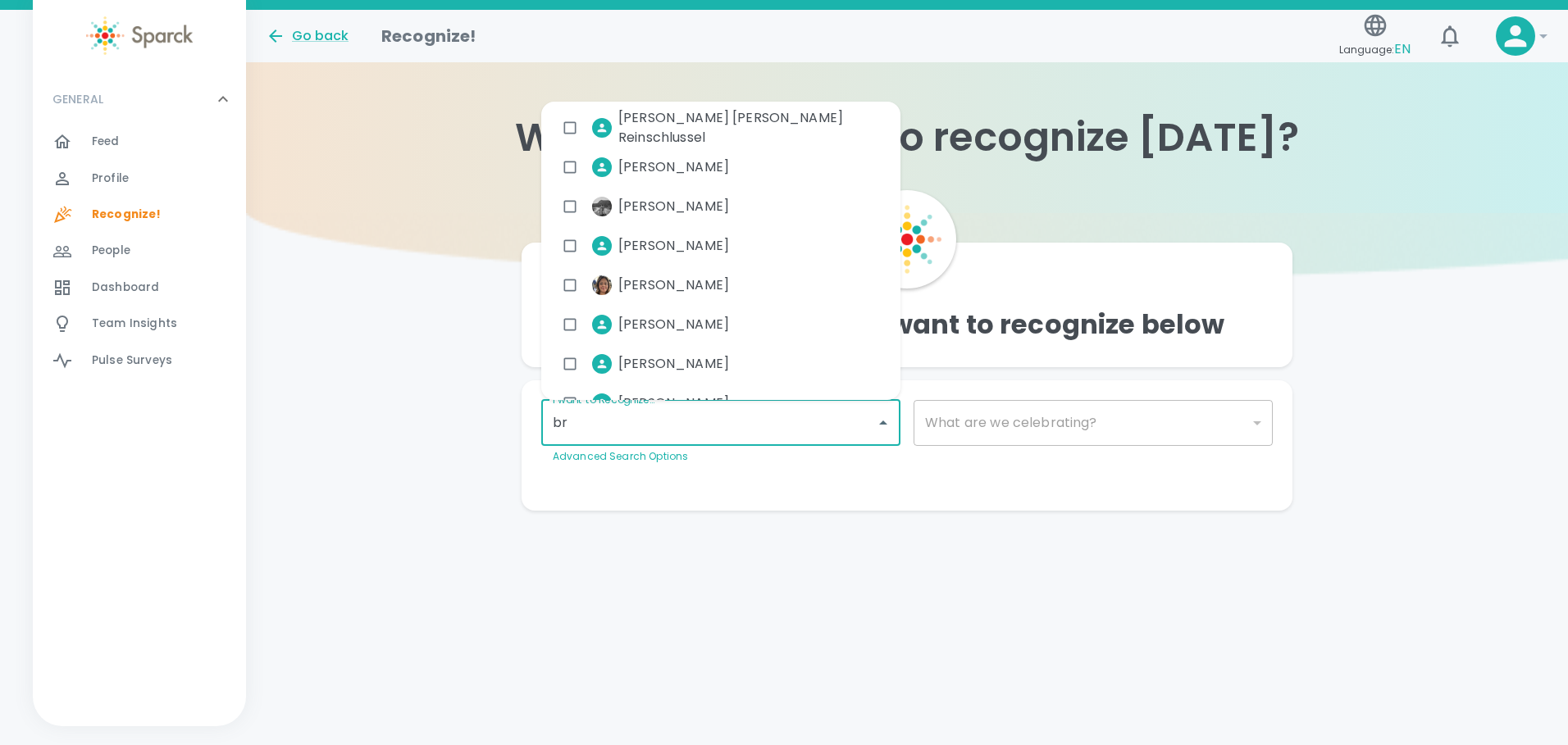
type input "bri"
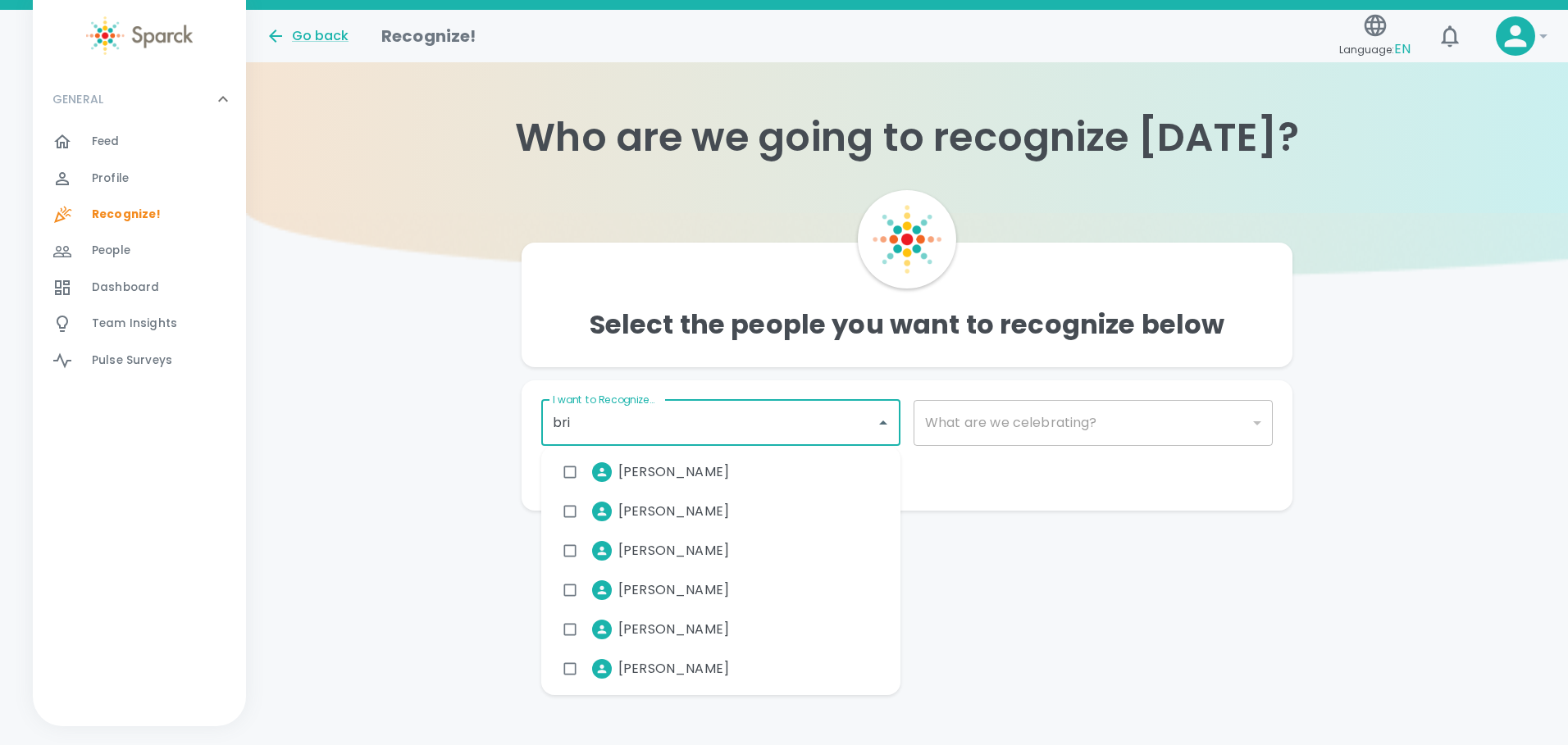
click at [723, 514] on div "[PERSON_NAME]" at bounding box center [721, 511] width 359 height 39
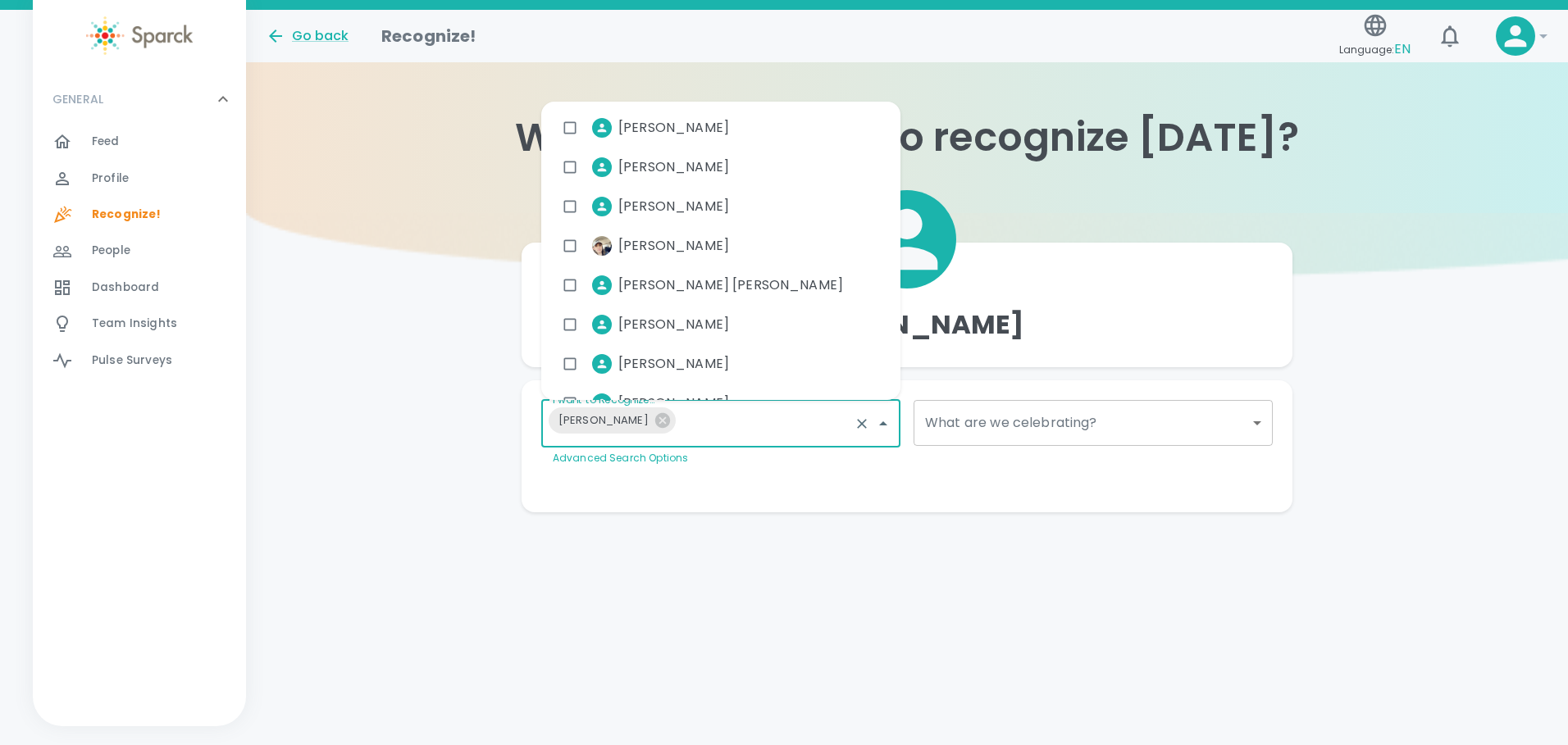
click at [1298, 405] on div "[PERSON_NAME] I want to Recognize... [PERSON_NAME] I want to Recognize... Advan…" at bounding box center [906, 363] width 1321 height 300
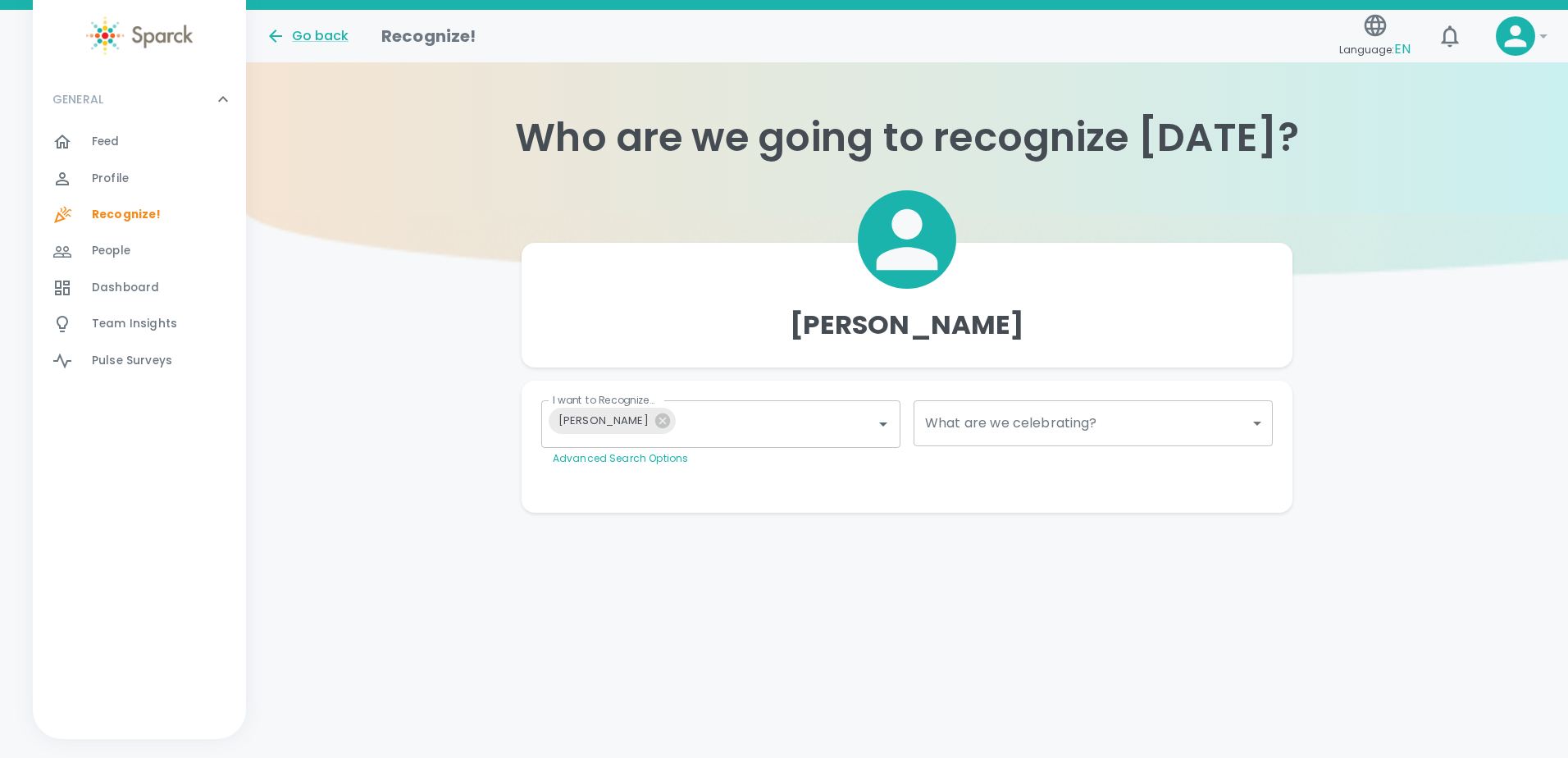
click at [1258, 427] on body "Skip Navigation Go back Recognize! Language: EN ! GENERAL 0 Feed 0 Profile 0 Re…" at bounding box center [784, 289] width 1568 height 578
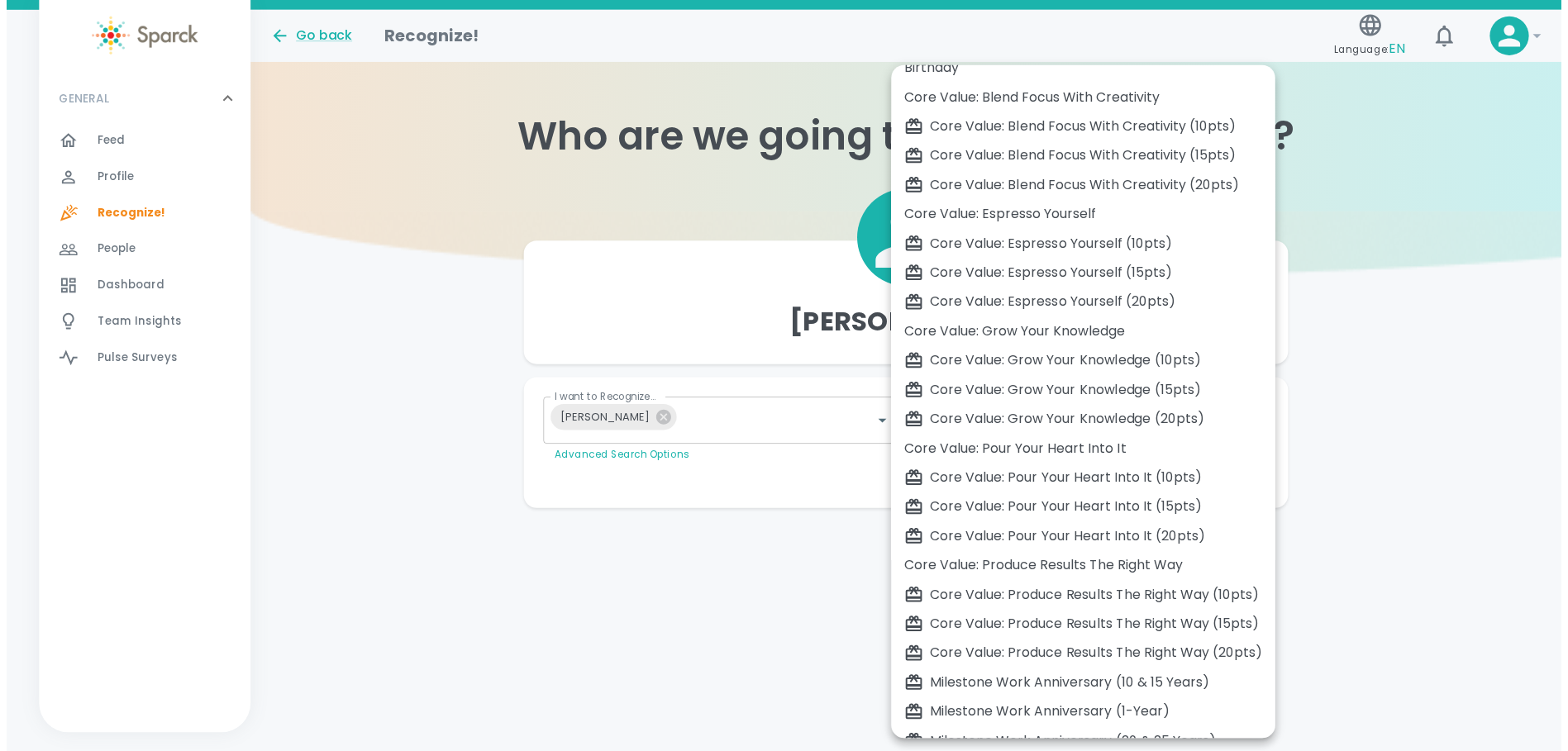
scroll to position [281, 0]
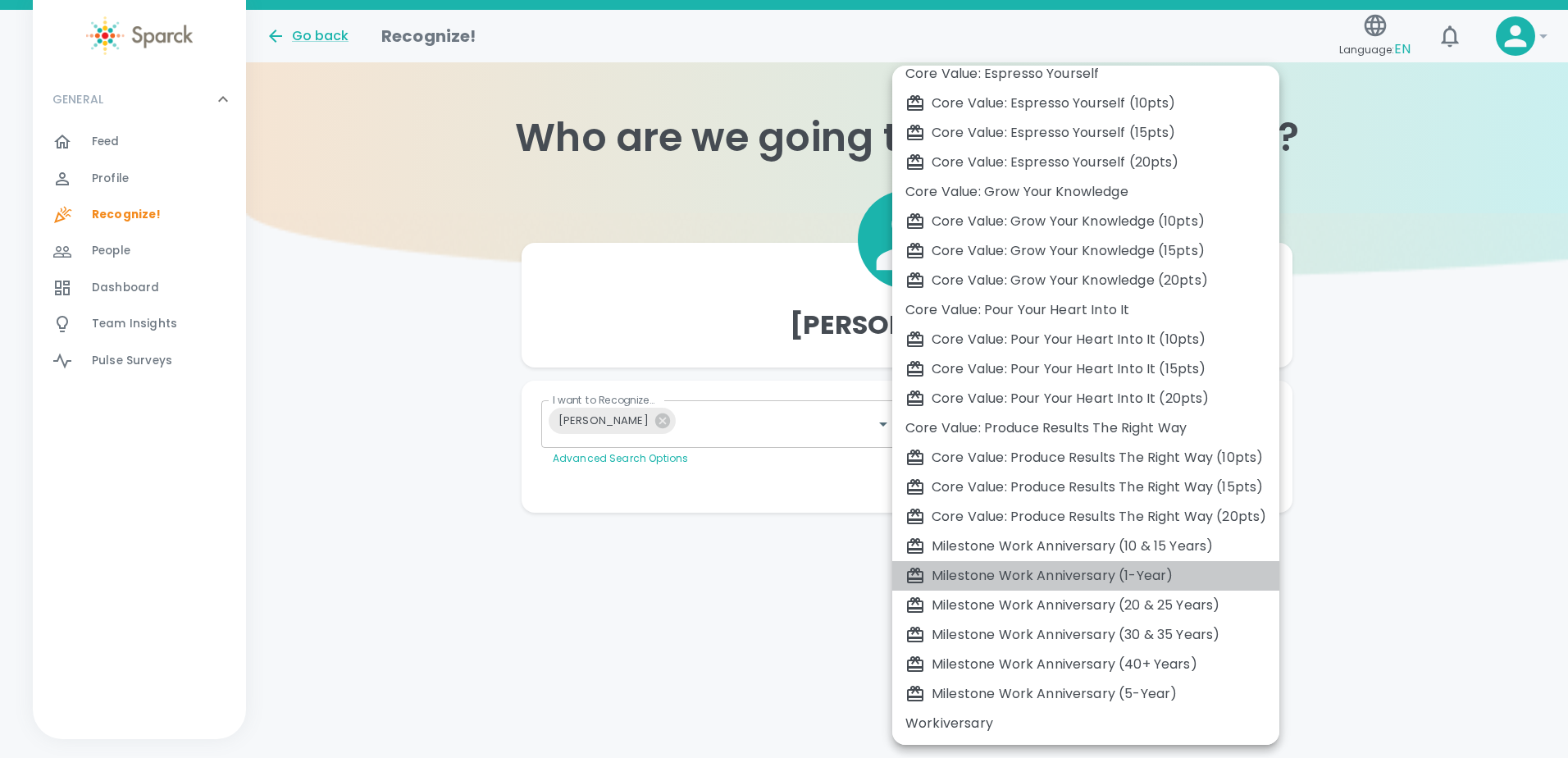
click at [1148, 581] on div "Milestone Work Anniversary (1-Year)" at bounding box center [1086, 575] width 361 height 19
type input "2104"
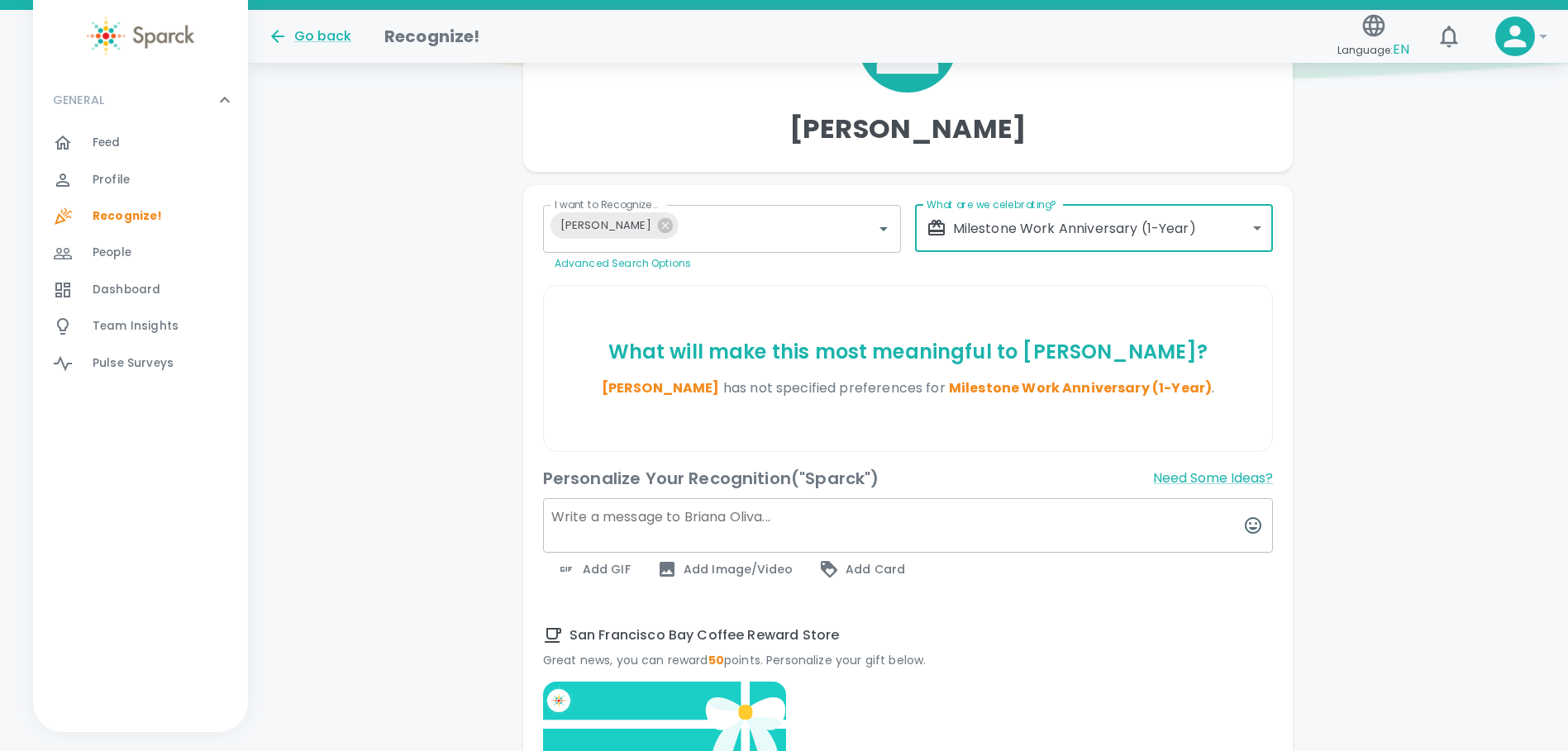
scroll to position [413, 0]
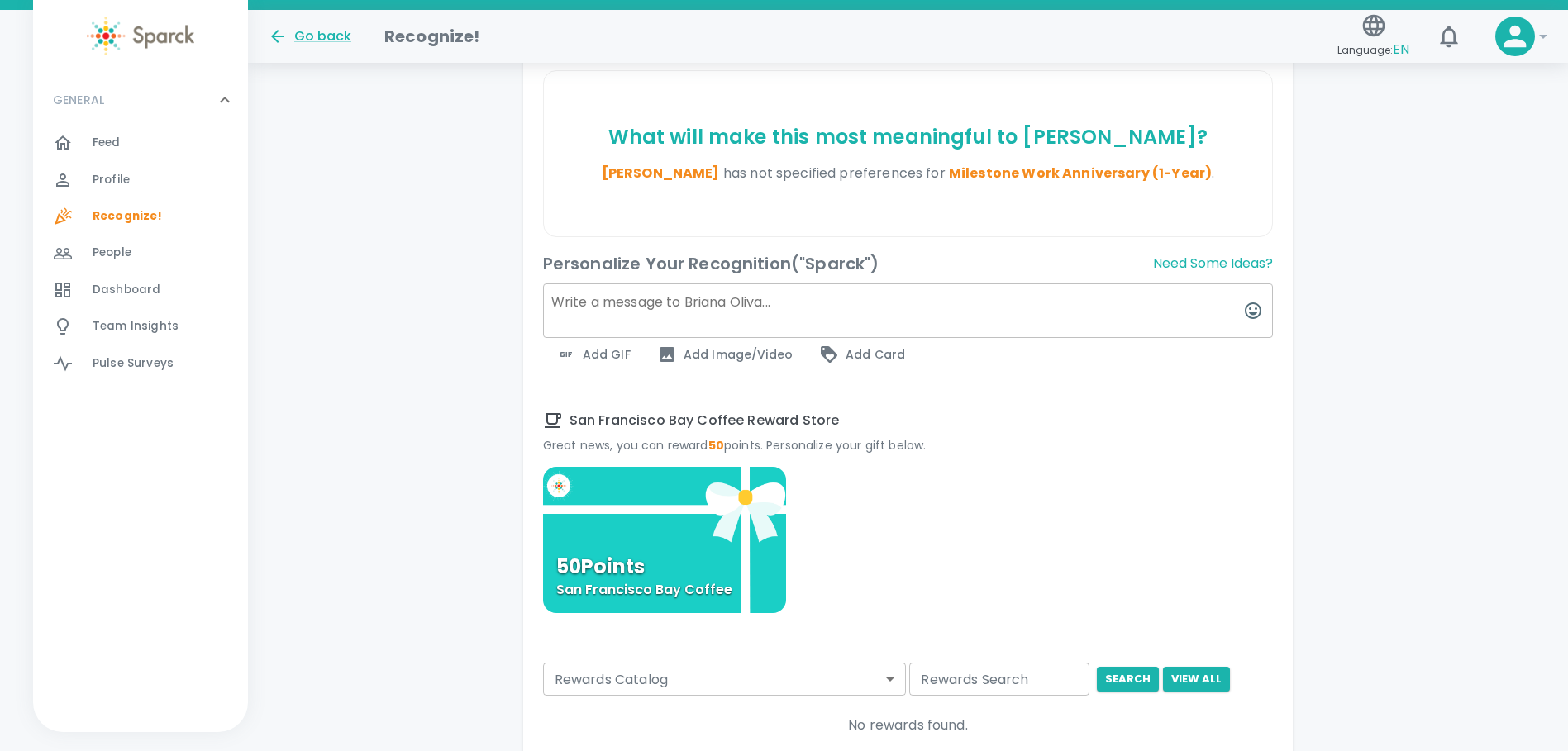
click at [688, 311] on textarea at bounding box center [908, 311] width 731 height 54
click at [735, 348] on span "Add Image/Video" at bounding box center [725, 354] width 136 height 19
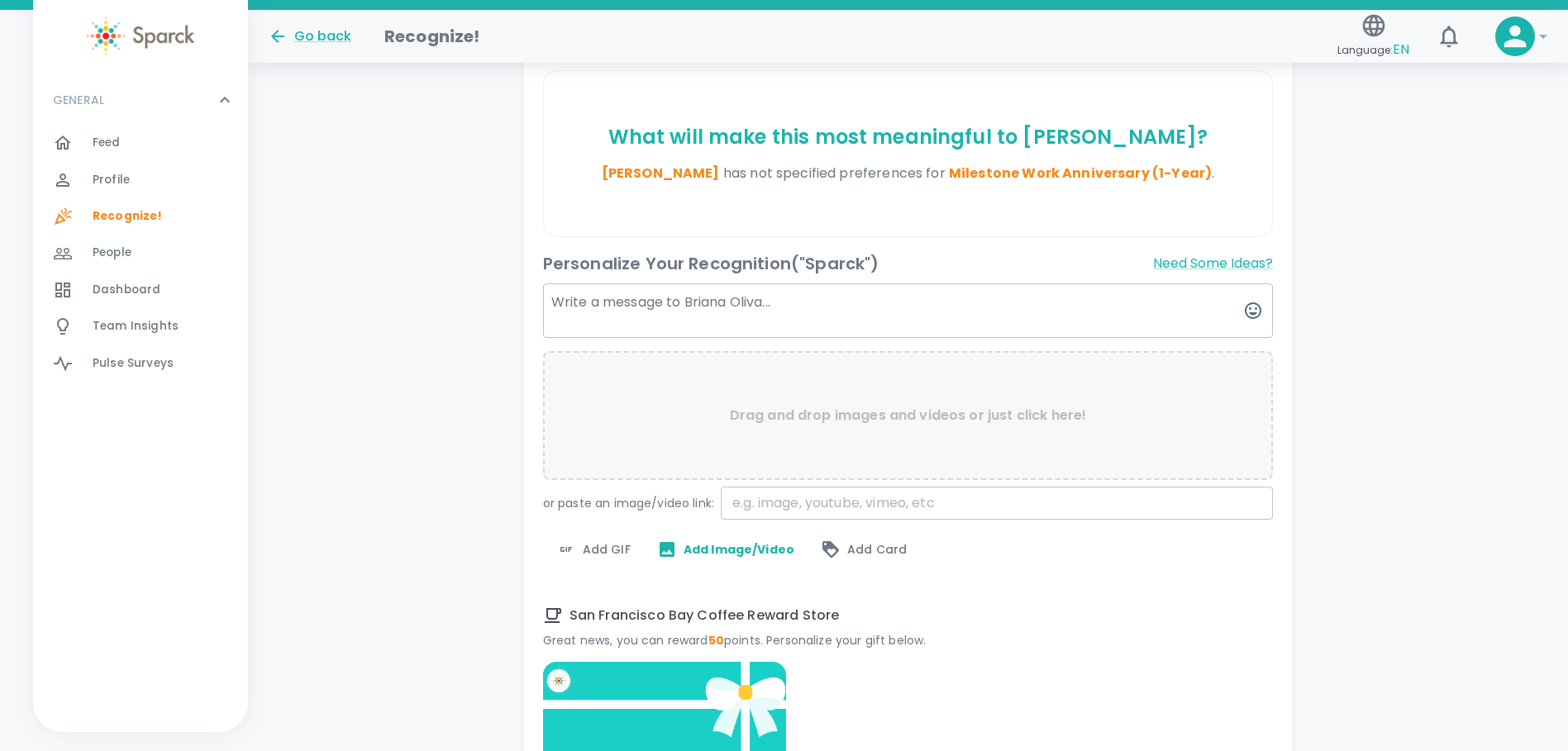
click at [812, 313] on textarea at bounding box center [908, 311] width 731 height 54
click at [642, 306] on textarea at bounding box center [908, 311] width 731 height 54
paste textarea "Congratulations on your first work anniversary!"
type textarea "Congratulations on your first work anniversary!"
click at [916, 311] on textarea "Congratulations on your first work anniversary!" at bounding box center [908, 311] width 731 height 54
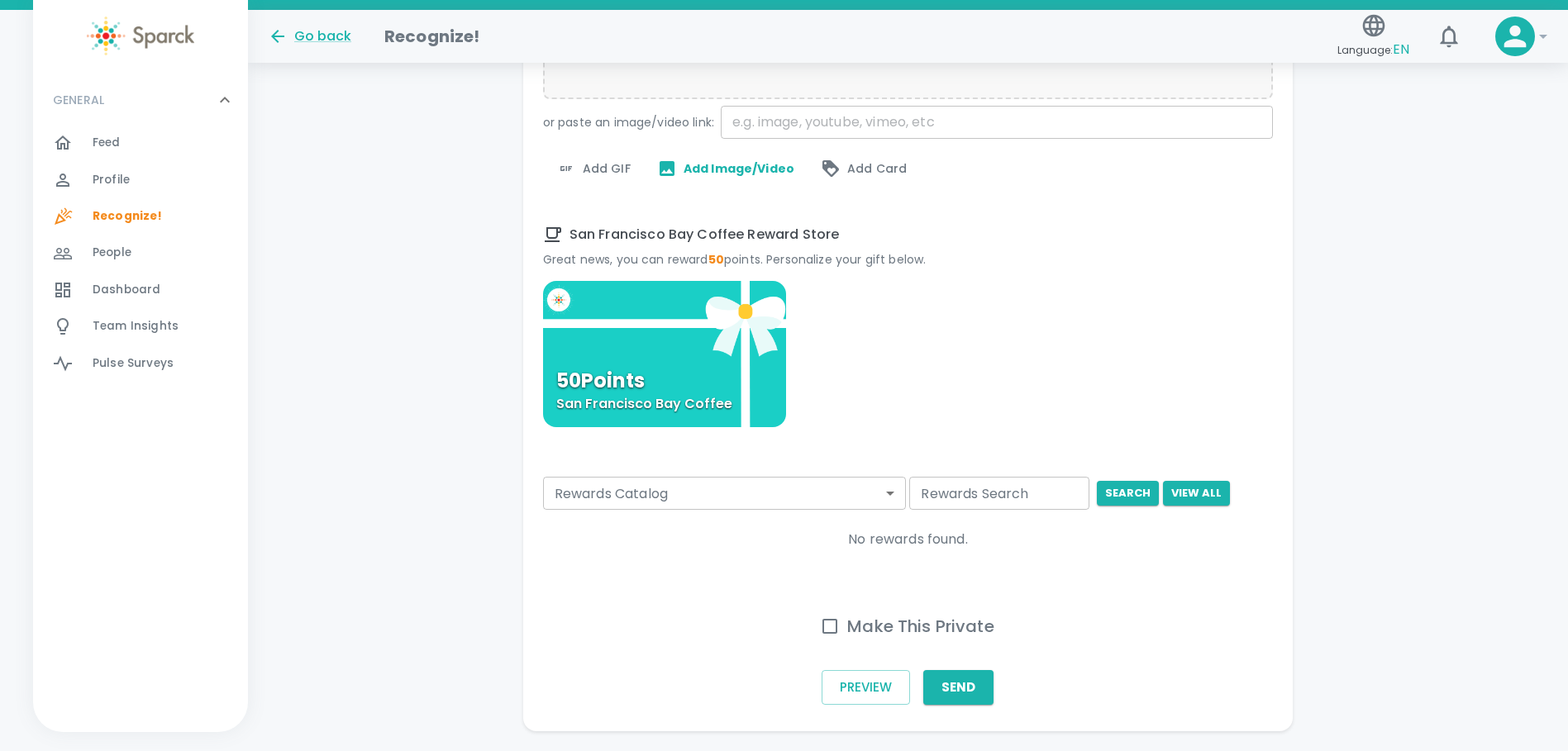
scroll to position [909, 0]
click at [844, 634] on input "Make This Private" at bounding box center [829, 625] width 35 height 35
checkbox input "true"
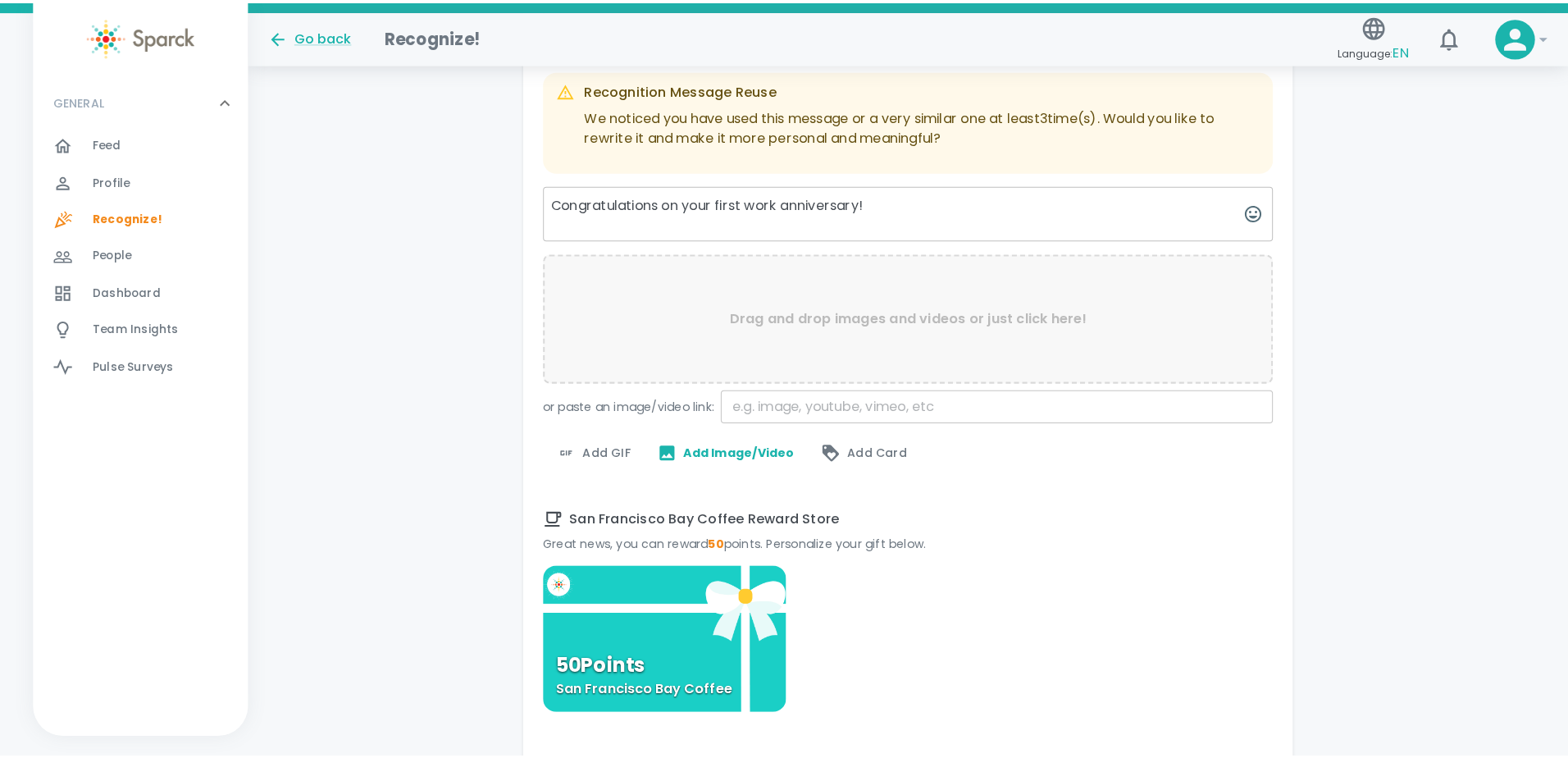
scroll to position [656, 0]
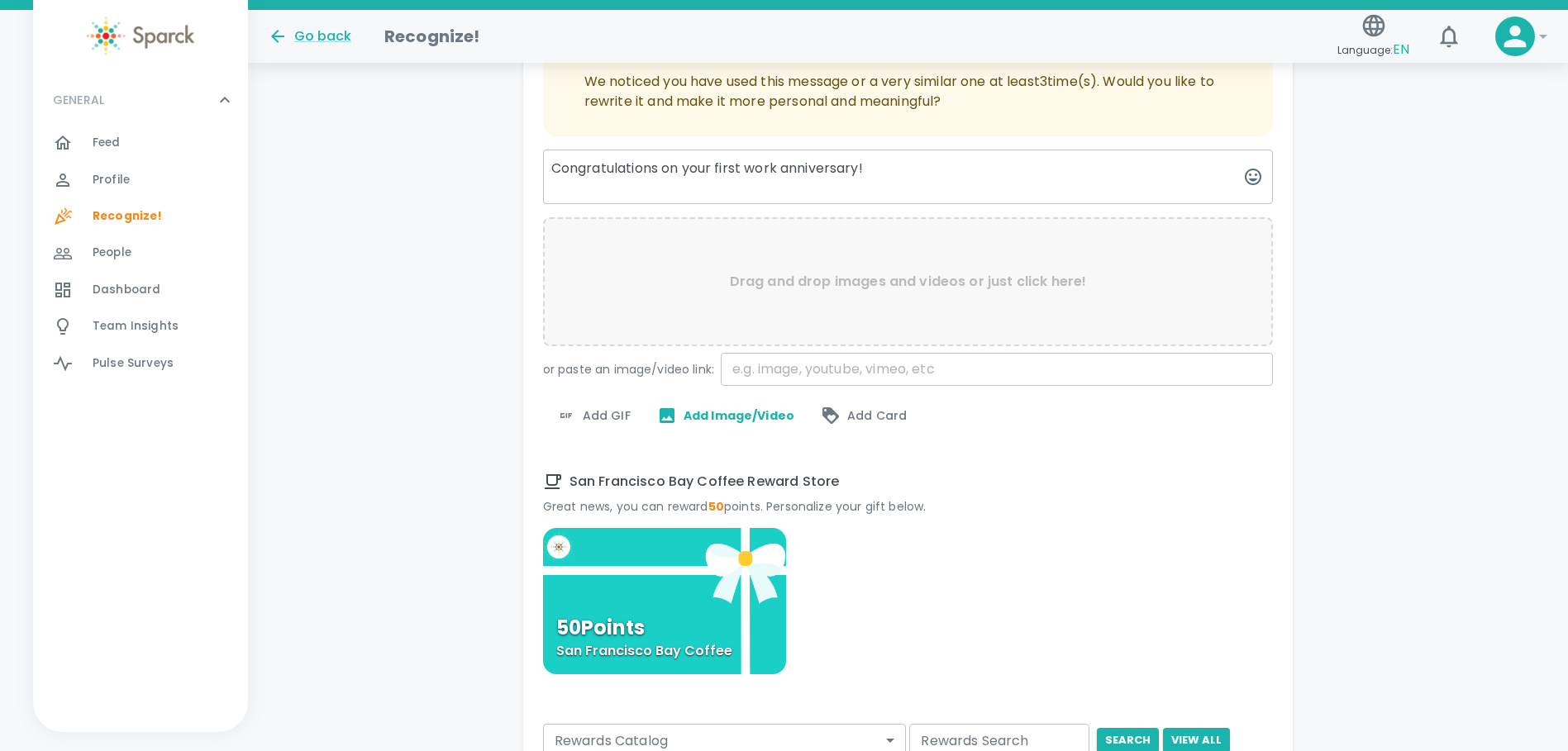
click at [608, 417] on span "Add GIF" at bounding box center [593, 415] width 75 height 19
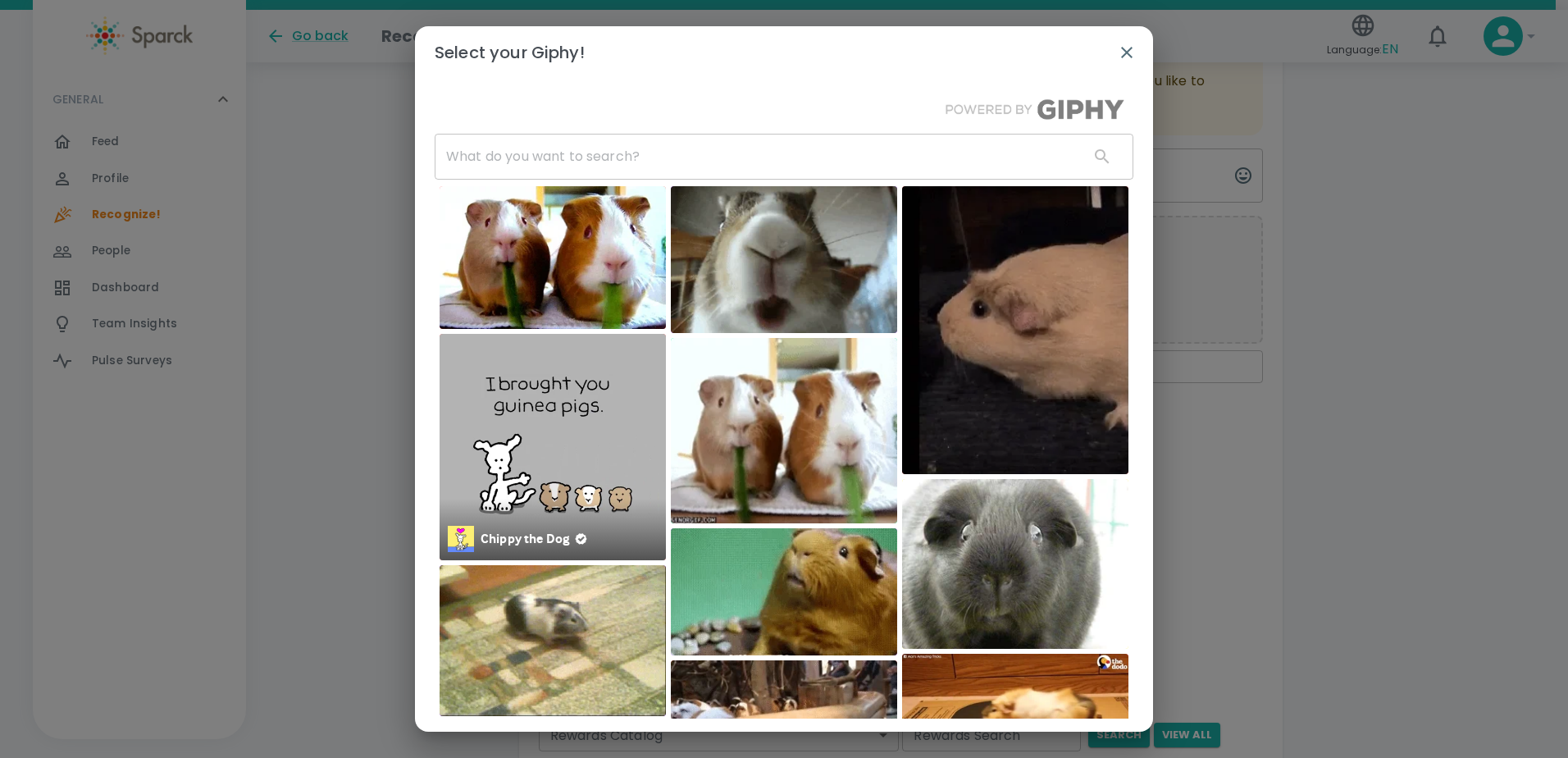
click at [595, 405] on img at bounding box center [553, 448] width 227 height 227
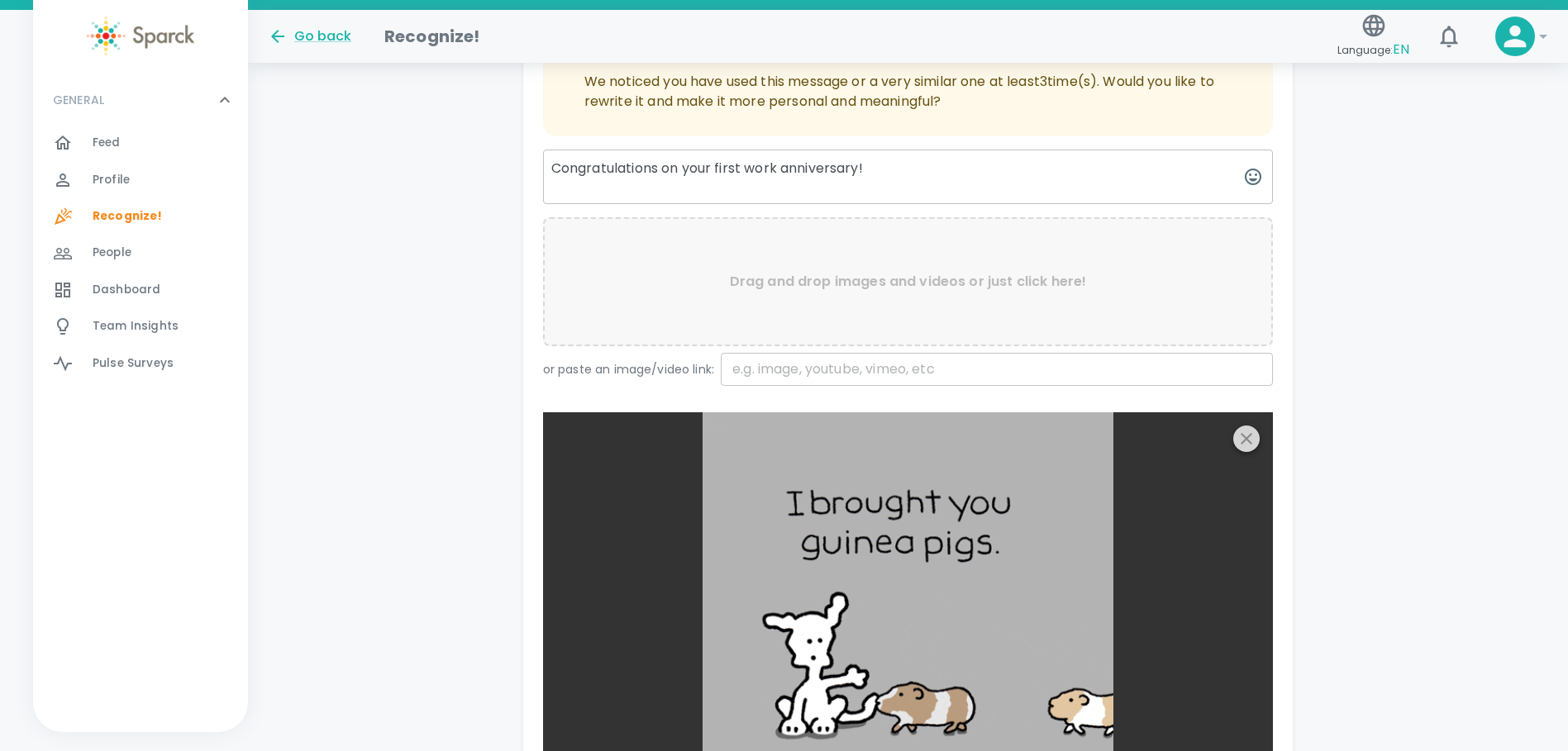
click at [1254, 437] on icon "button" at bounding box center [1246, 438] width 19 height 19
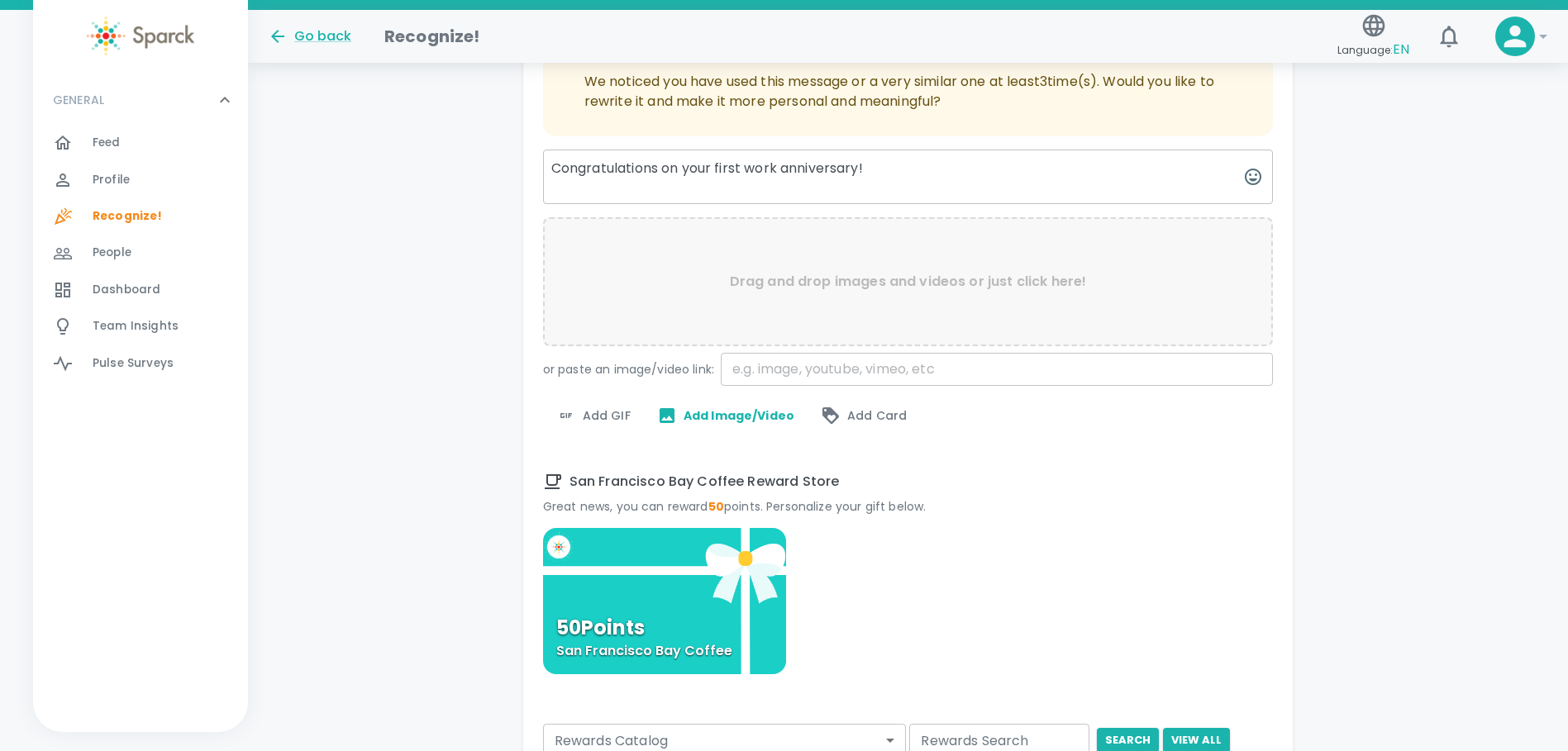
click at [579, 411] on span "Add GIF" at bounding box center [593, 415] width 75 height 19
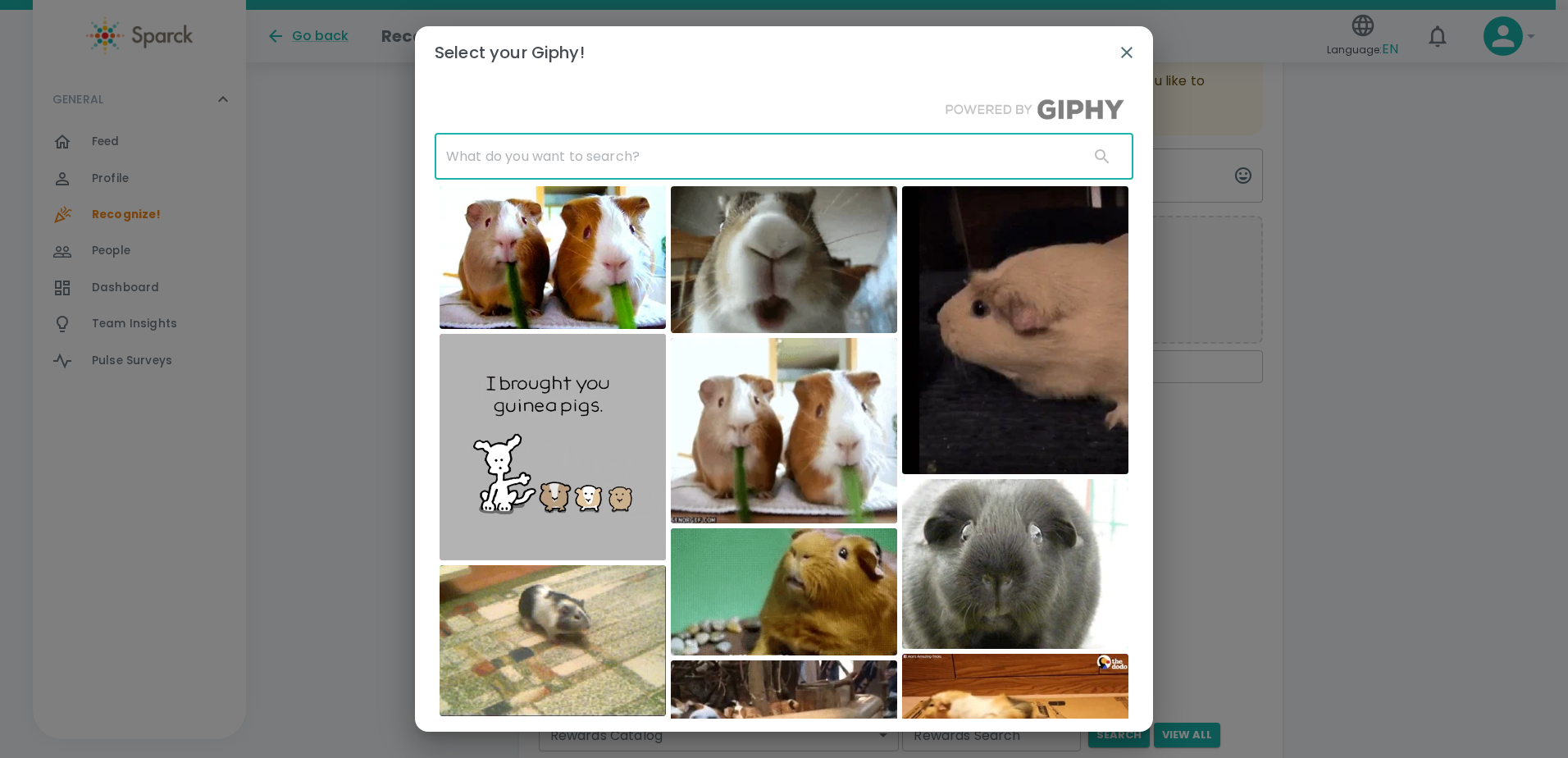
click at [491, 151] on input "text" at bounding box center [756, 157] width 641 height 46
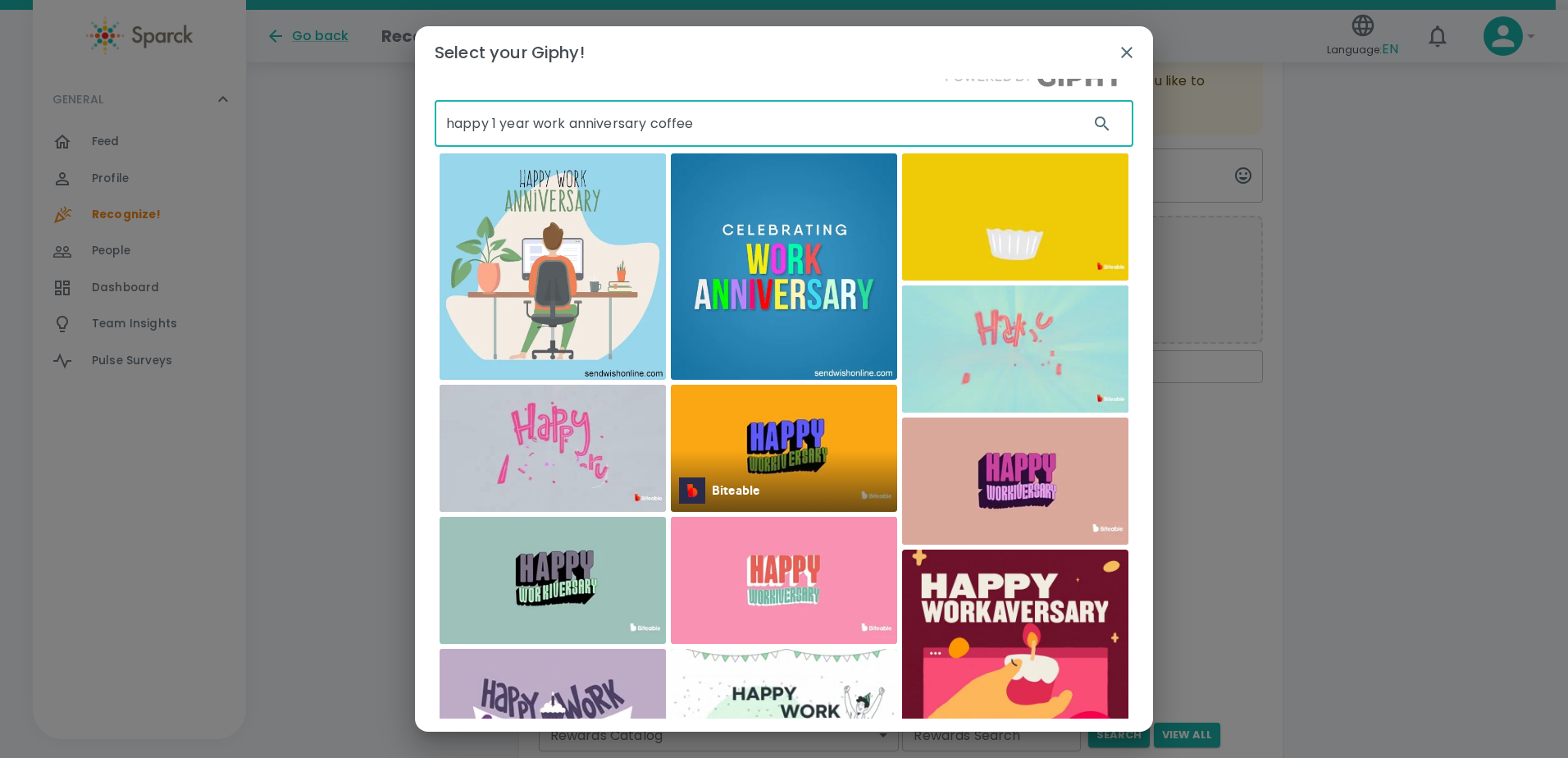
scroll to position [0, 0]
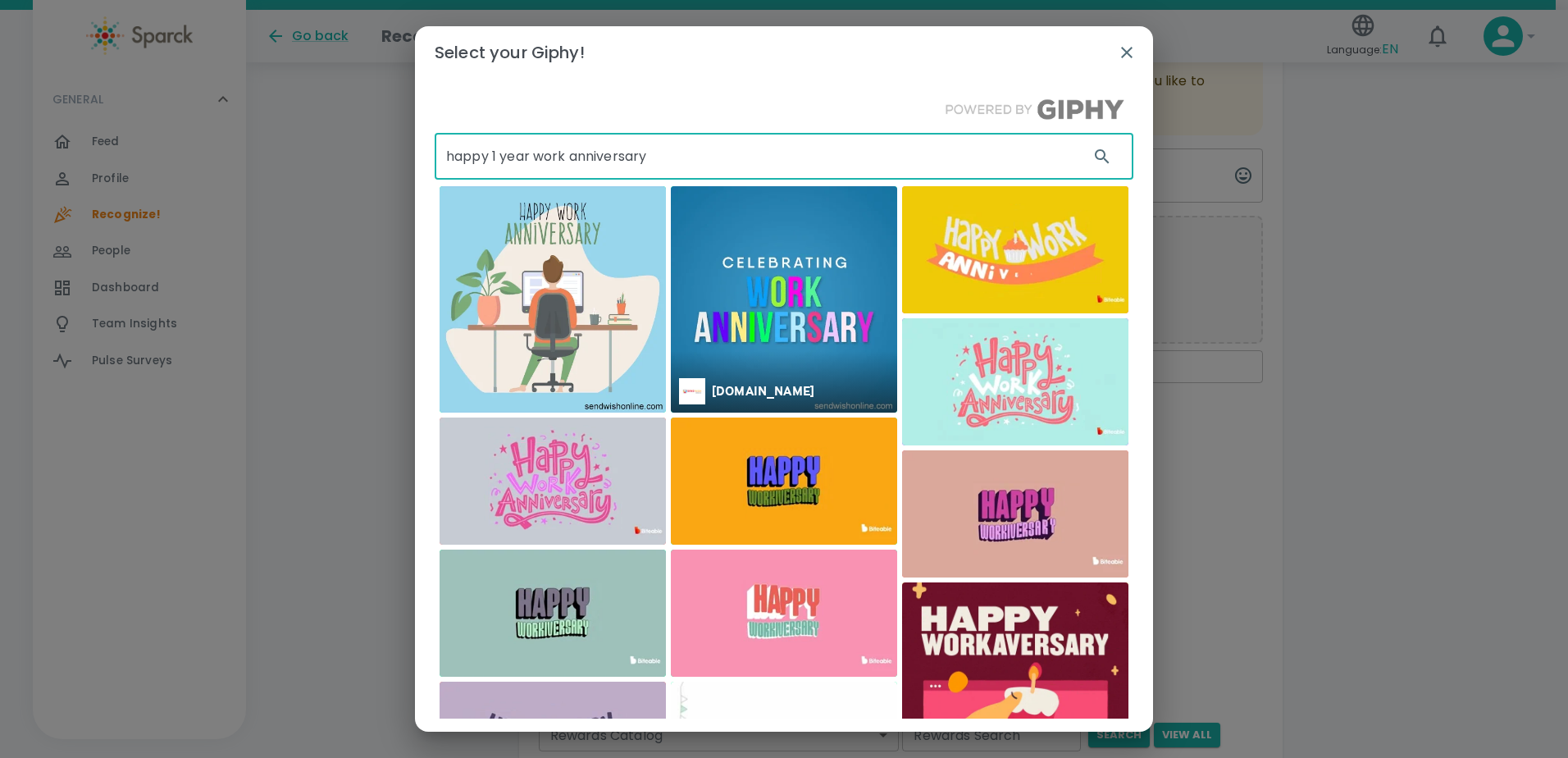
type input "happy 1 year work anniversary"
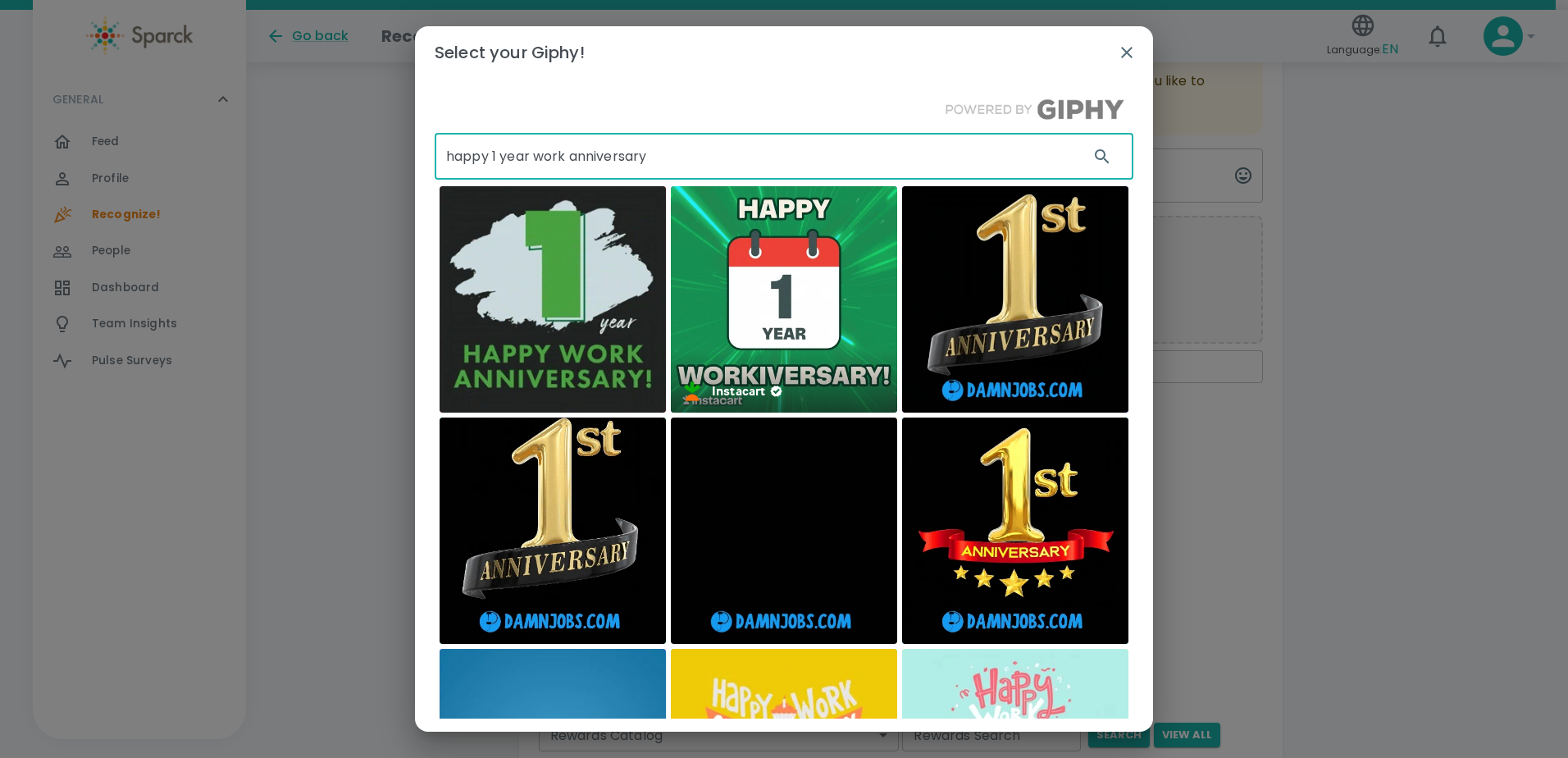
click at [827, 289] on img at bounding box center [784, 300] width 227 height 227
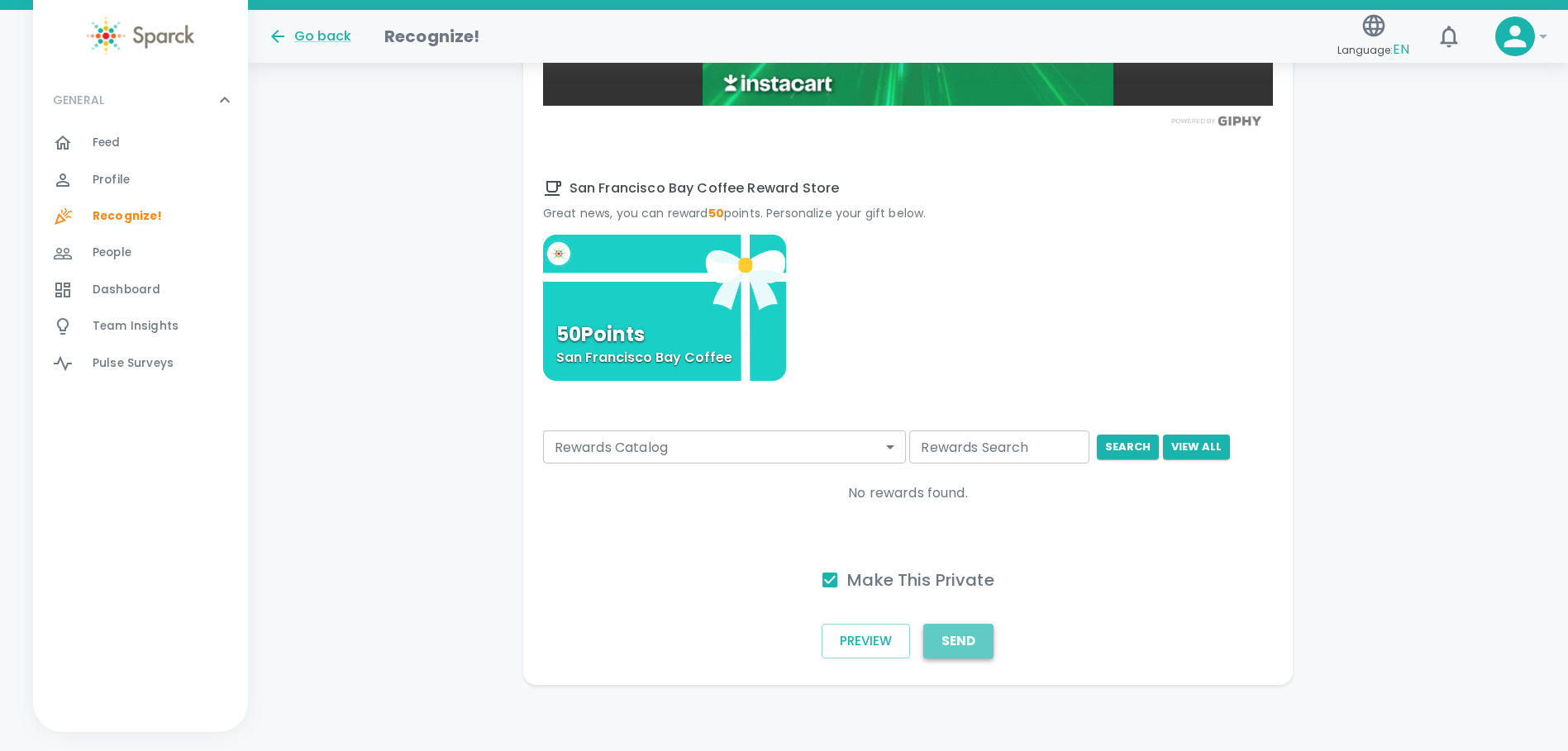
click at [960, 639] on button "Send" at bounding box center [958, 642] width 71 height 35
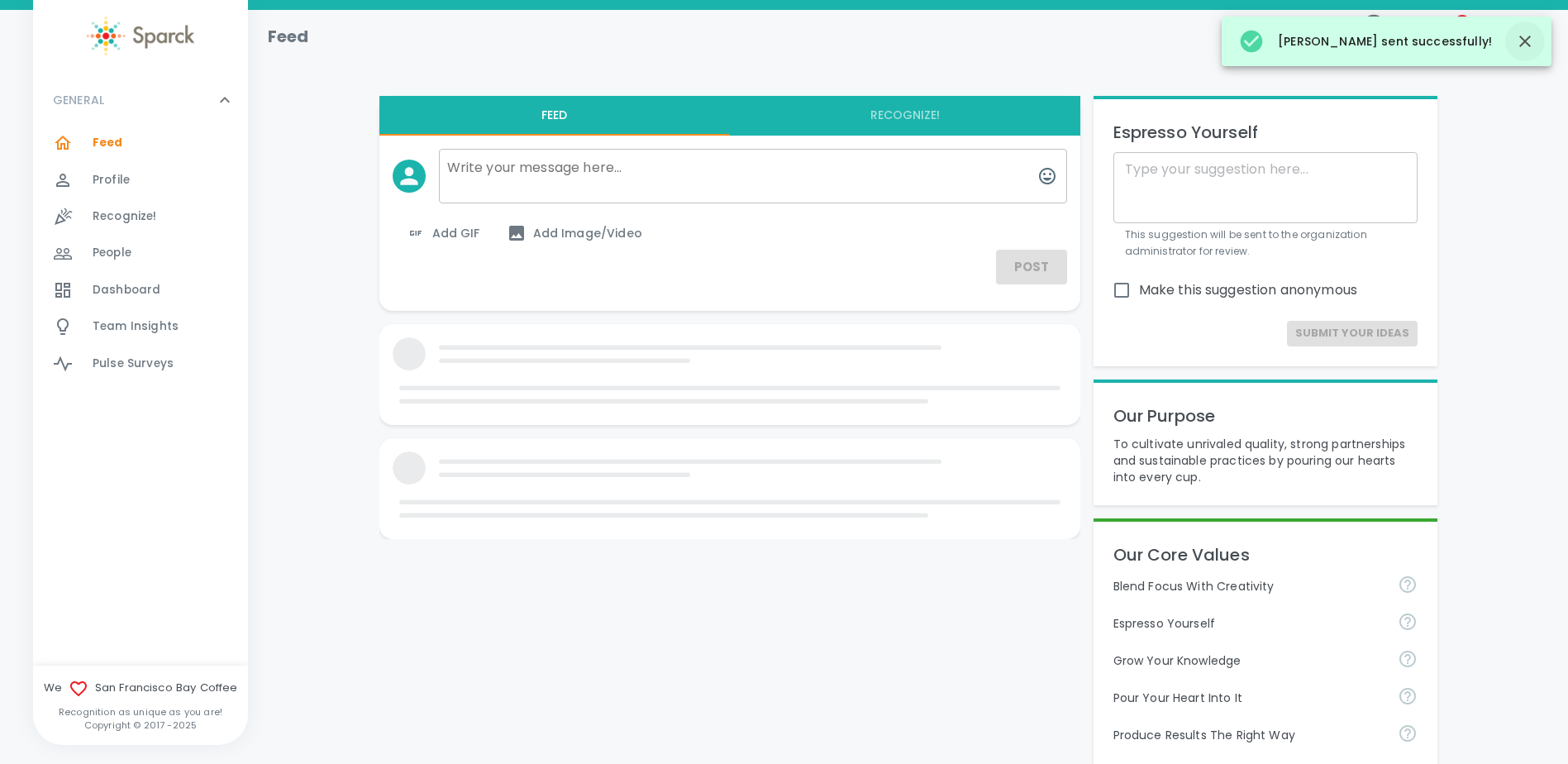
click at [1524, 45] on icon "button" at bounding box center [1524, 41] width 19 height 19
